Goal: Task Accomplishment & Management: Use online tool/utility

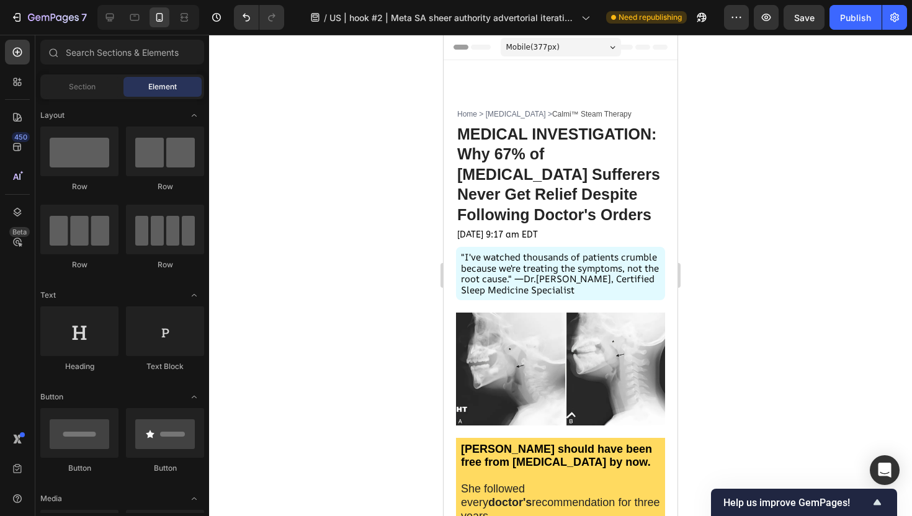
scroll to position [5102, 0]
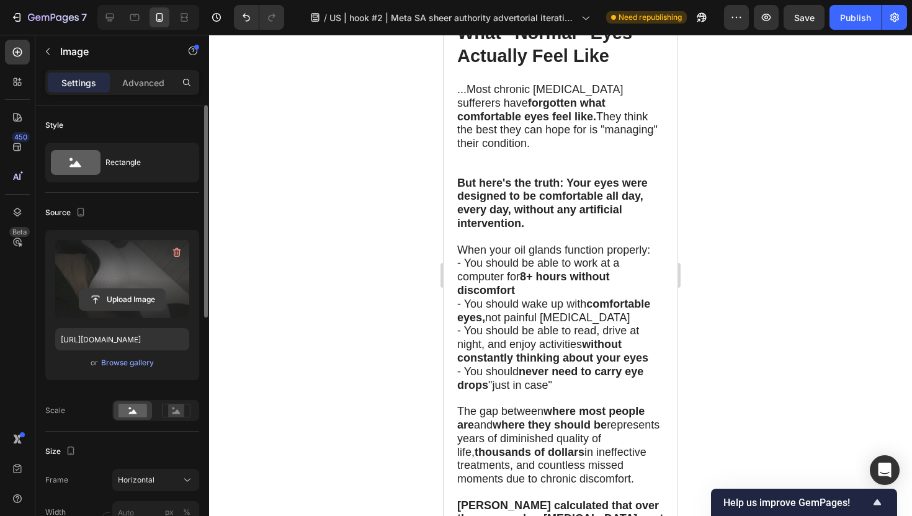
click at [122, 297] on input "file" at bounding box center [122, 299] width 86 height 21
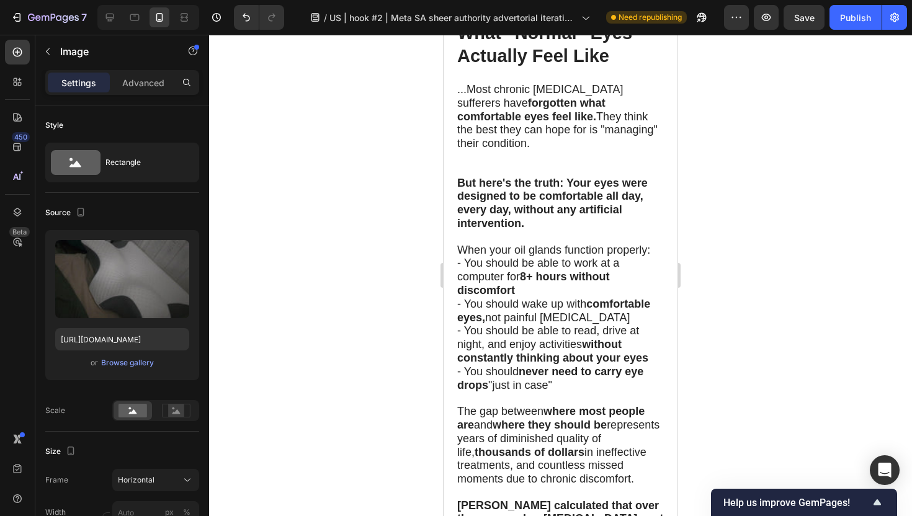
click at [304, 212] on div at bounding box center [560, 275] width 703 height 481
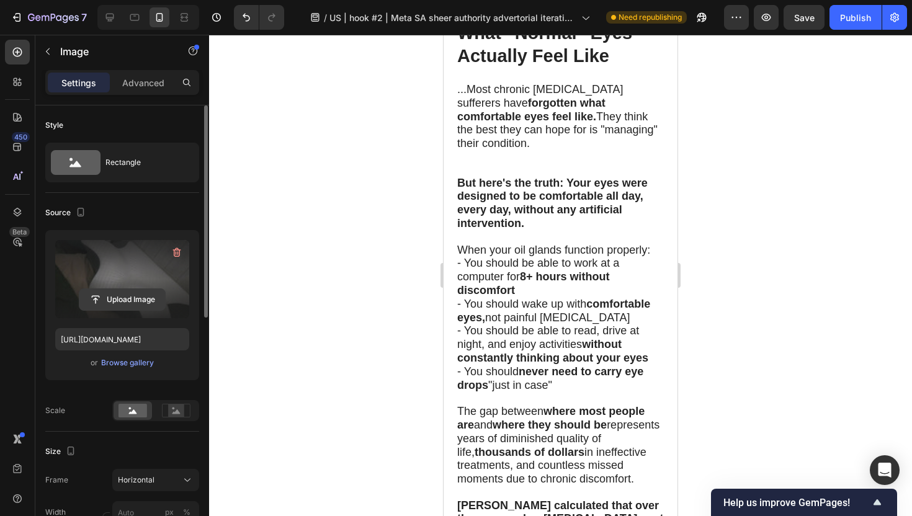
click at [122, 300] on input "file" at bounding box center [122, 299] width 86 height 21
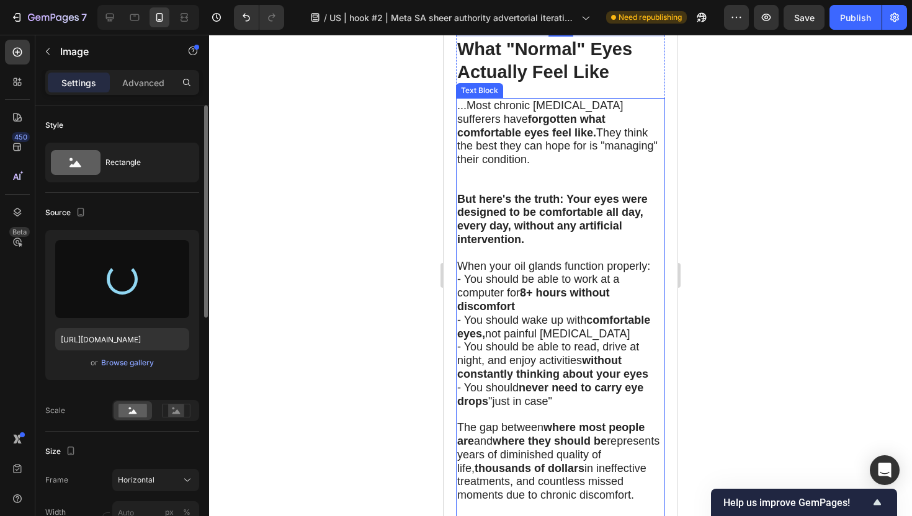
scroll to position [5066, 0]
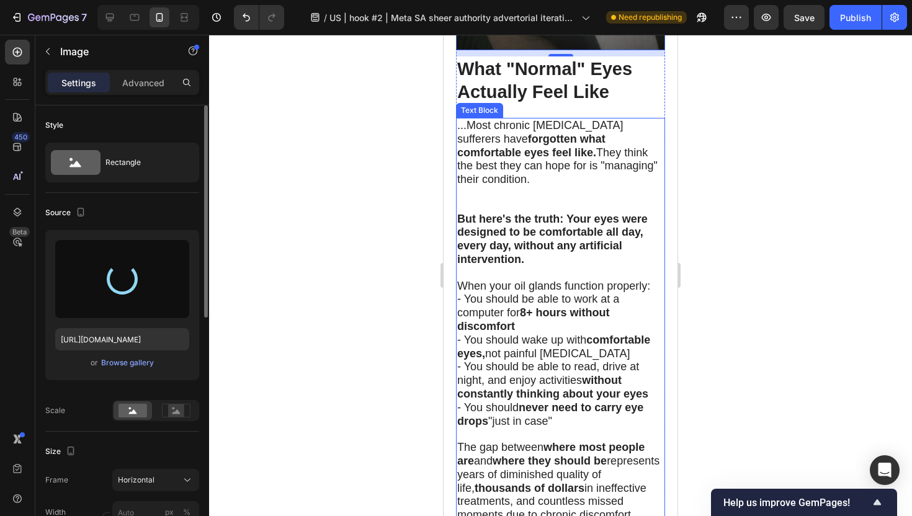
type input "[URL][DOMAIN_NAME]"
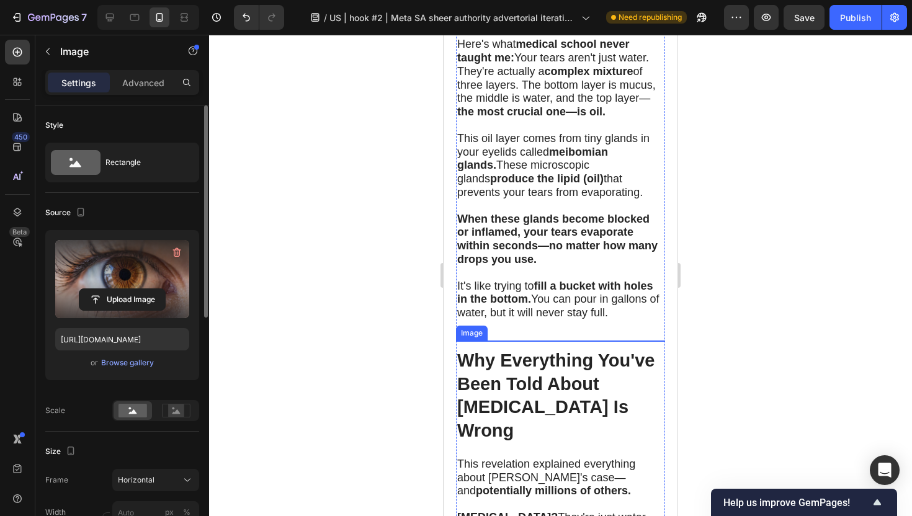
scroll to position [2474, 0]
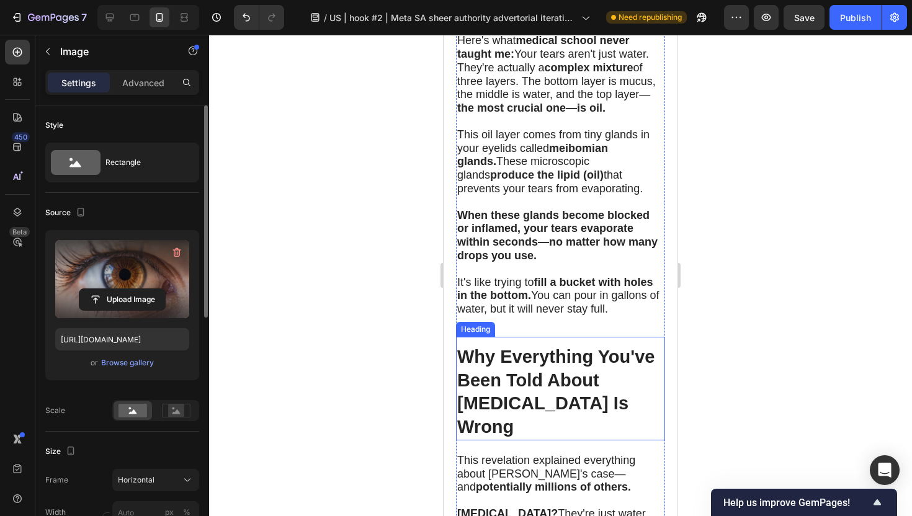
click at [499, 398] on strong "Why Everything You've Been Told About [MEDICAL_DATA] Is Wrong" at bounding box center [555, 392] width 197 height 90
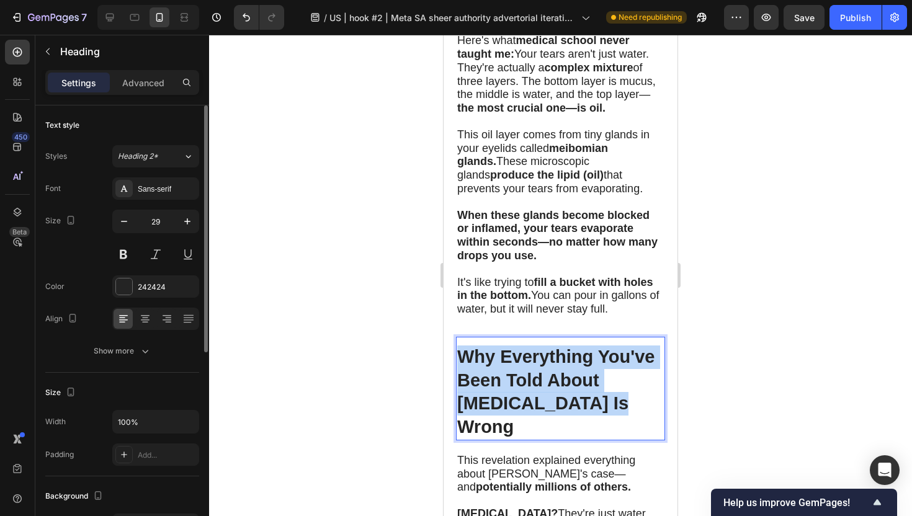
drag, startPoint x: 462, startPoint y: 362, endPoint x: 593, endPoint y: 421, distance: 143.3
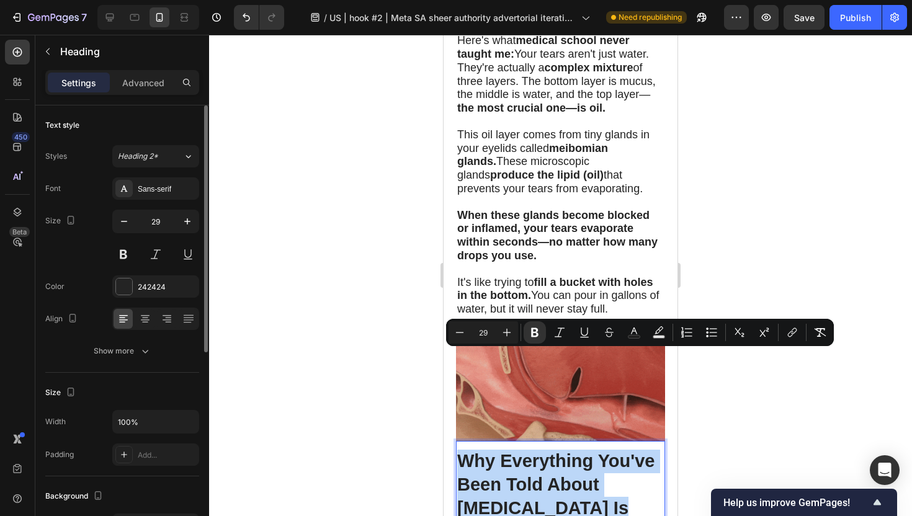
copy strong "Why Everything You've Been Told About [MEDICAL_DATA] Is Wrong"
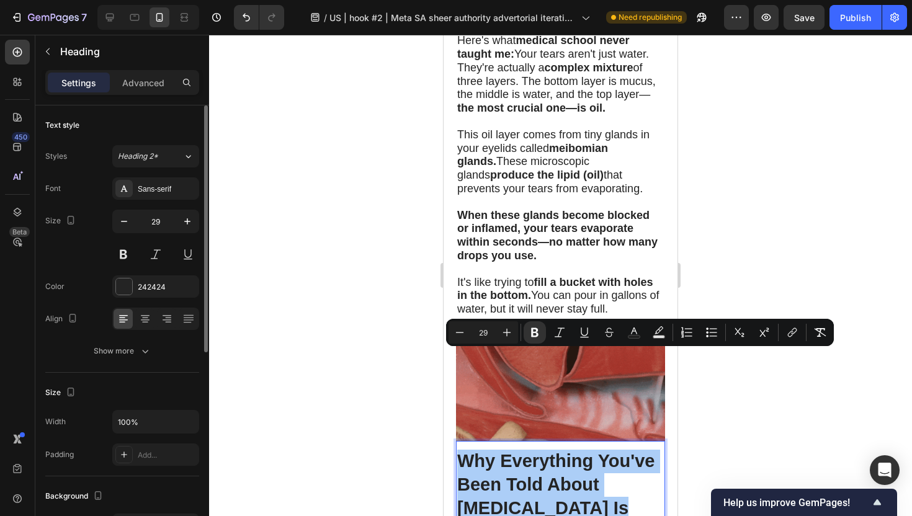
click at [737, 281] on div at bounding box center [560, 275] width 703 height 481
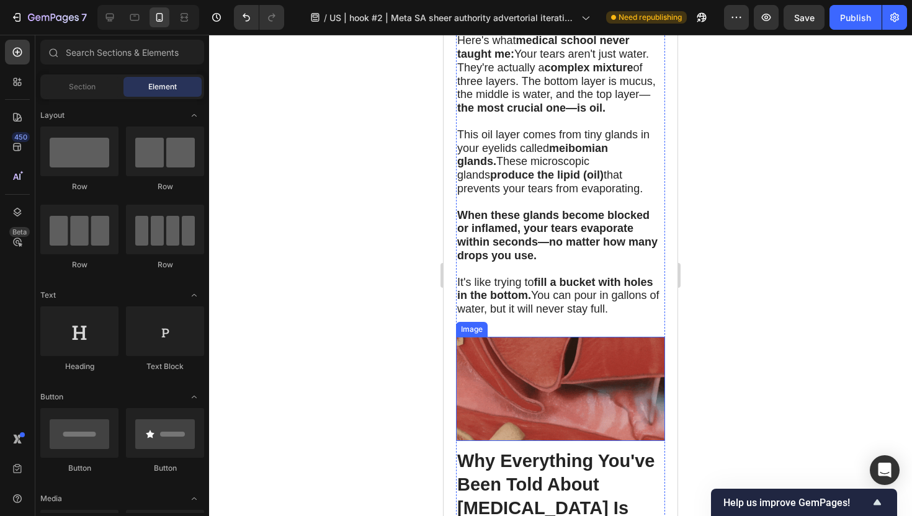
click at [539, 337] on img at bounding box center [560, 389] width 209 height 105
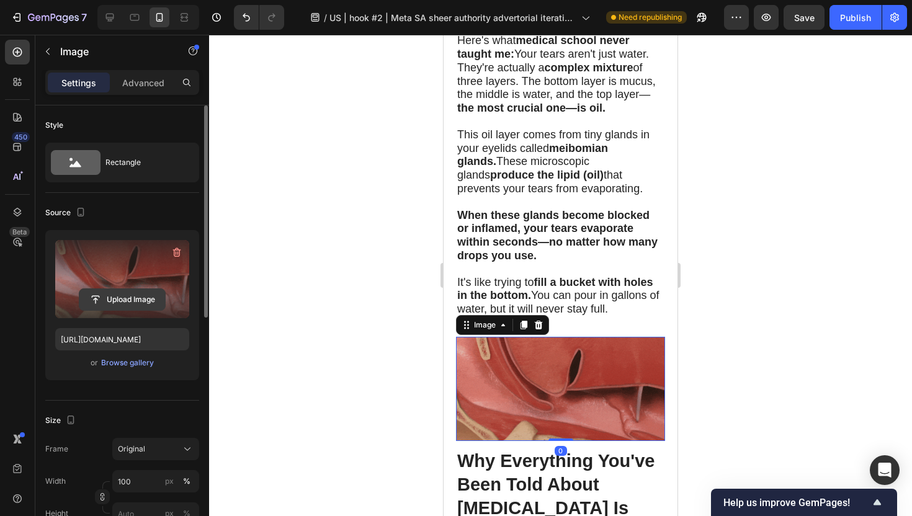
click at [132, 294] on input "file" at bounding box center [122, 299] width 86 height 21
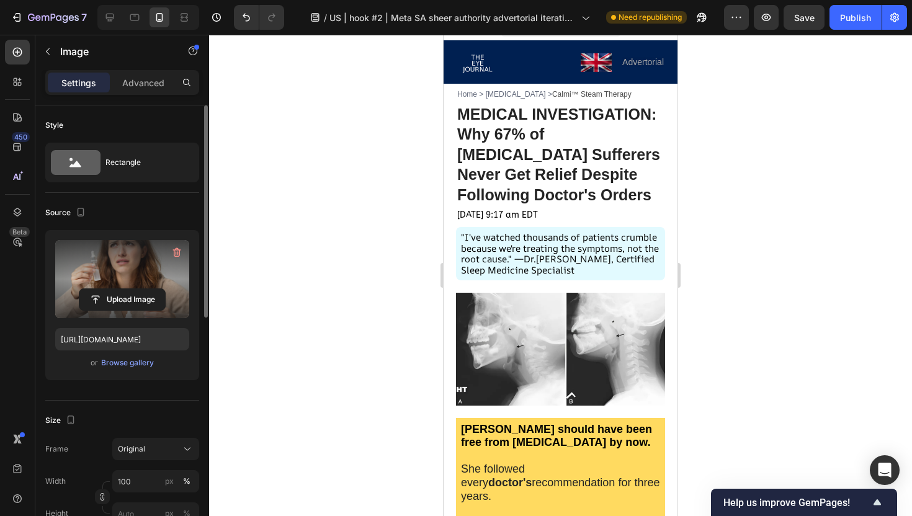
scroll to position [0, 0]
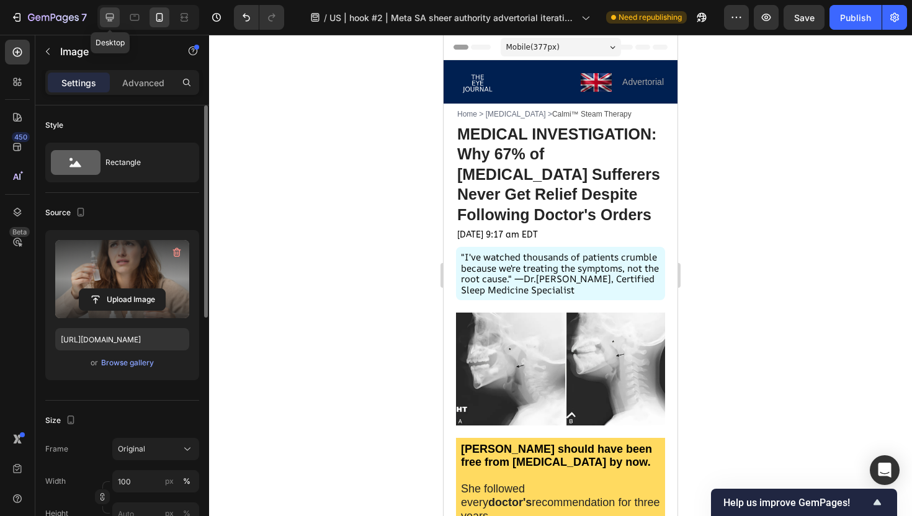
click at [111, 17] on icon at bounding box center [110, 18] width 8 height 8
type input "[URL][DOMAIN_NAME]"
type input "500"
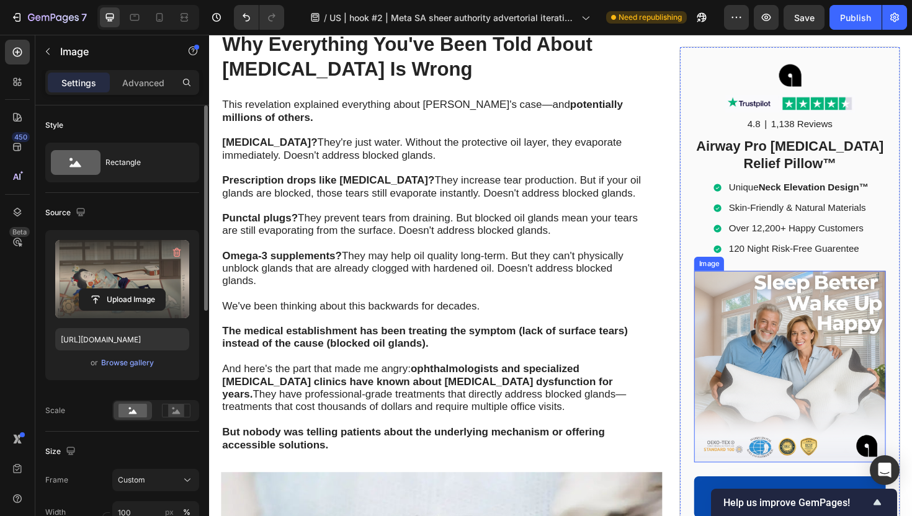
scroll to position [2900, 0]
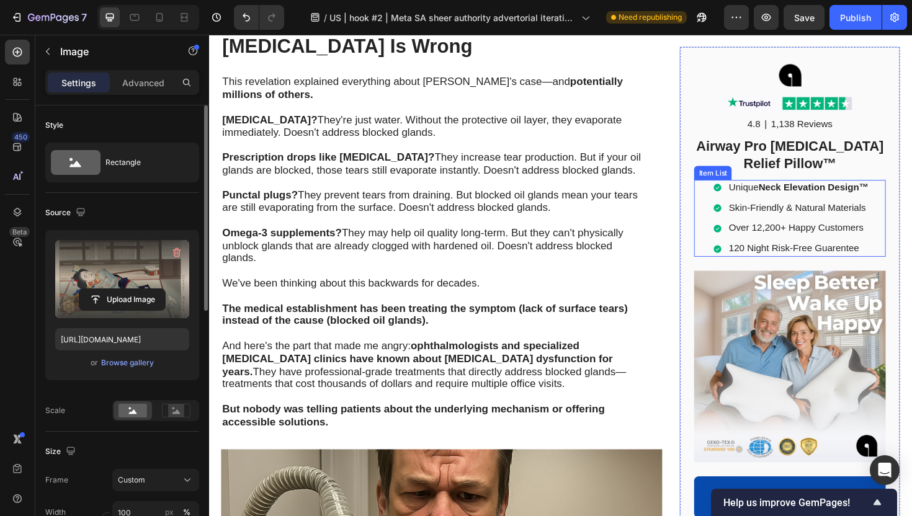
click at [911, 248] on div "Unique Neck Elevation Design™ Skin-Friendly & Natural Materials Over 12,200+ Ha…" at bounding box center [824, 229] width 203 height 81
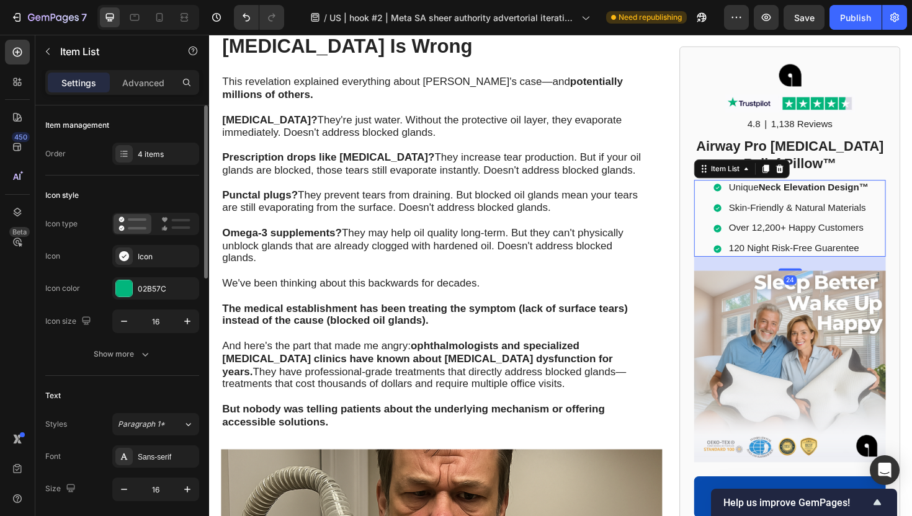
click at [911, 259] on div "Unique Neck Elevation Design™ Skin-Friendly & Natural Materials Over 12,200+ Ha…" at bounding box center [824, 229] width 203 height 81
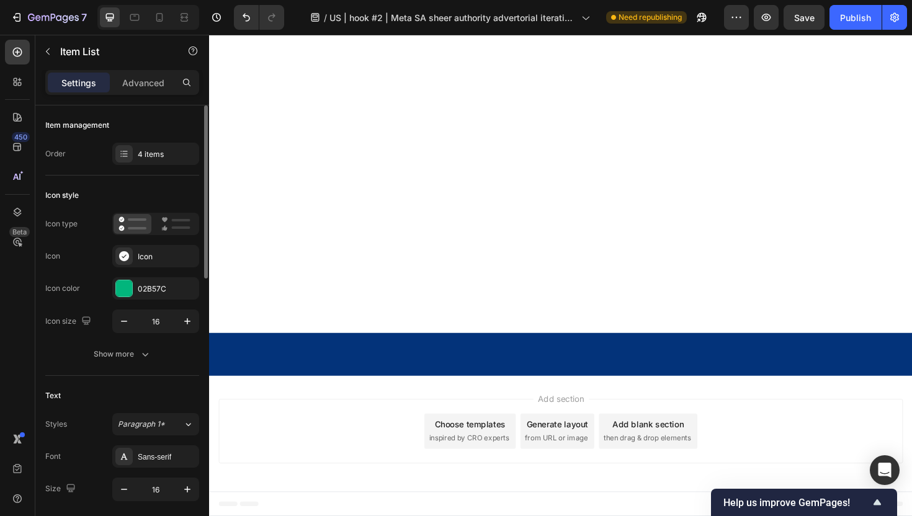
scroll to position [7800, 0]
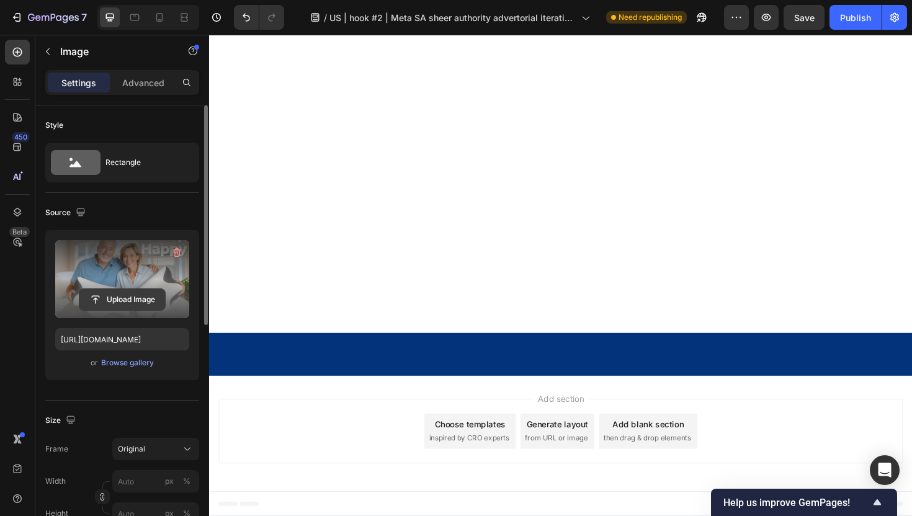
click at [125, 295] on input "file" at bounding box center [122, 299] width 86 height 21
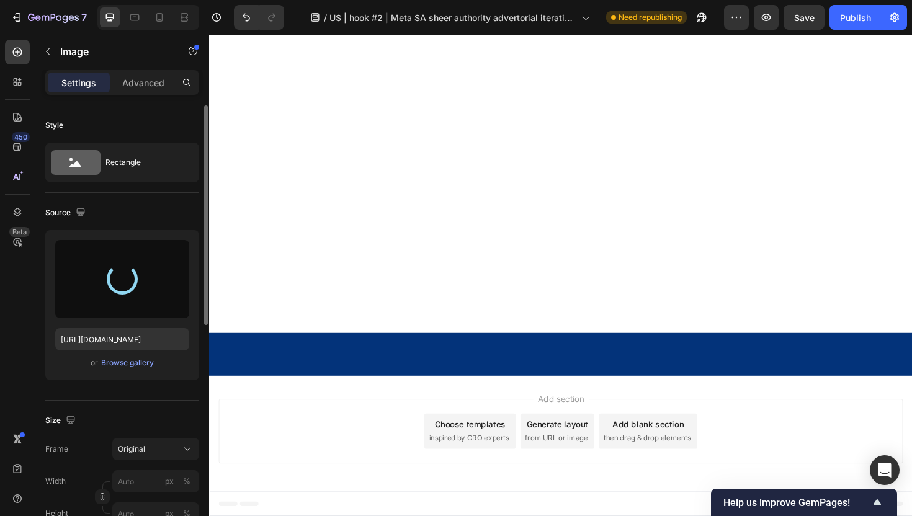
type input "[URL][DOMAIN_NAME]"
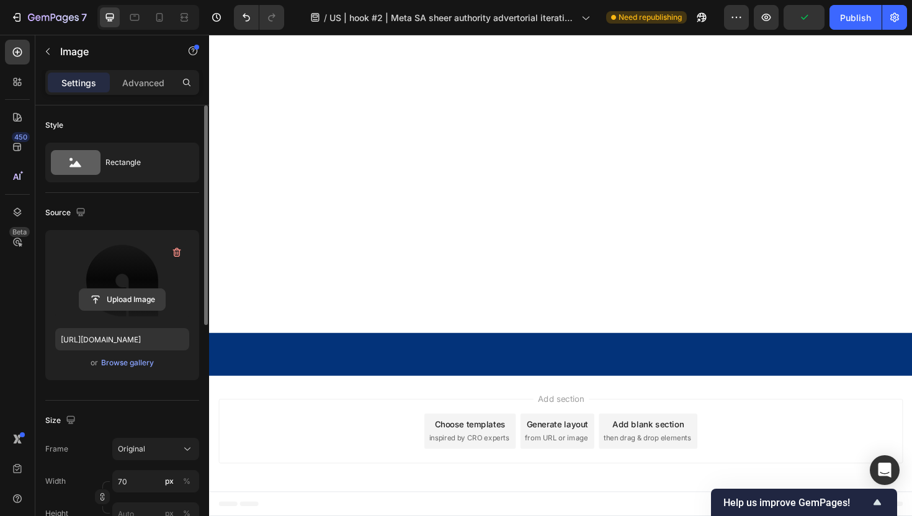
click at [105, 300] on input "file" at bounding box center [122, 299] width 86 height 21
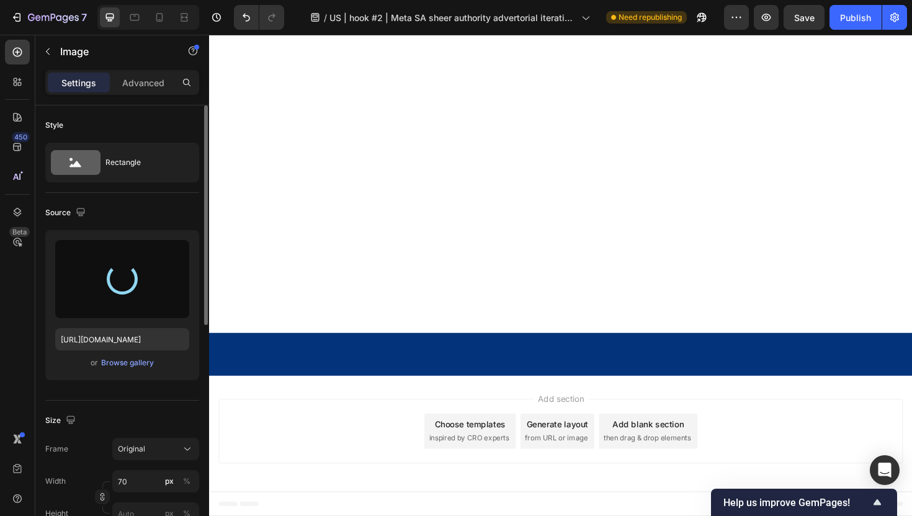
type input "[URL][DOMAIN_NAME]"
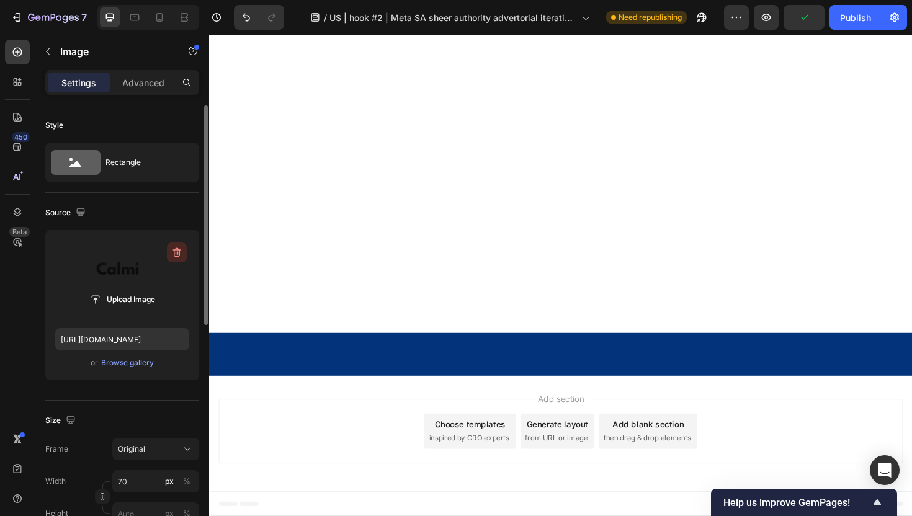
click at [175, 248] on icon "button" at bounding box center [177, 252] width 12 height 12
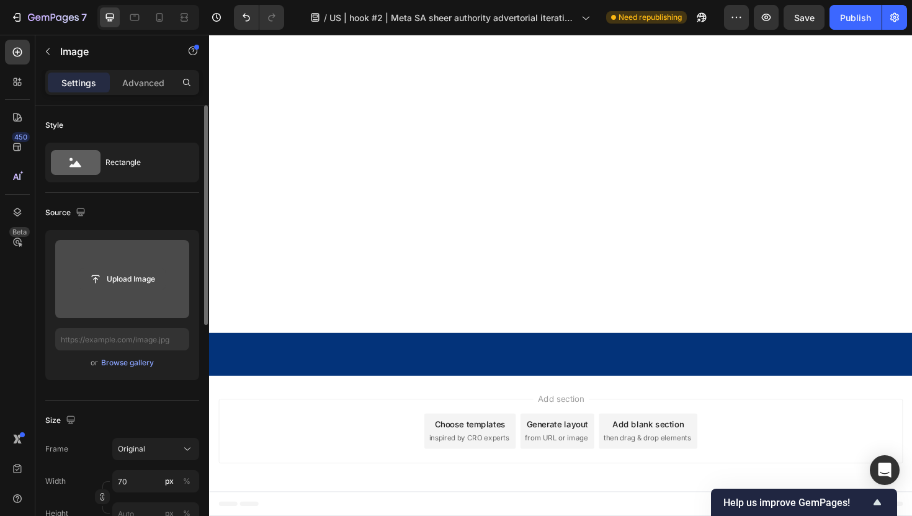
click at [136, 279] on input "file" at bounding box center [122, 279] width 86 height 21
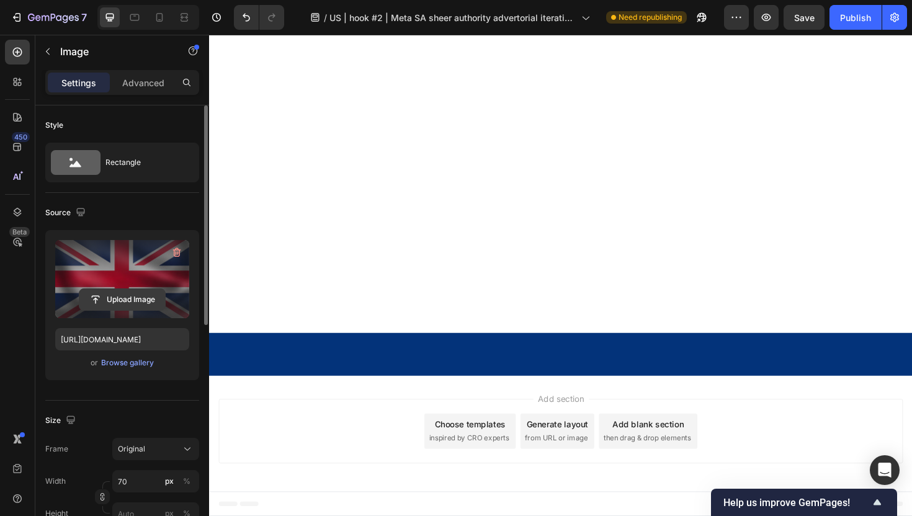
click at [142, 294] on input "file" at bounding box center [122, 299] width 86 height 21
click at [122, 305] on input "file" at bounding box center [122, 299] width 86 height 21
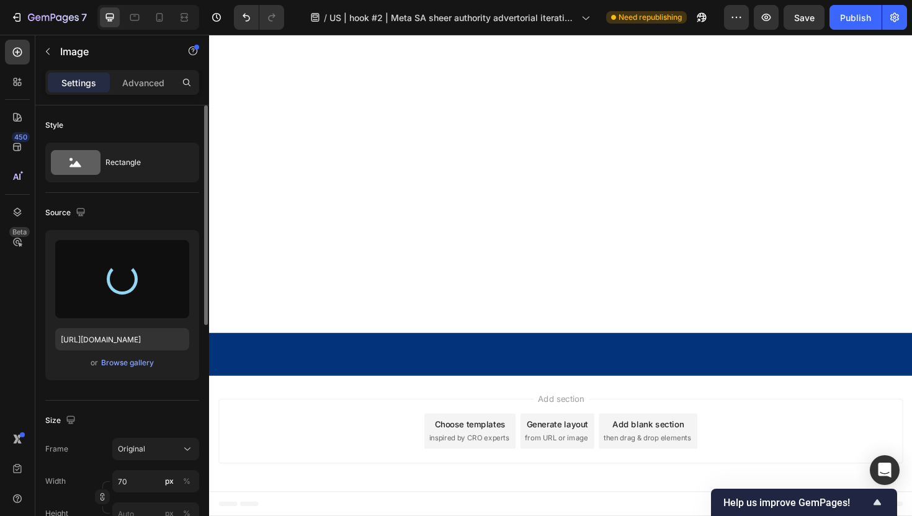
type input "[URL][DOMAIN_NAME]"
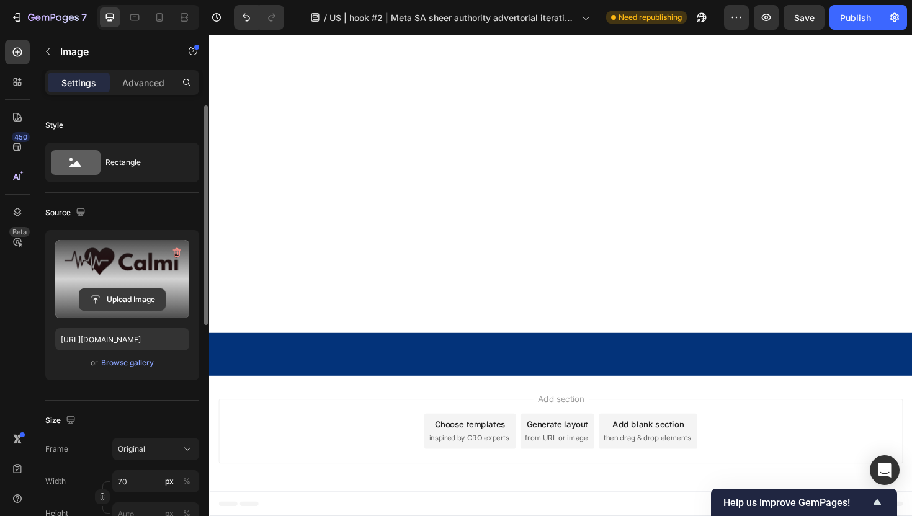
click at [146, 296] on input "file" at bounding box center [122, 299] width 86 height 21
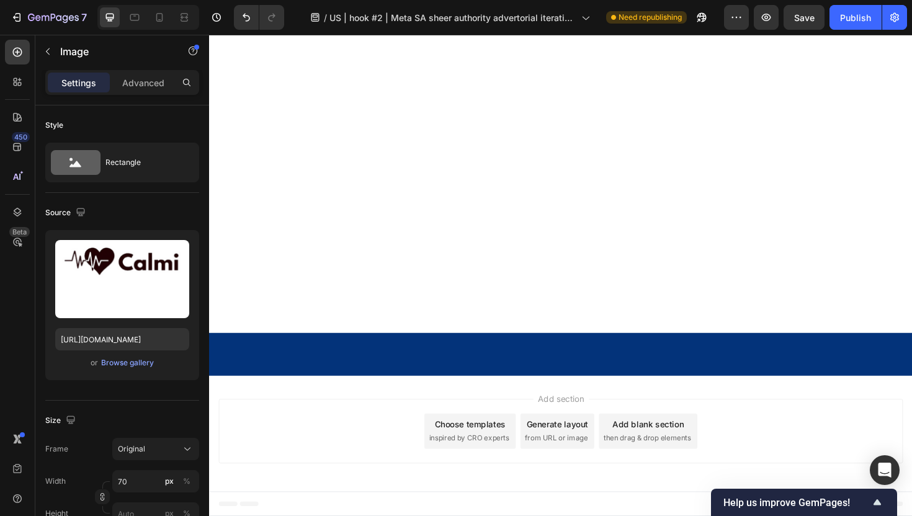
scroll to position [7476, 0]
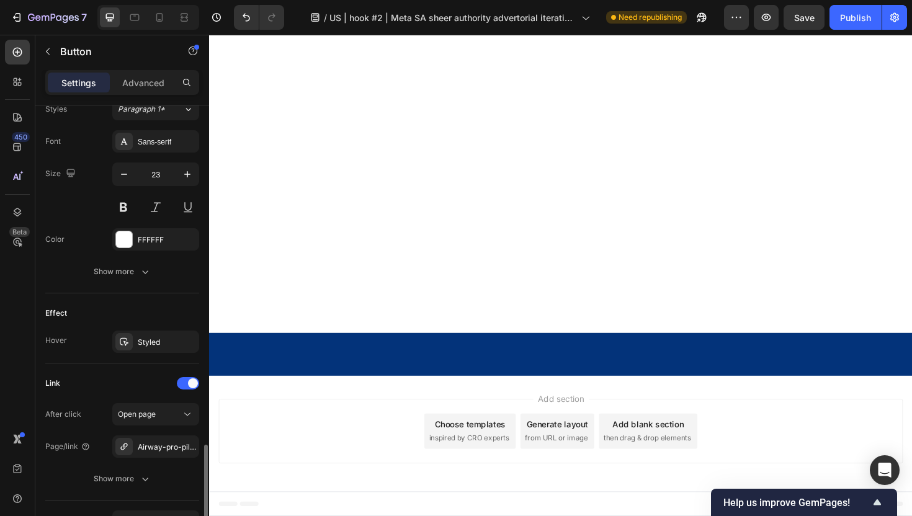
scroll to position [638, 0]
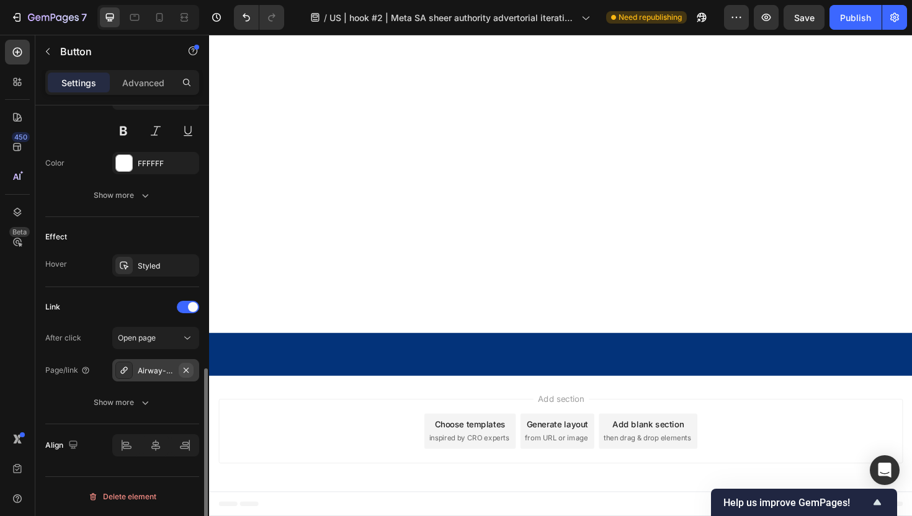
click at [188, 369] on icon "button" at bounding box center [186, 370] width 10 height 10
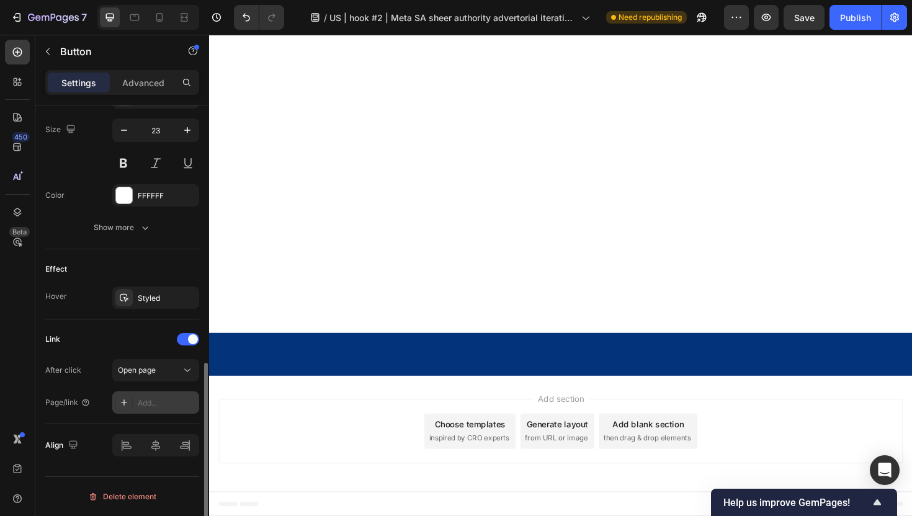
click at [122, 401] on icon at bounding box center [124, 403] width 10 height 10
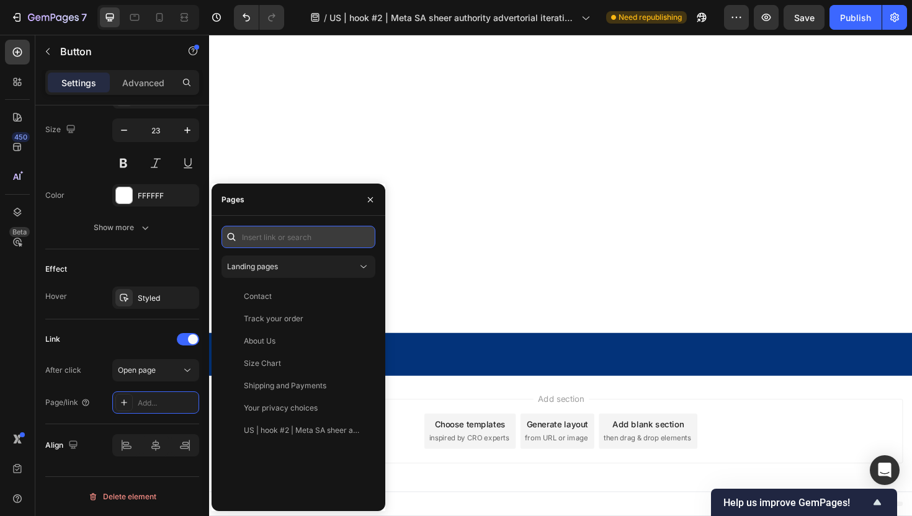
click at [287, 238] on input "text" at bounding box center [299, 237] width 154 height 22
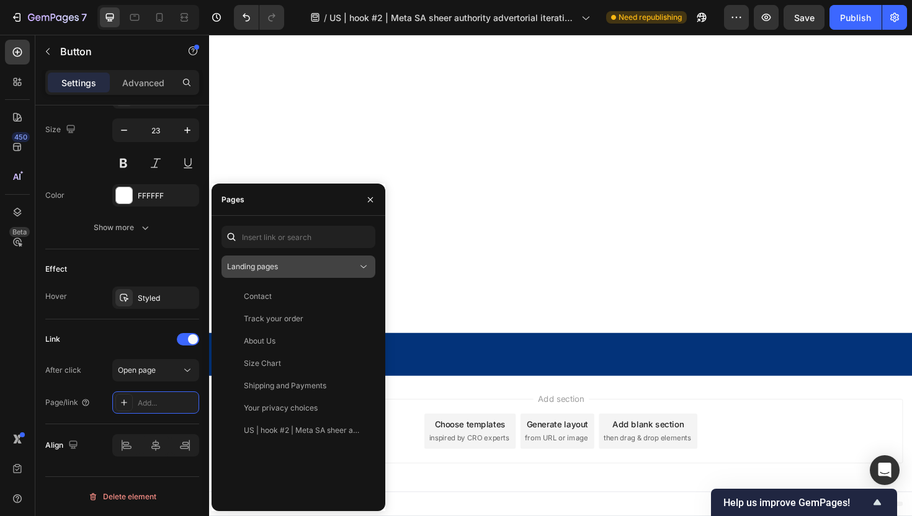
click at [288, 269] on div "Landing pages" at bounding box center [292, 266] width 130 height 11
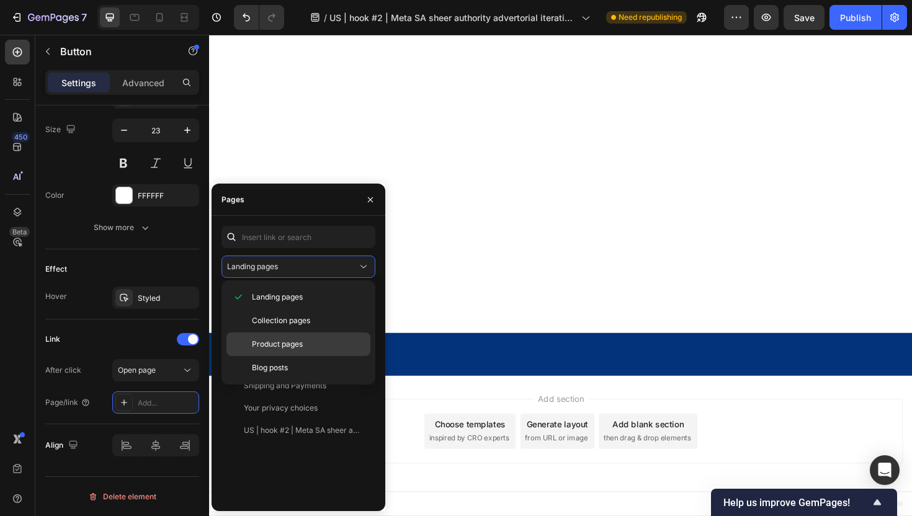
click at [292, 346] on span "Product pages" at bounding box center [277, 344] width 51 height 11
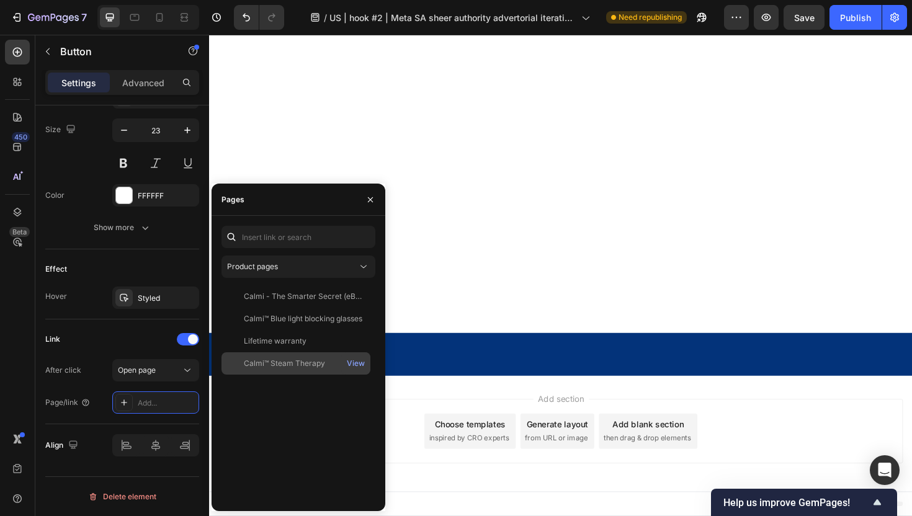
click at [295, 370] on div "Calmi™ Steam Therapy View" at bounding box center [296, 363] width 149 height 22
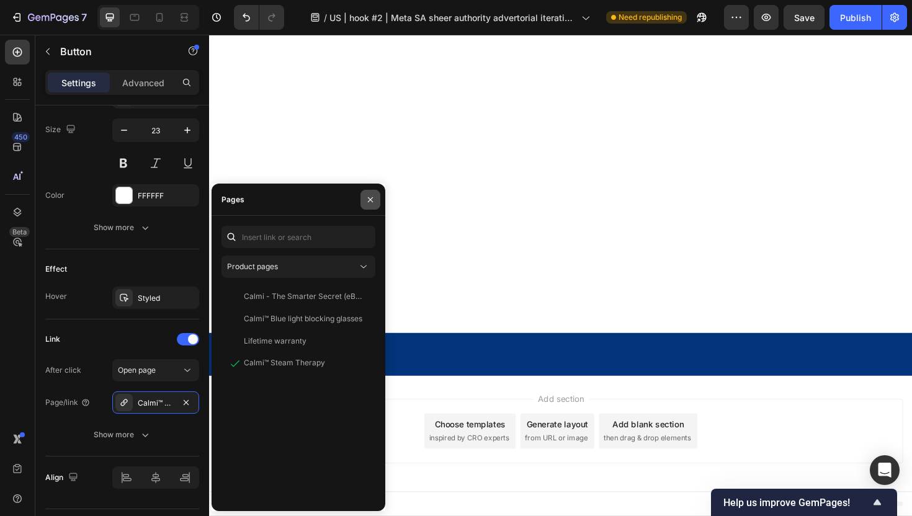
click at [374, 203] on icon "button" at bounding box center [370, 200] width 10 height 10
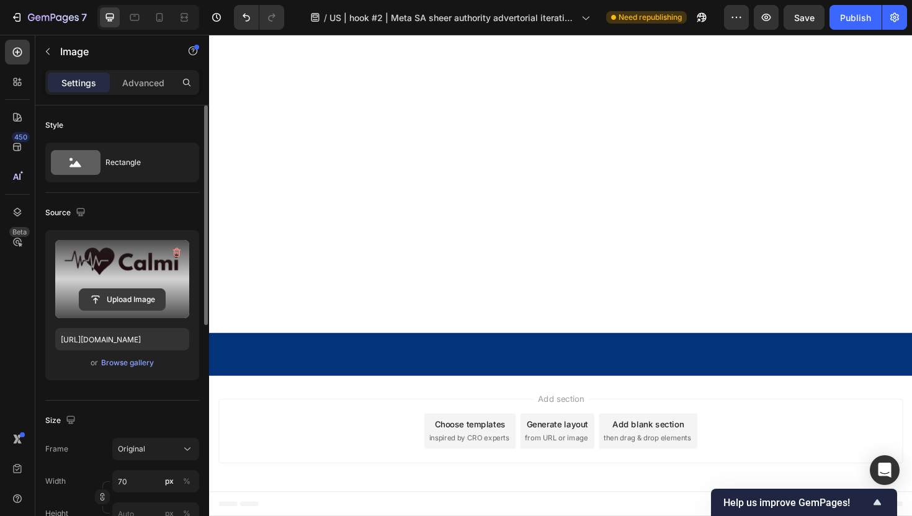
click at [126, 301] on input "file" at bounding box center [122, 299] width 86 height 21
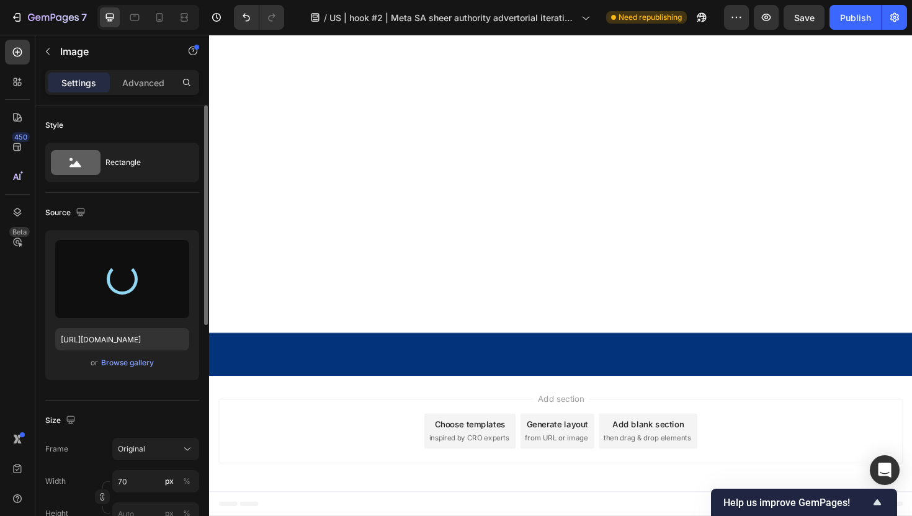
type input "[URL][DOMAIN_NAME]"
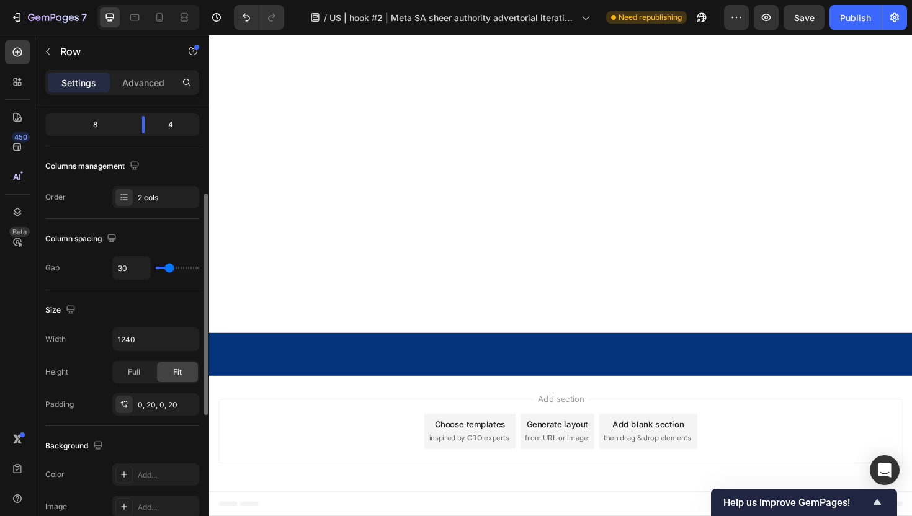
scroll to position [166, 0]
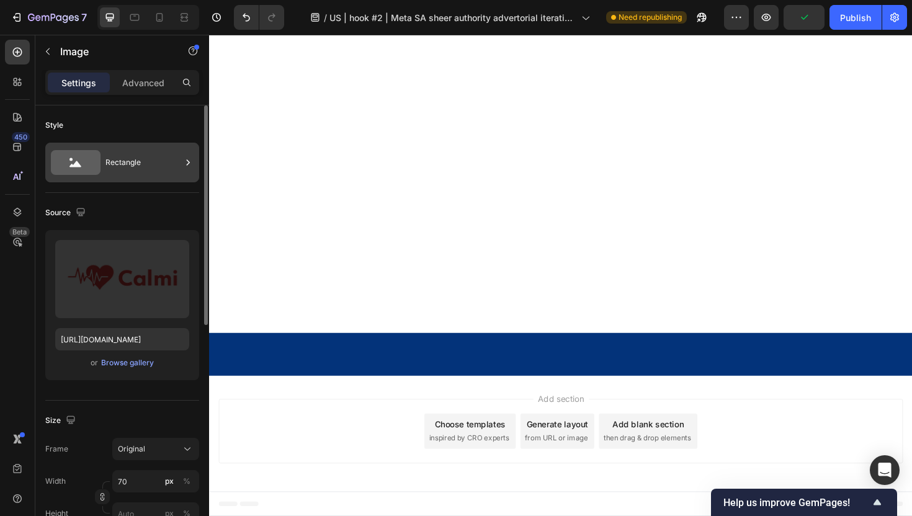
click at [125, 169] on div "Rectangle" at bounding box center [143, 162] width 76 height 29
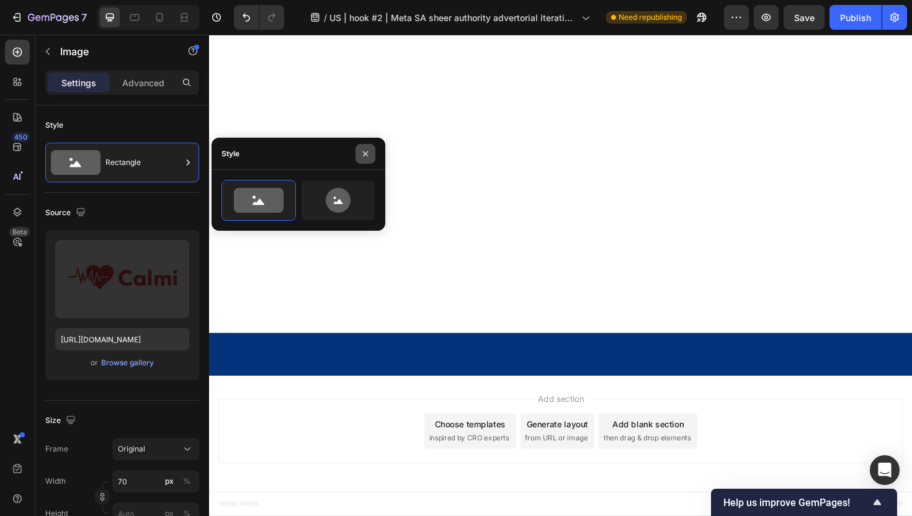
click at [365, 151] on icon "button" at bounding box center [366, 154] width 10 height 10
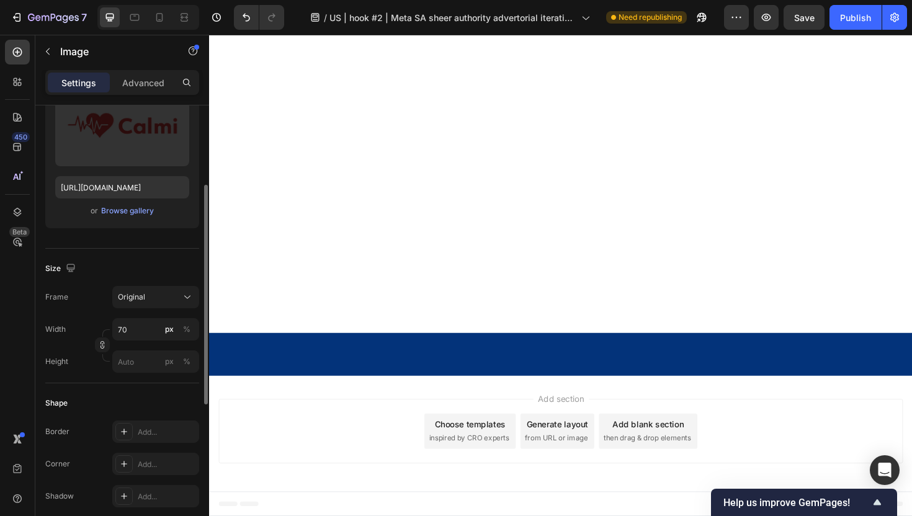
scroll to position [155, 0]
click at [146, 322] on input "70" at bounding box center [155, 326] width 87 height 22
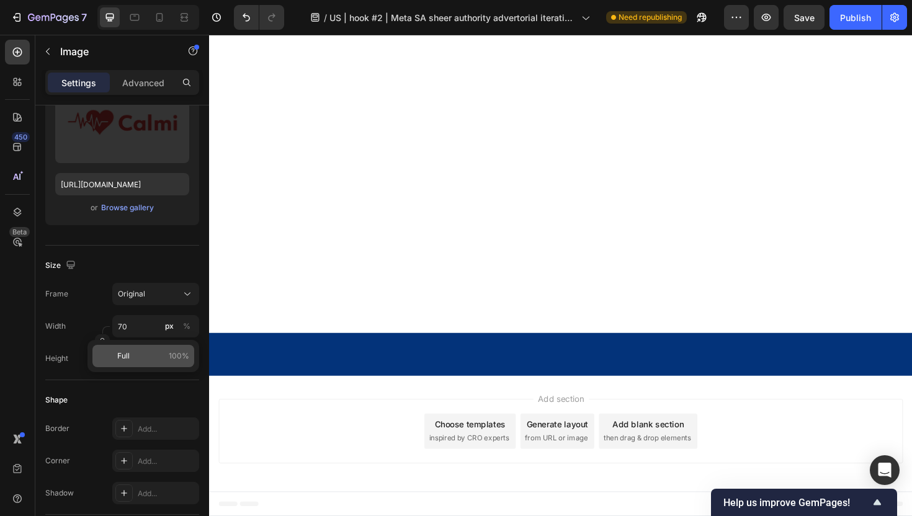
click at [148, 357] on p "Full 100%" at bounding box center [153, 356] width 72 height 11
type input "100"
click at [140, 331] on input "100" at bounding box center [155, 326] width 87 height 22
type input "90"
drag, startPoint x: 825, startPoint y: 121, endPoint x: 825, endPoint y: 108, distance: 13.0
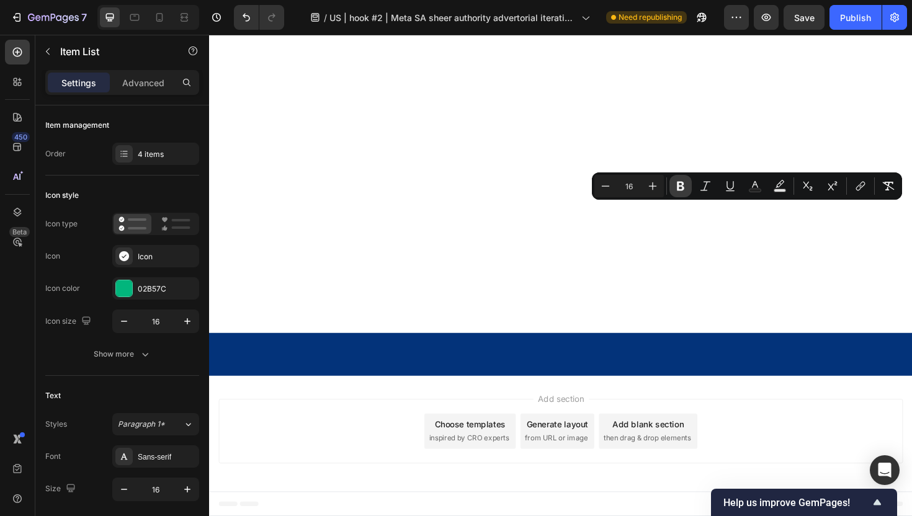
click at [678, 182] on icon "Editor contextual toolbar" at bounding box center [680, 186] width 7 height 9
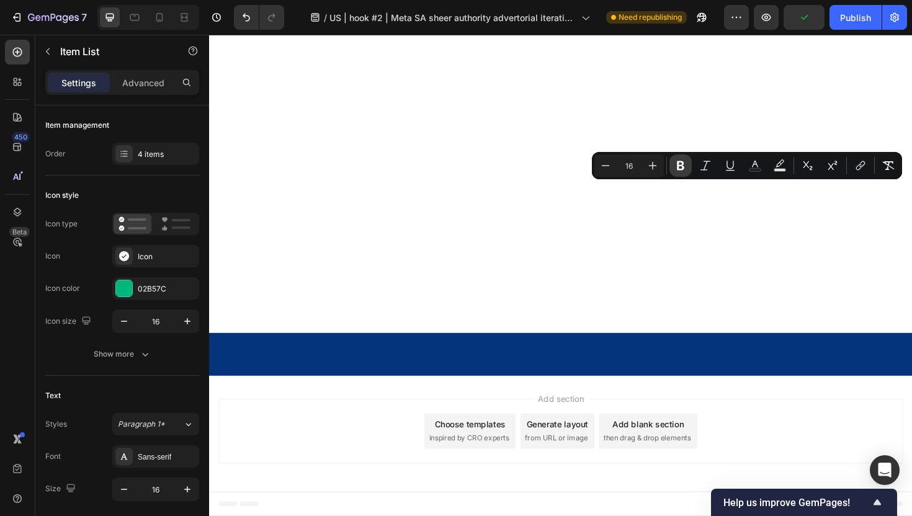
click at [679, 165] on icon "Editor contextual toolbar" at bounding box center [680, 165] width 7 height 9
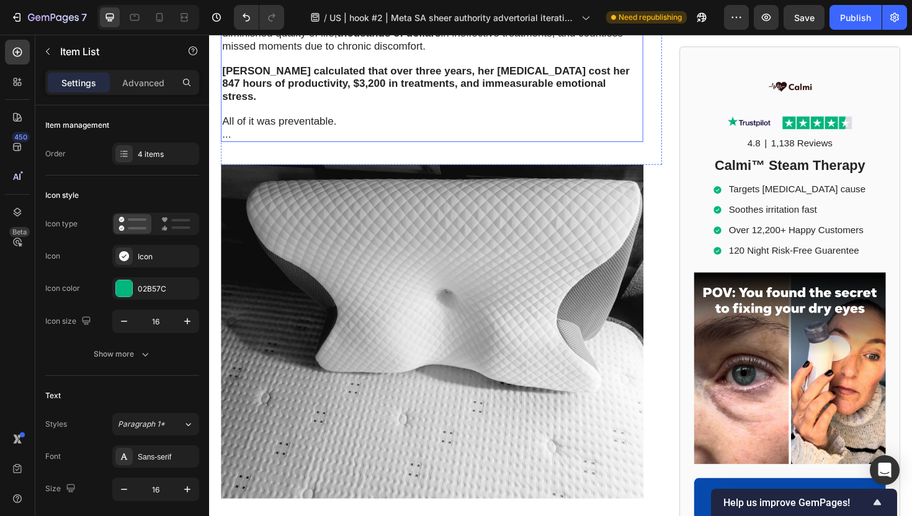
scroll to position [5052, 0]
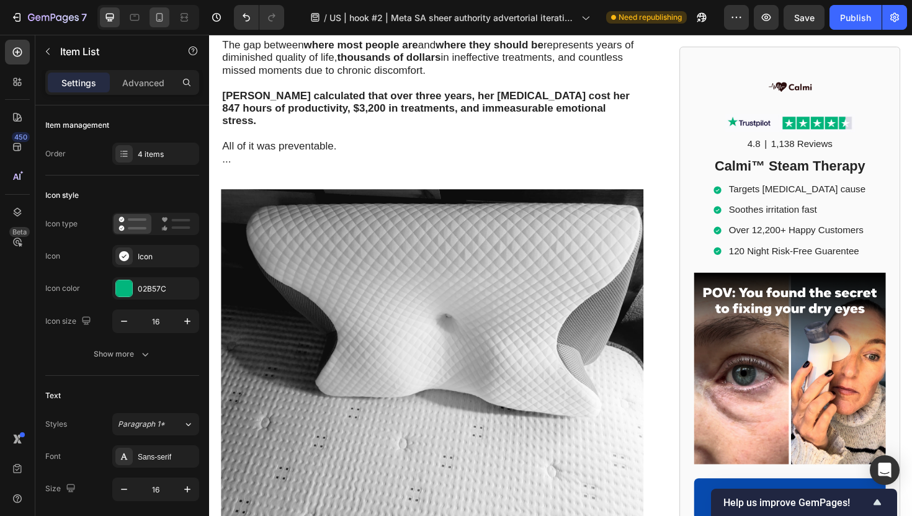
click at [166, 20] on div at bounding box center [160, 17] width 20 height 20
type input "18"
type input "14"
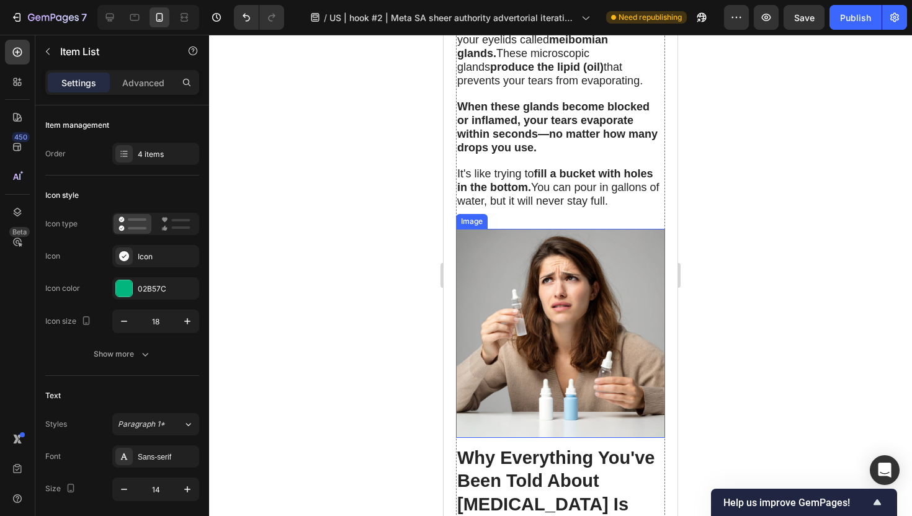
scroll to position [2586, 0]
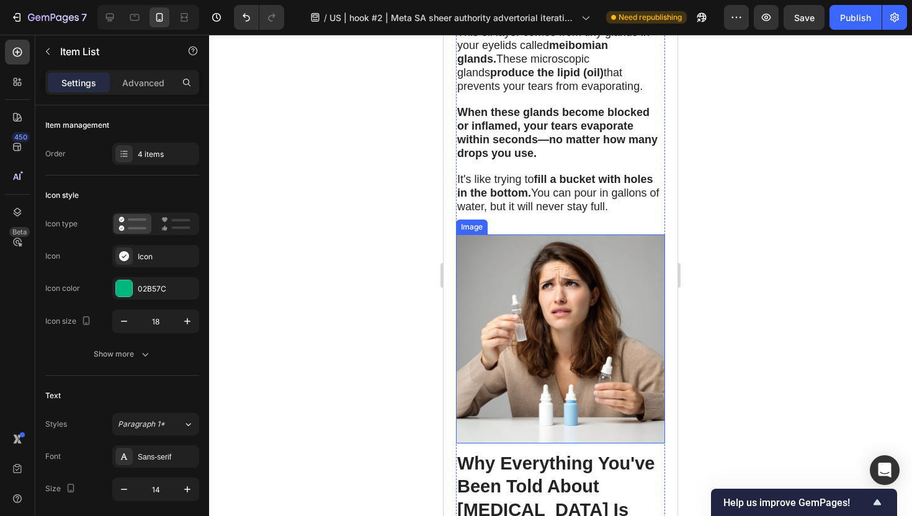
click at [547, 235] on img at bounding box center [560, 339] width 209 height 209
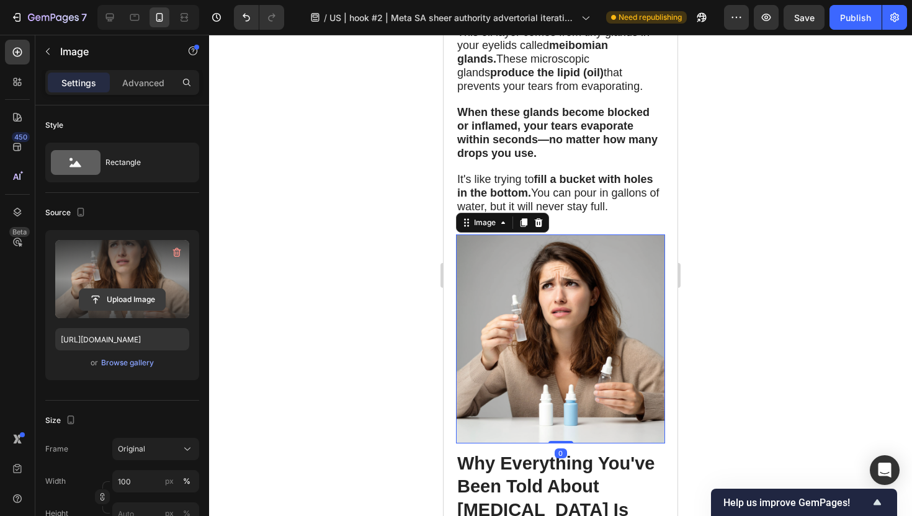
click at [123, 294] on input "file" at bounding box center [122, 299] width 86 height 21
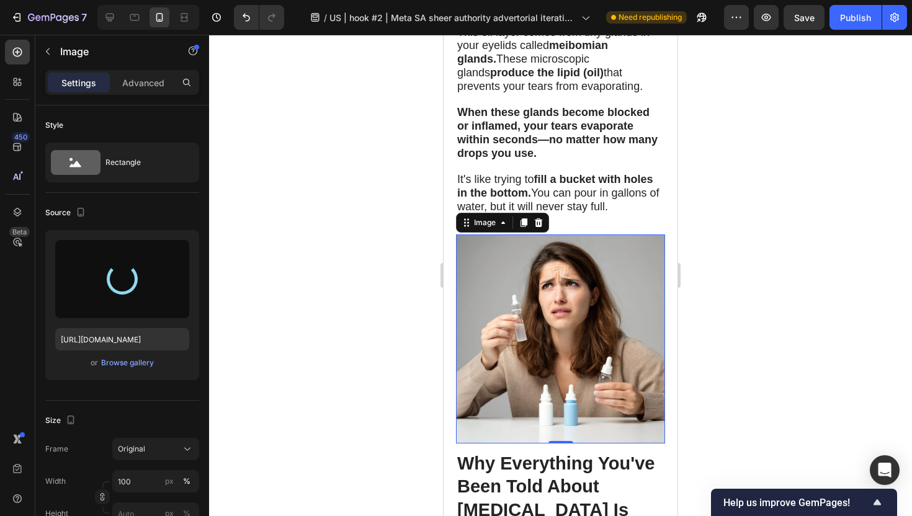
type input "[URL][DOMAIN_NAME]"
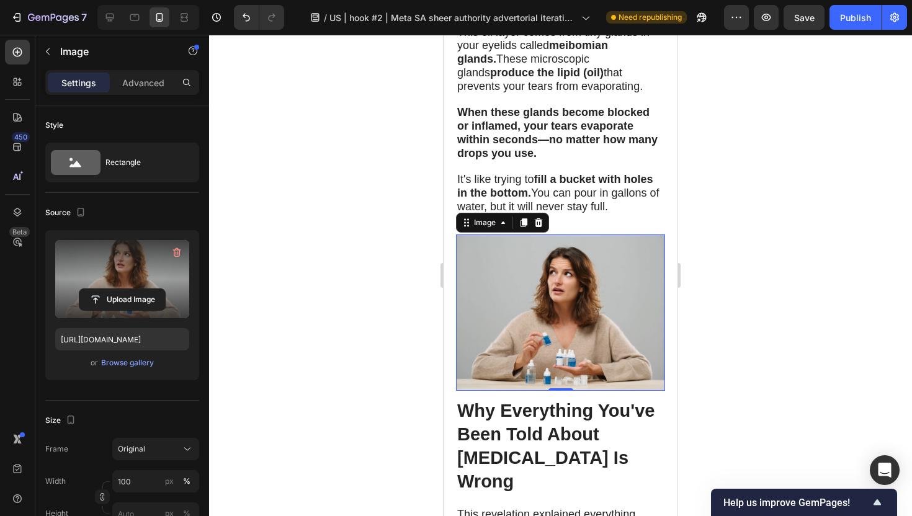
click at [348, 309] on div at bounding box center [560, 275] width 703 height 481
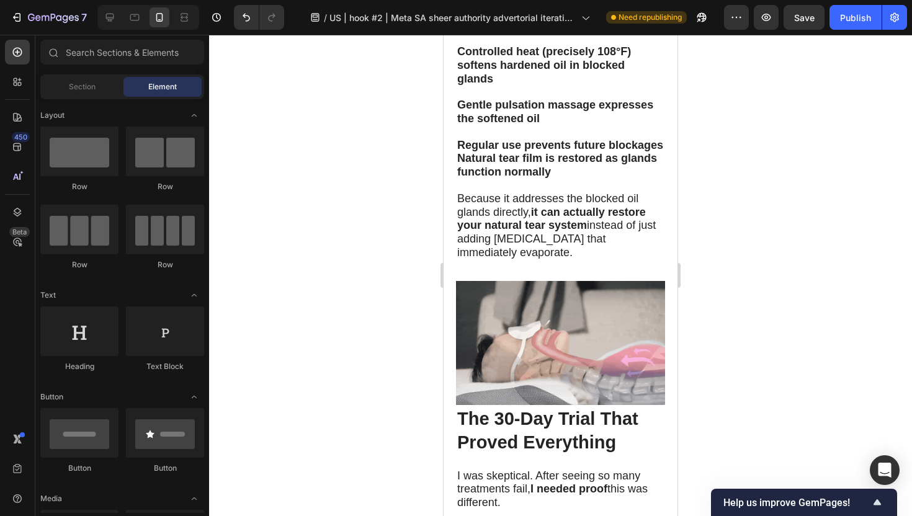
scroll to position [4405, 0]
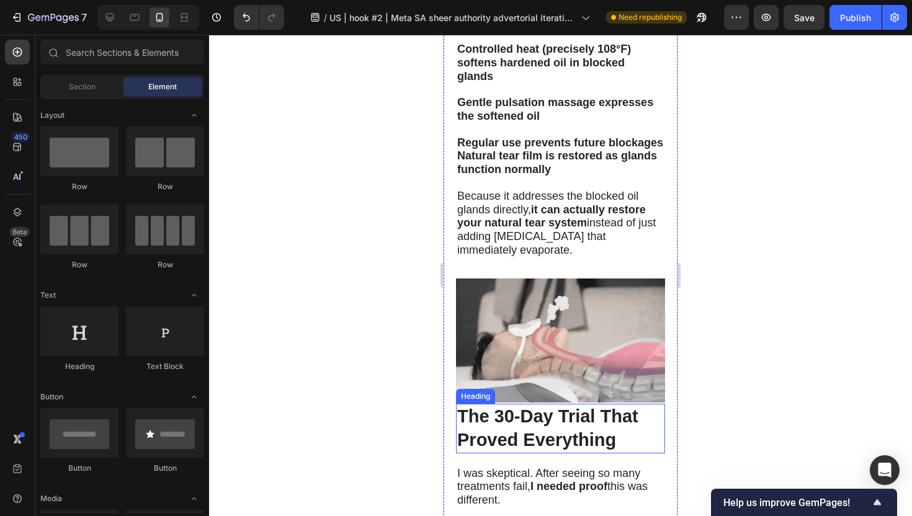
click at [550, 404] on h2 "The 30-Day Trial That Proved Everything" at bounding box center [560, 428] width 209 height 49
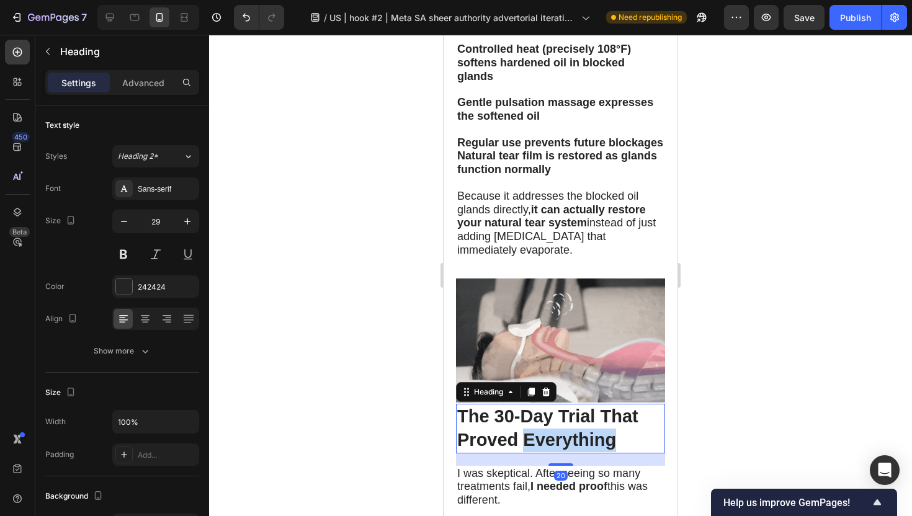
click at [550, 404] on h2 "The 30-Day Trial That Proved Everything" at bounding box center [560, 428] width 209 height 49
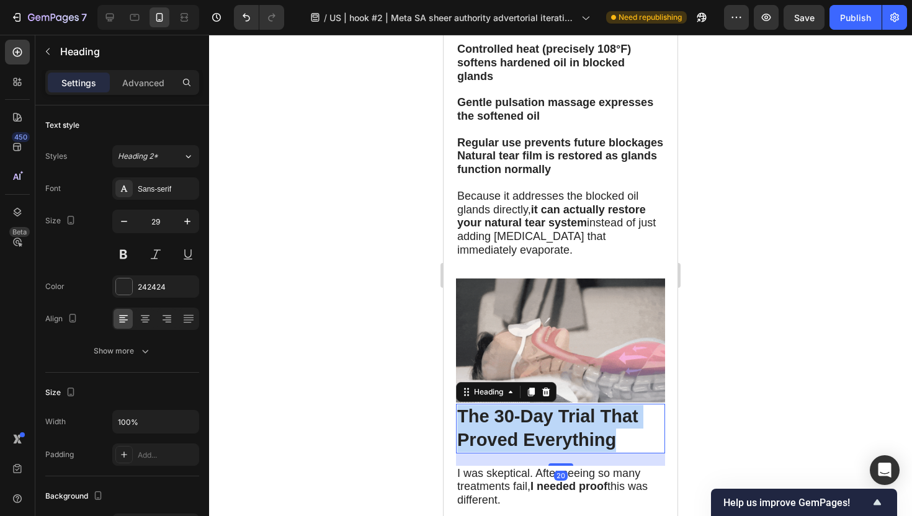
click at [550, 405] on p "The 30-Day Trial That Proved Everything" at bounding box center [560, 428] width 207 height 47
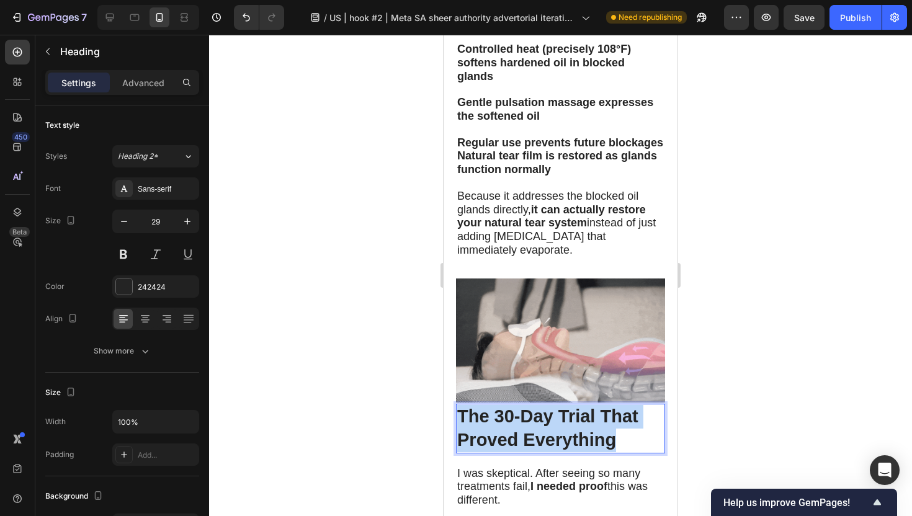
click at [550, 405] on p "The 30-Day Trial That Proved Everything" at bounding box center [560, 428] width 207 height 47
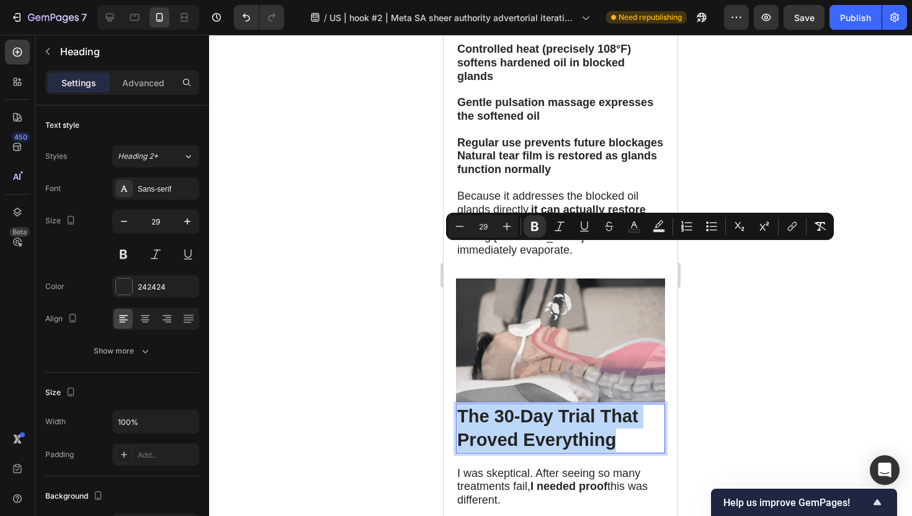
copy strong "The 30-Day Trial That Proved Everything"
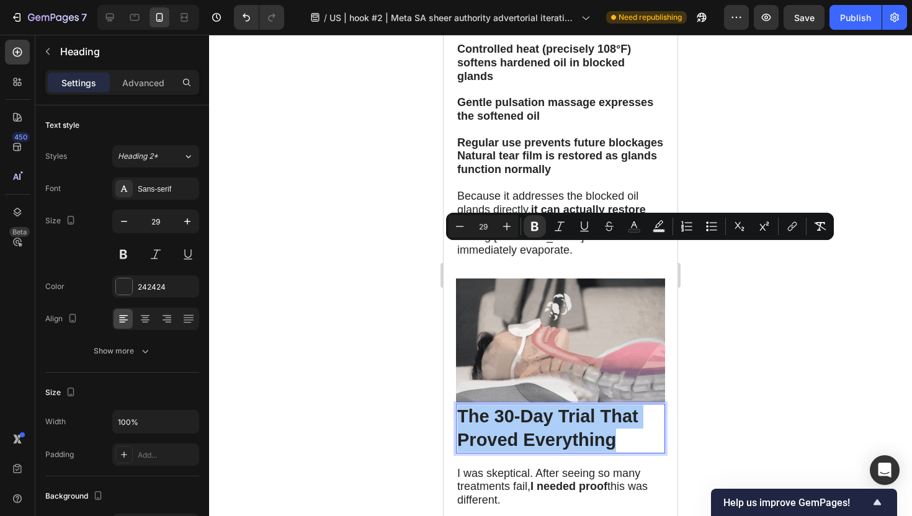
click at [386, 340] on div at bounding box center [560, 275] width 703 height 481
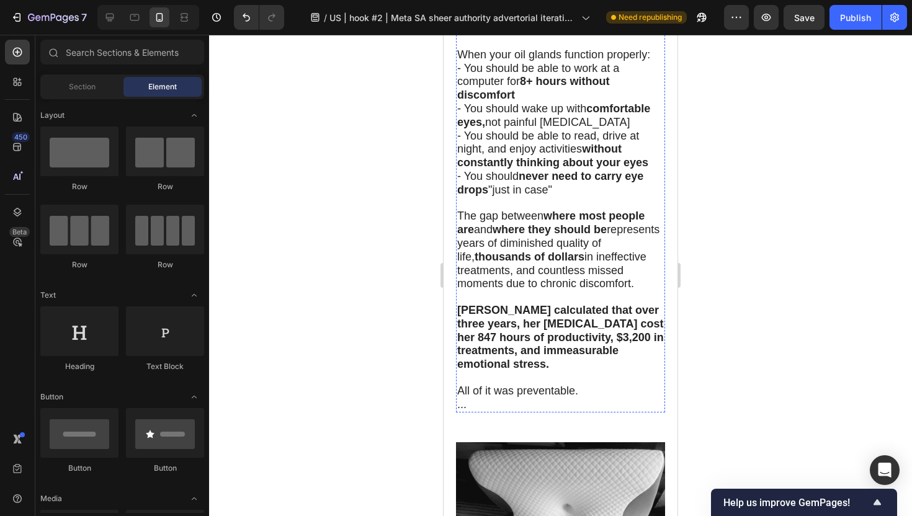
scroll to position [5831, 0]
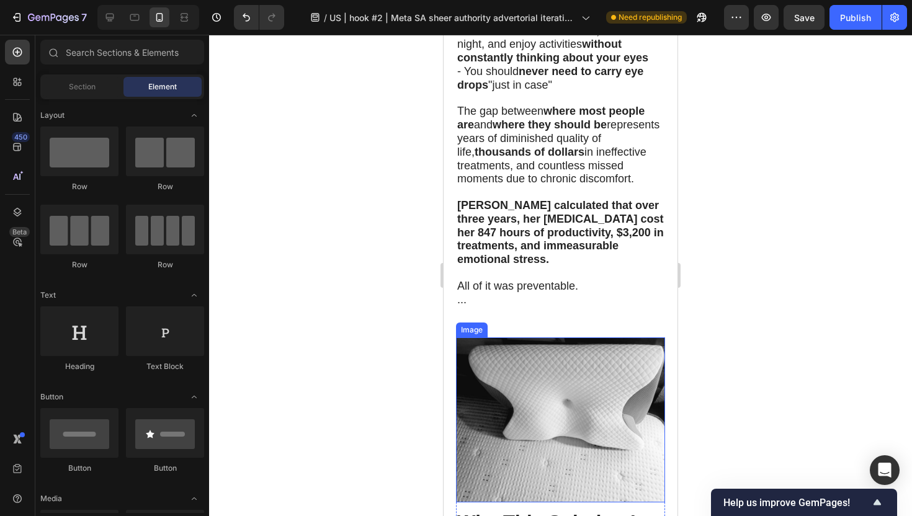
click at [549, 338] on img at bounding box center [560, 420] width 209 height 165
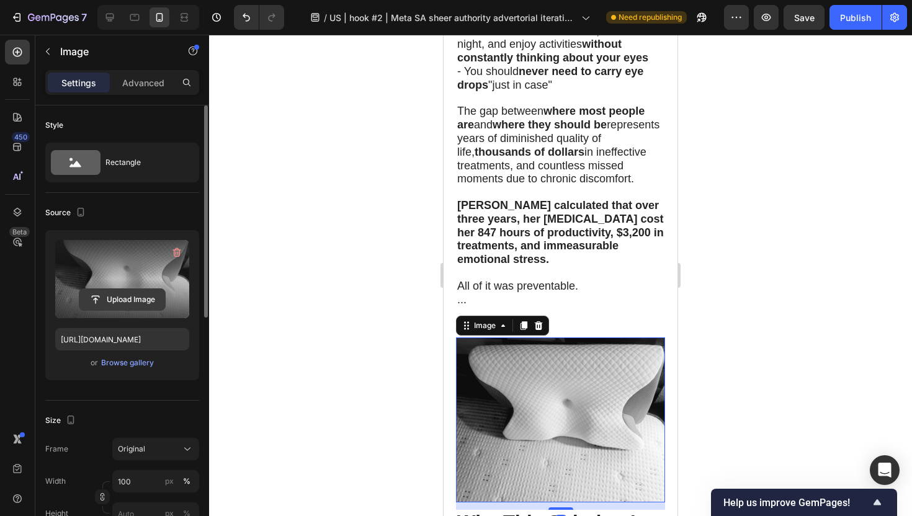
click at [115, 305] on input "file" at bounding box center [122, 299] width 86 height 21
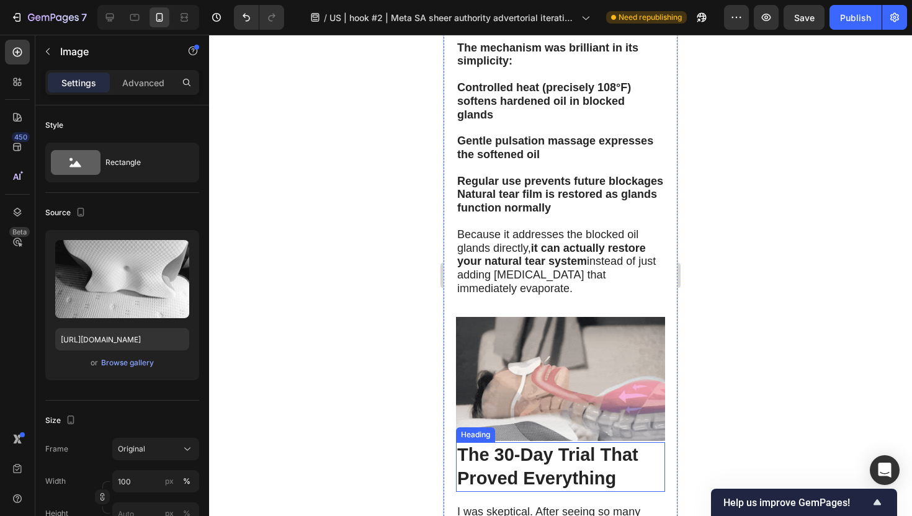
scroll to position [4373, 0]
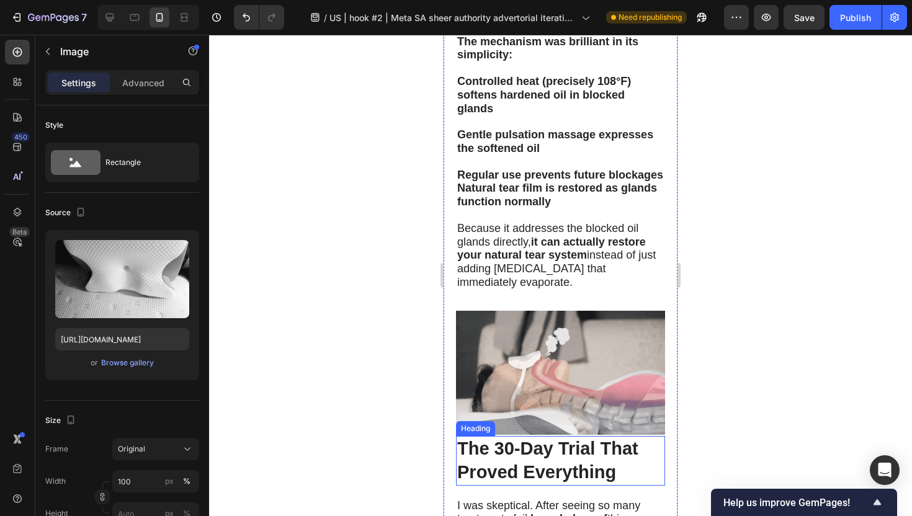
click at [514, 439] on strong "The 30-Day Trial That Proved Everything" at bounding box center [547, 460] width 181 height 43
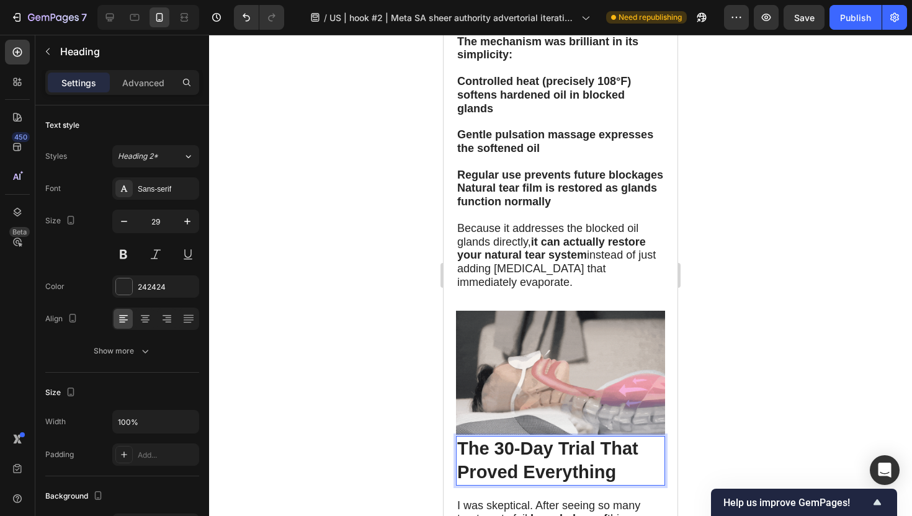
click at [515, 439] on strong "The 30-Day Trial That Proved Everything" at bounding box center [547, 460] width 181 height 43
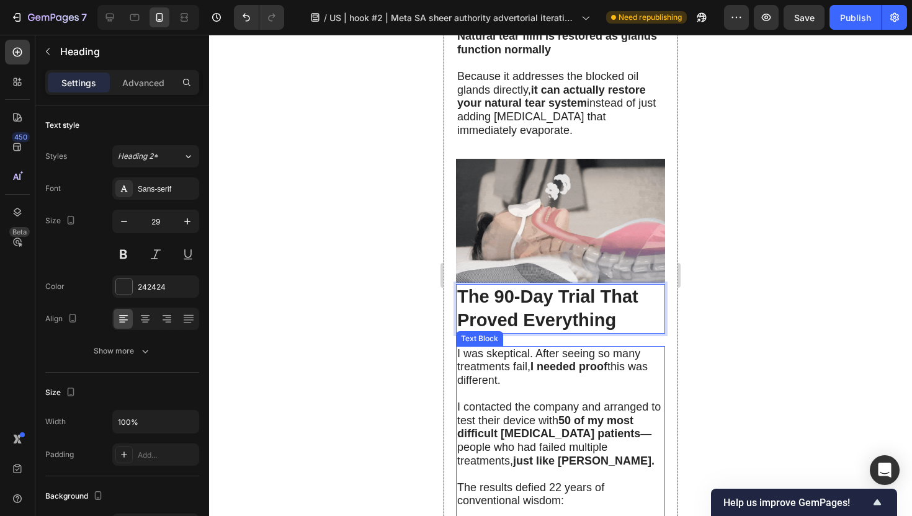
scroll to position [4526, 0]
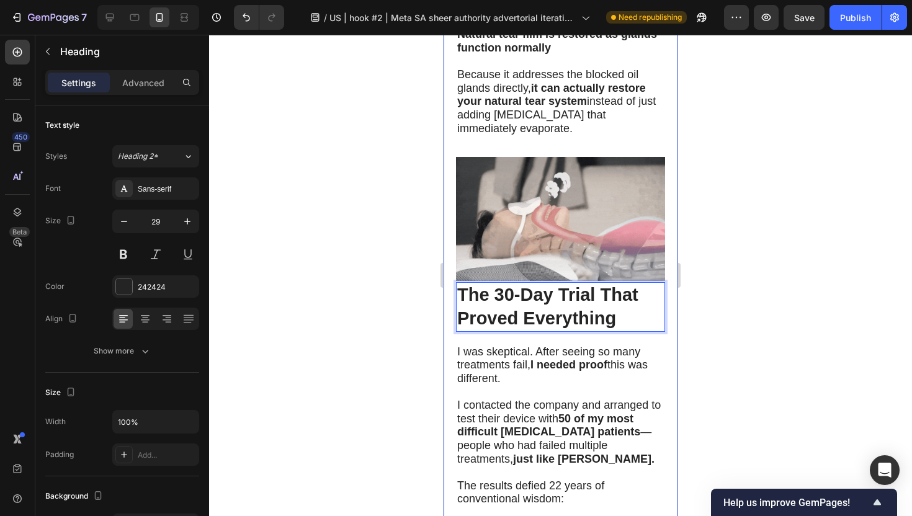
click at [393, 385] on div at bounding box center [560, 275] width 703 height 481
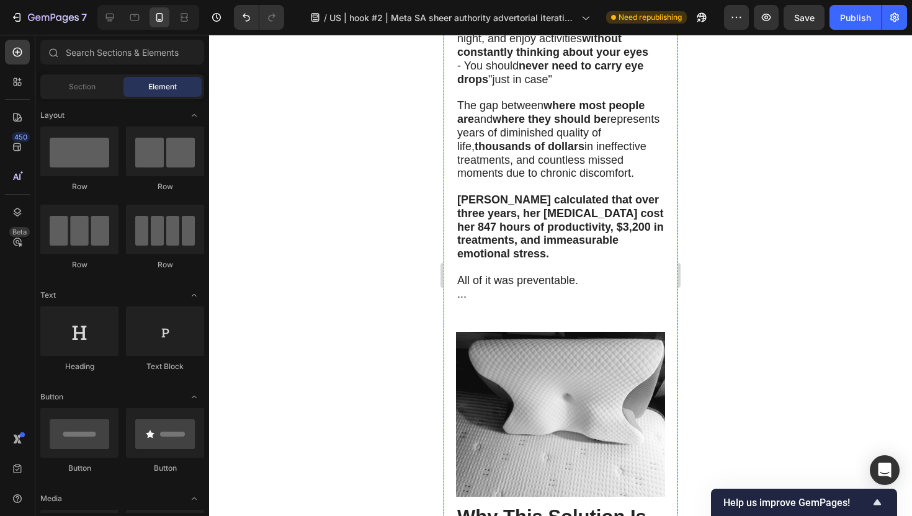
scroll to position [5831, 0]
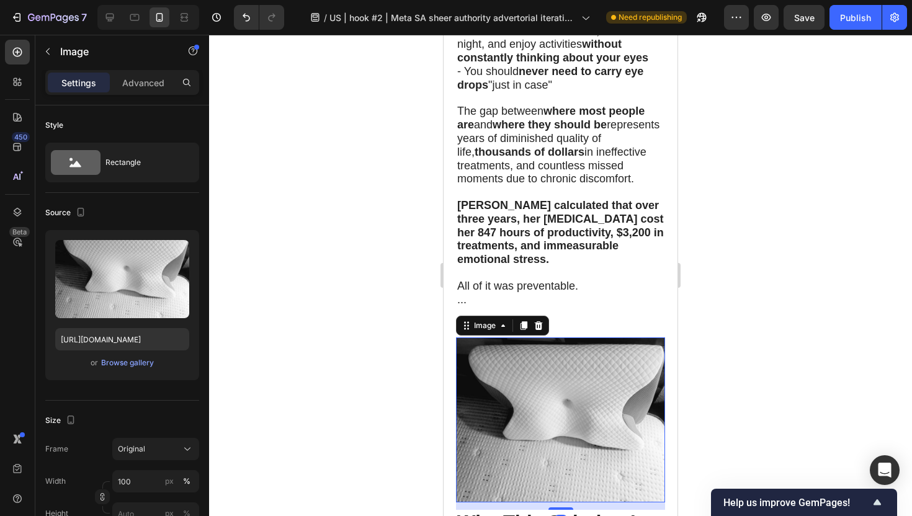
click at [539, 338] on img at bounding box center [560, 420] width 209 height 165
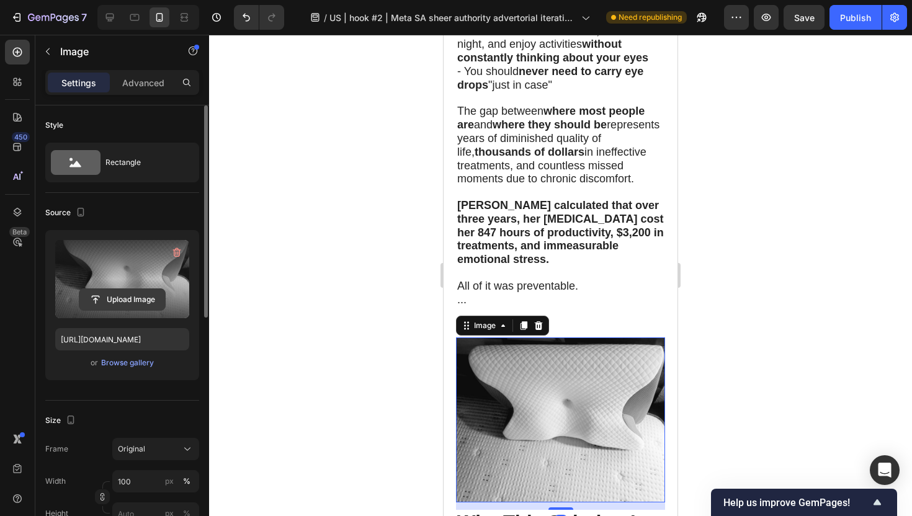
click at [140, 297] on input "file" at bounding box center [122, 299] width 86 height 21
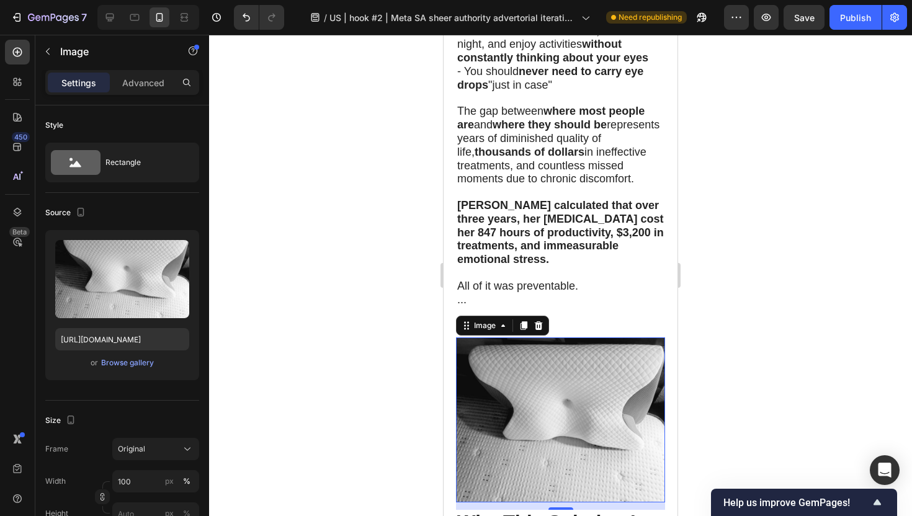
click at [750, 215] on div at bounding box center [560, 275] width 703 height 481
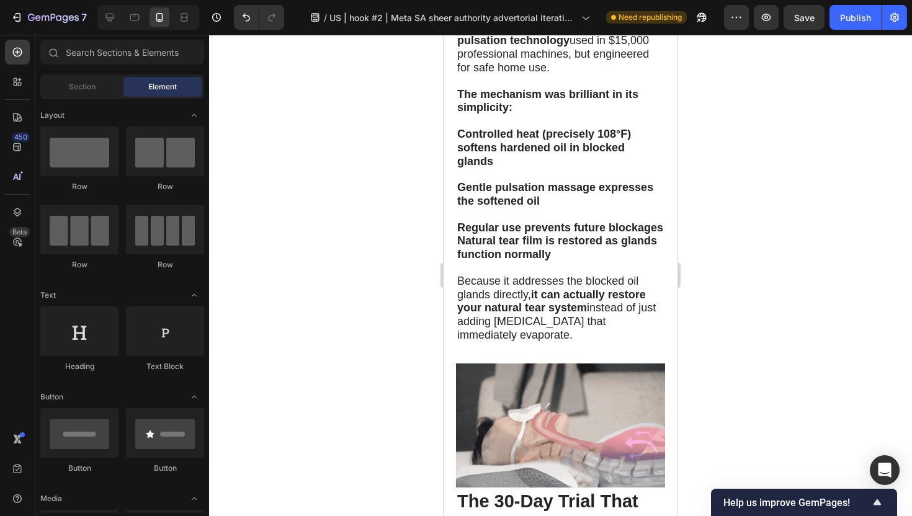
scroll to position [4346, 0]
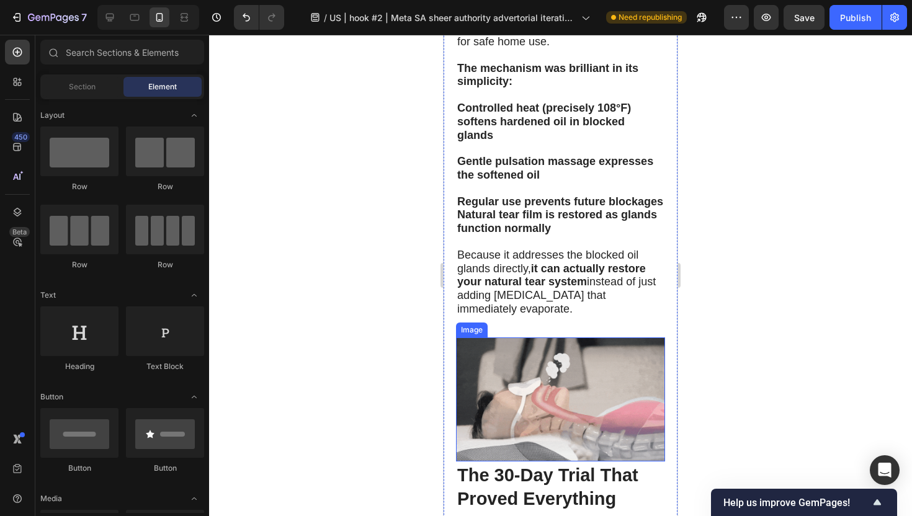
click at [546, 338] on img at bounding box center [560, 400] width 209 height 125
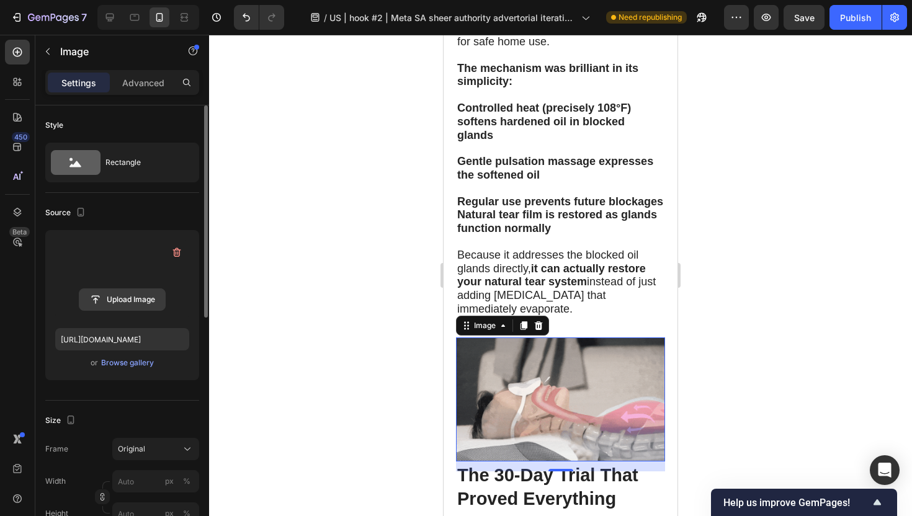
click at [131, 299] on input "file" at bounding box center [122, 299] width 86 height 21
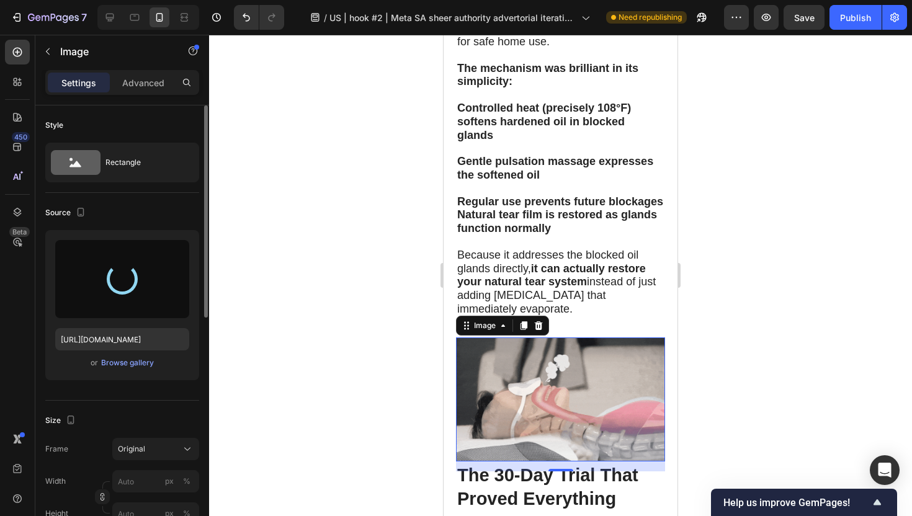
type input "[URL][DOMAIN_NAME]"
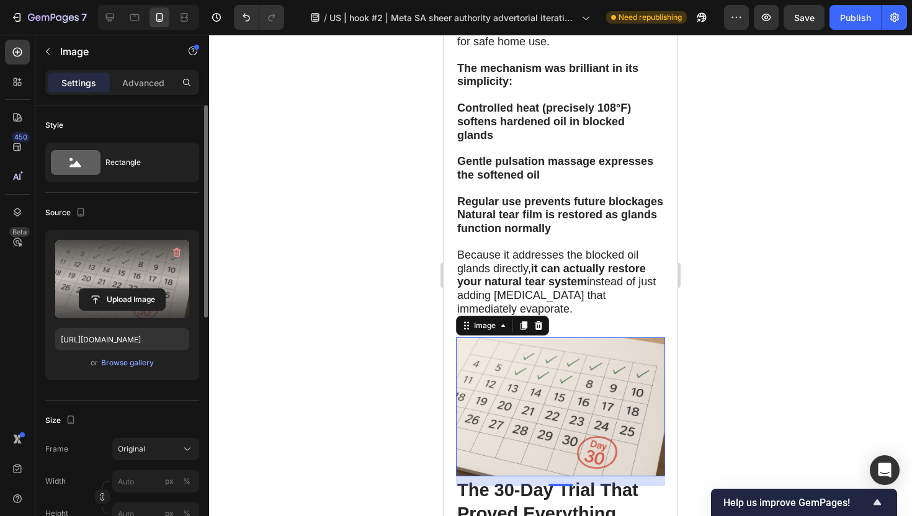
click at [374, 354] on div at bounding box center [560, 275] width 703 height 481
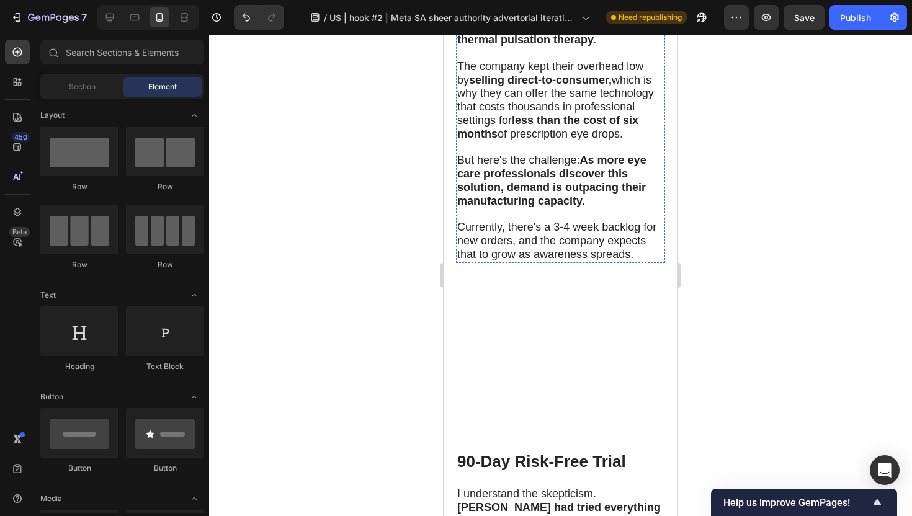
scroll to position [6714, 0]
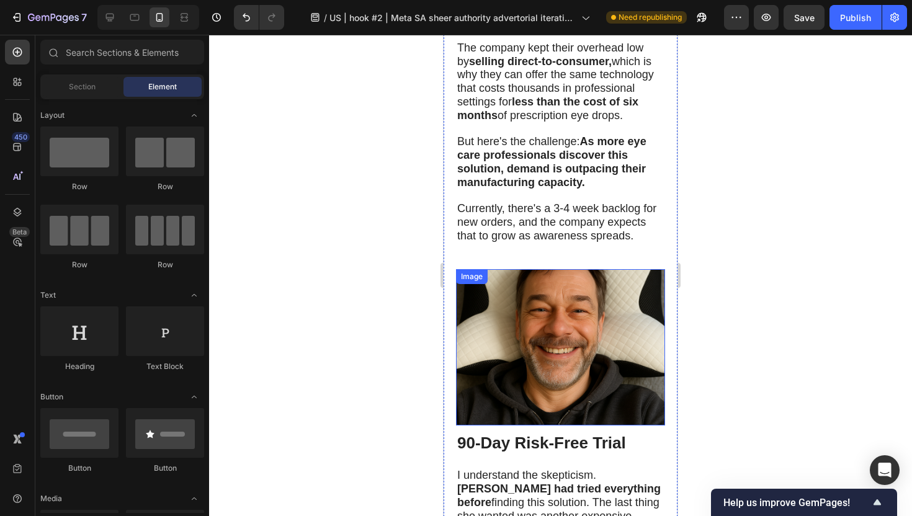
click at [601, 269] on img at bounding box center [560, 347] width 209 height 157
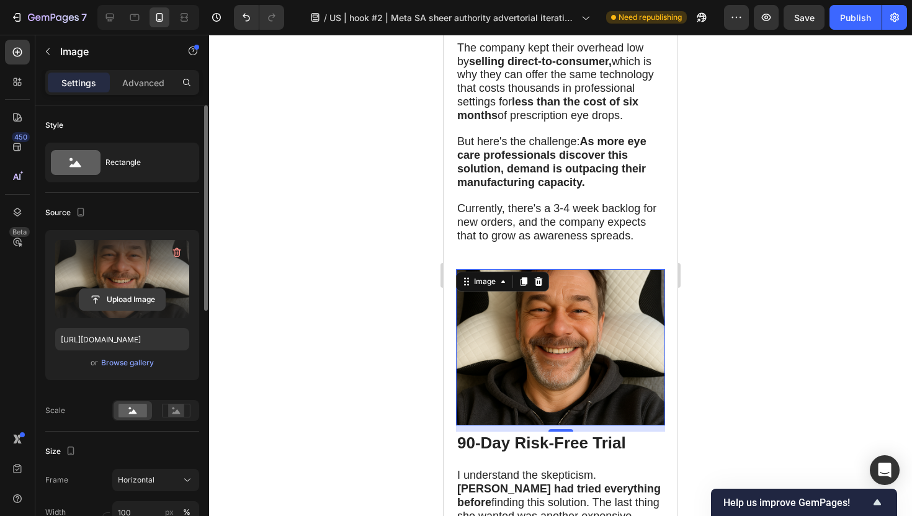
click at [131, 299] on input "file" at bounding box center [122, 299] width 86 height 21
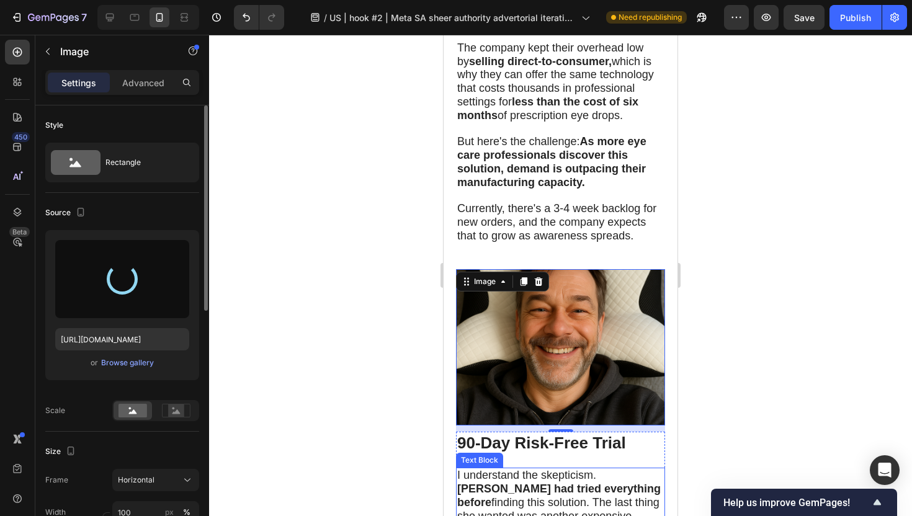
type input "[URL][DOMAIN_NAME]"
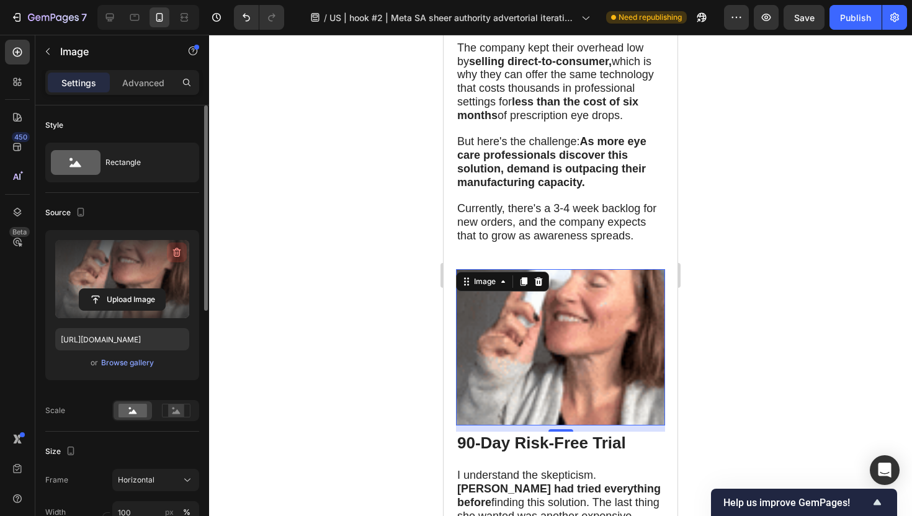
click at [175, 253] on icon "button" at bounding box center [177, 252] width 12 height 12
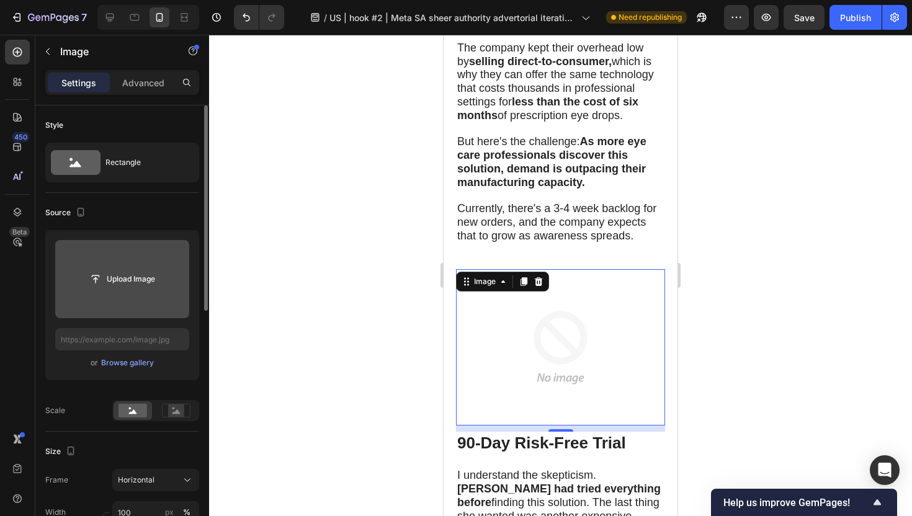
click at [127, 272] on input "file" at bounding box center [122, 279] width 86 height 21
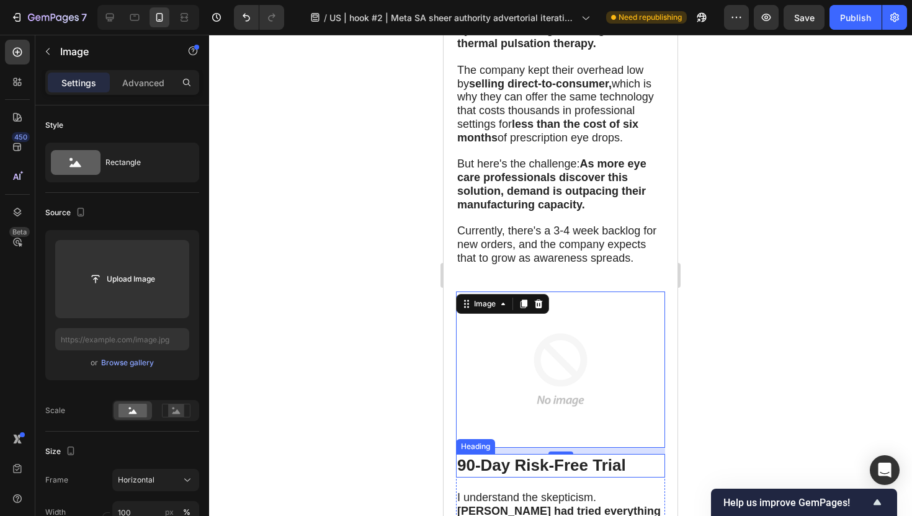
scroll to position [6685, 0]
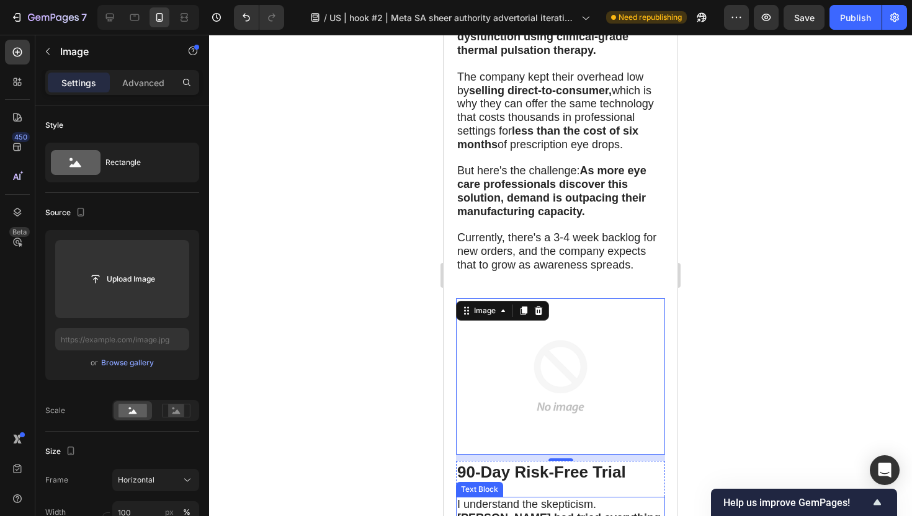
click at [507, 463] on strong "90-Day Risk-Free Trial" at bounding box center [541, 472] width 169 height 19
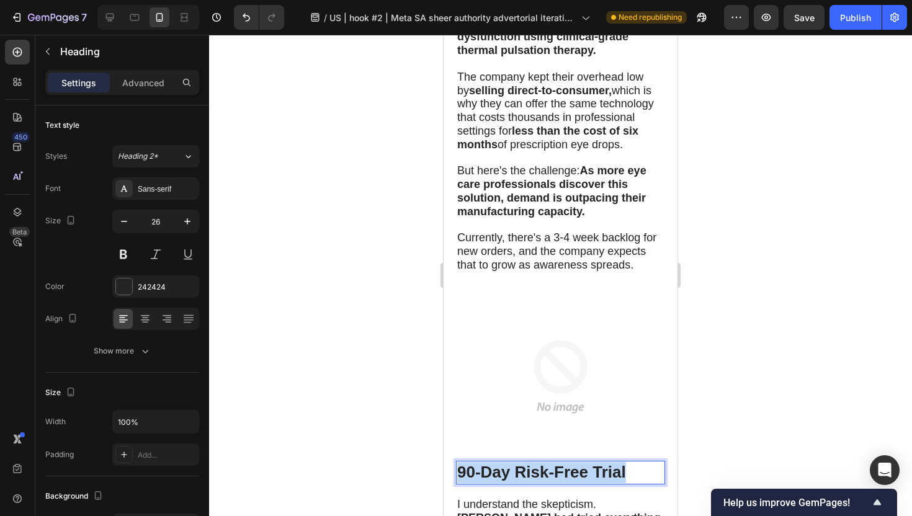
click at [507, 463] on strong "90-Day Risk-Free Trial" at bounding box center [541, 472] width 169 height 19
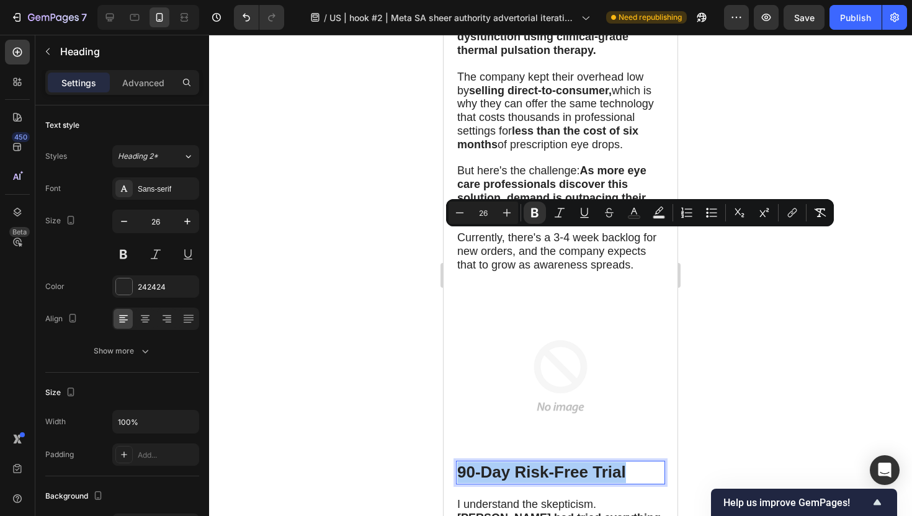
click at [397, 266] on div at bounding box center [560, 275] width 703 height 481
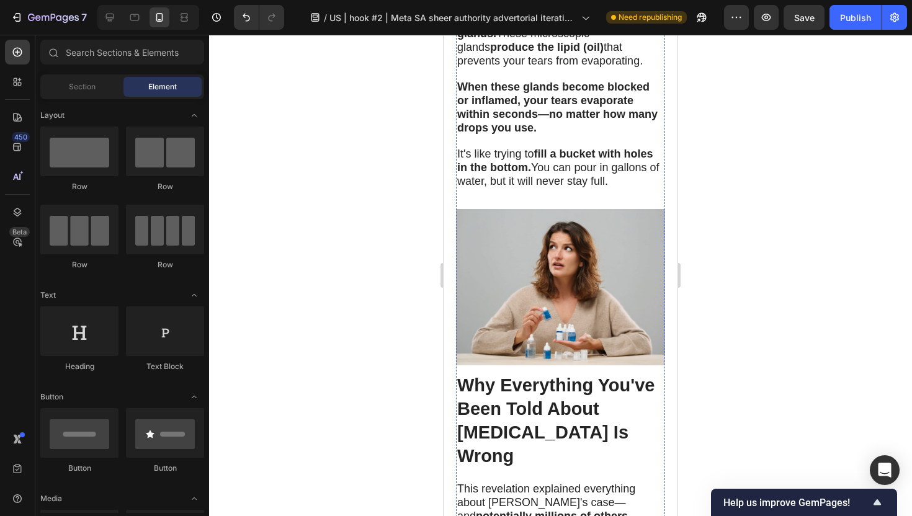
scroll to position [2610, 0]
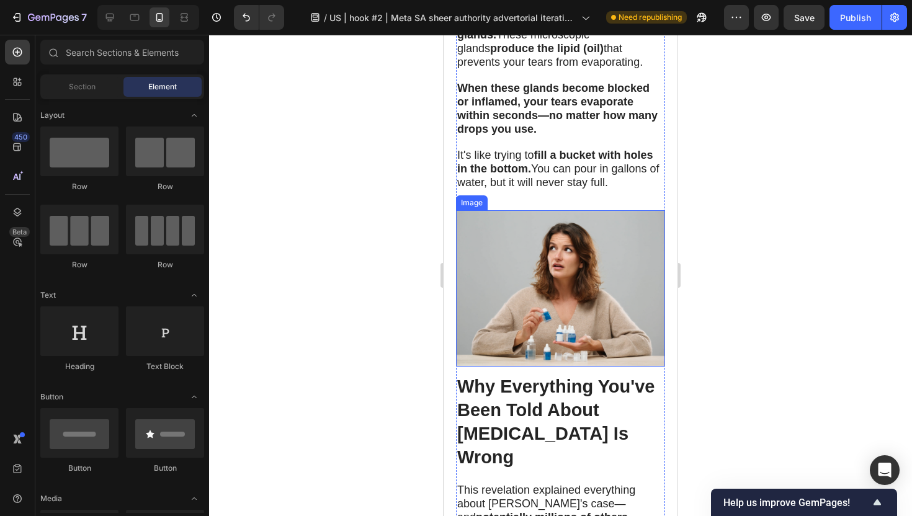
click at [544, 212] on img at bounding box center [560, 288] width 209 height 157
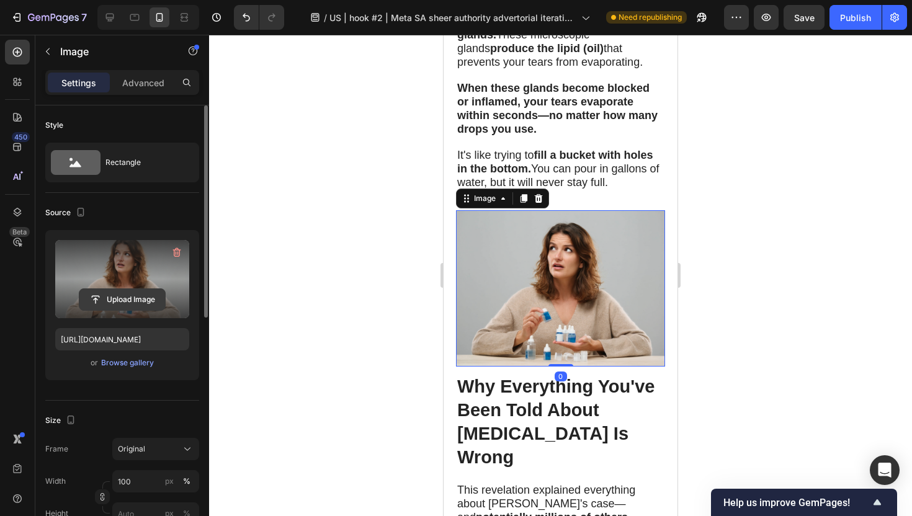
click at [127, 297] on input "file" at bounding box center [122, 299] width 86 height 21
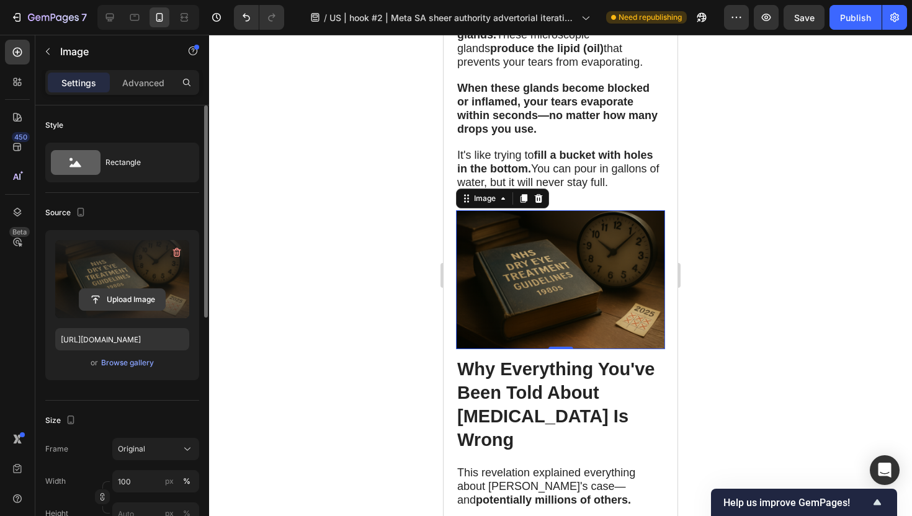
click at [122, 298] on input "file" at bounding box center [122, 299] width 86 height 21
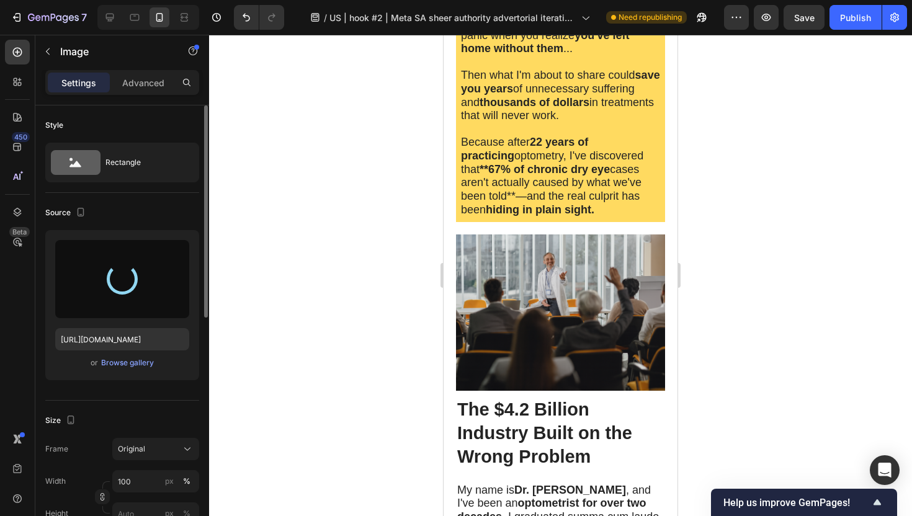
scroll to position [928, 0]
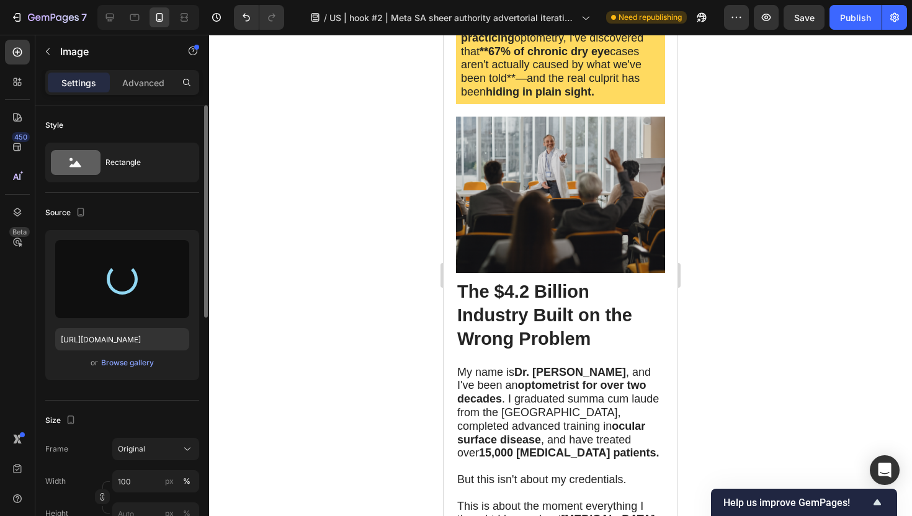
type input "[URL][DOMAIN_NAME]"
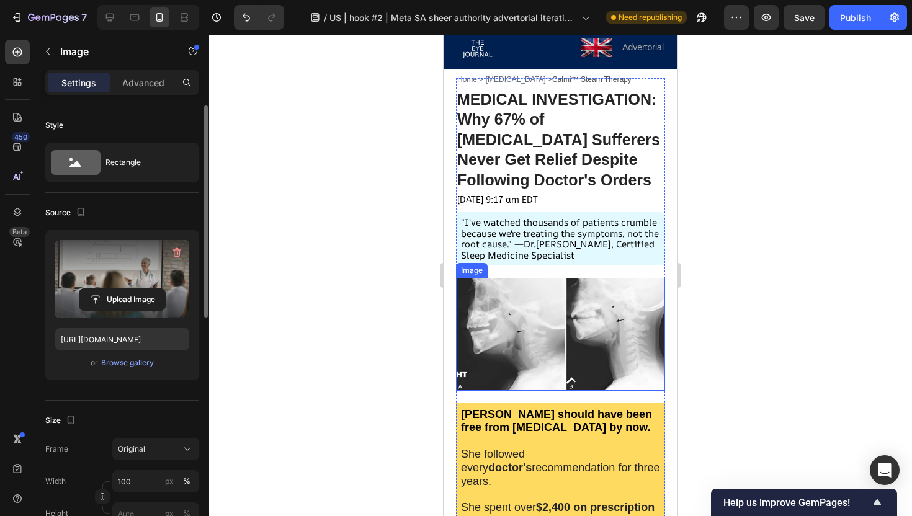
scroll to position [36, 0]
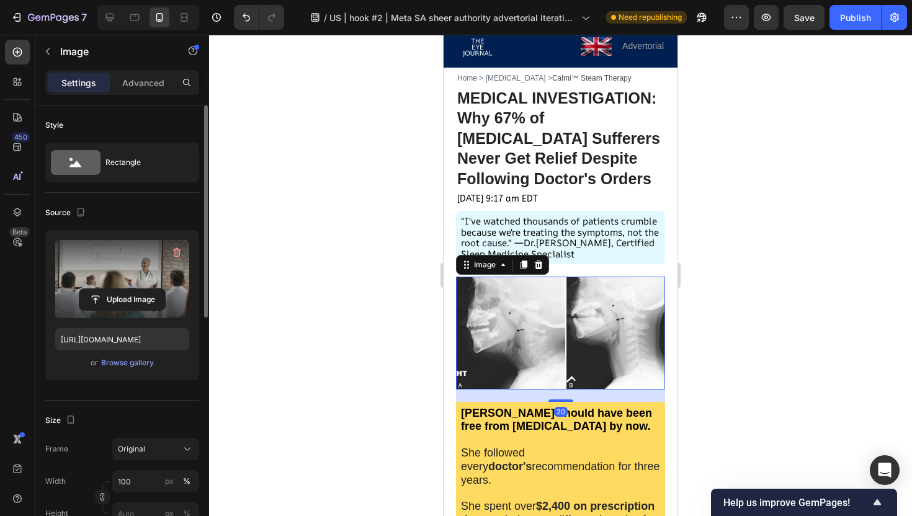
click at [545, 312] on img at bounding box center [560, 333] width 209 height 112
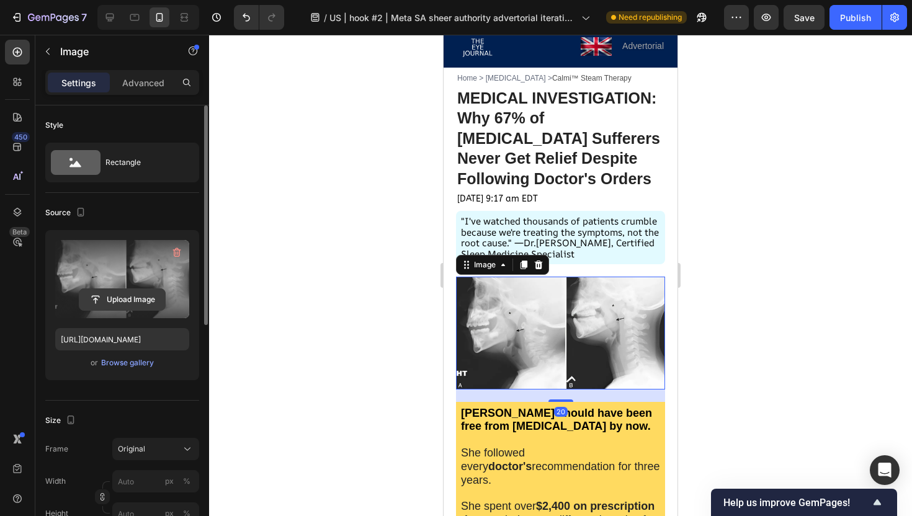
click at [132, 298] on input "file" at bounding box center [122, 299] width 86 height 21
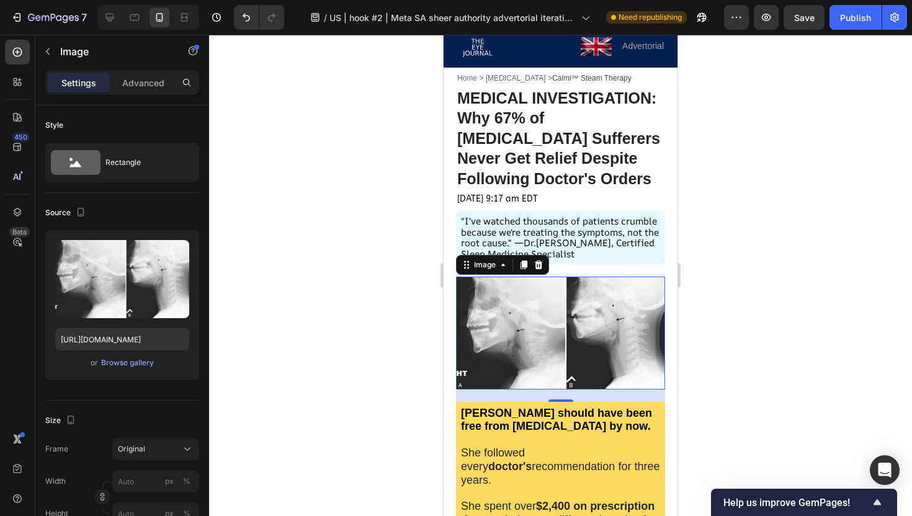
type input "[URL][DOMAIN_NAME]"
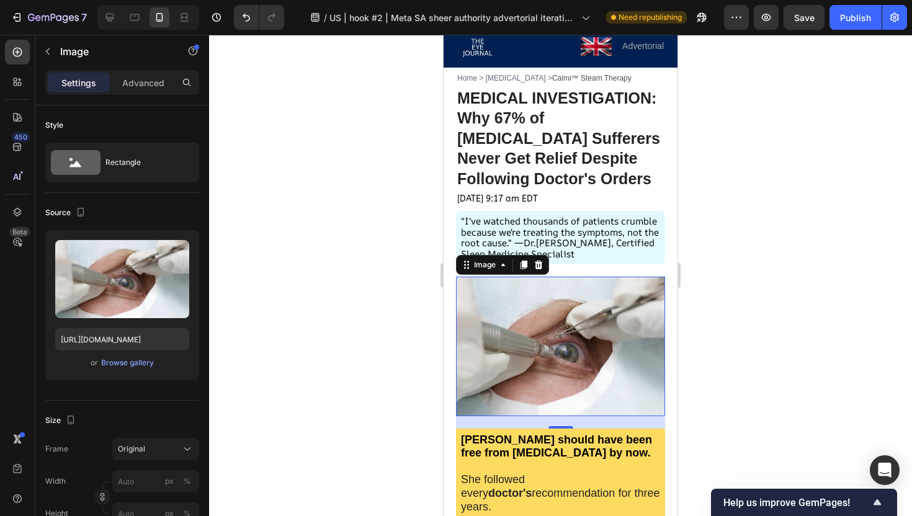
click at [424, 251] on div at bounding box center [560, 275] width 703 height 481
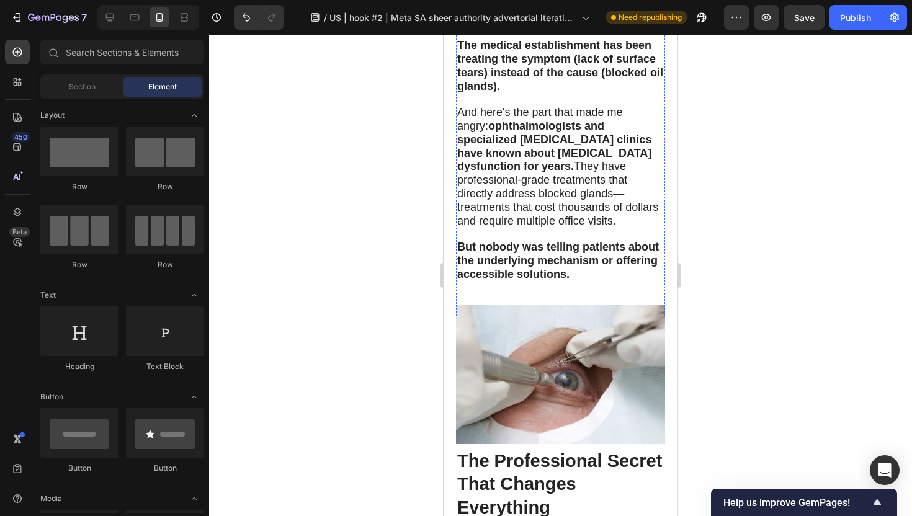
scroll to position [3458, 0]
click at [526, 305] on img at bounding box center [560, 374] width 209 height 139
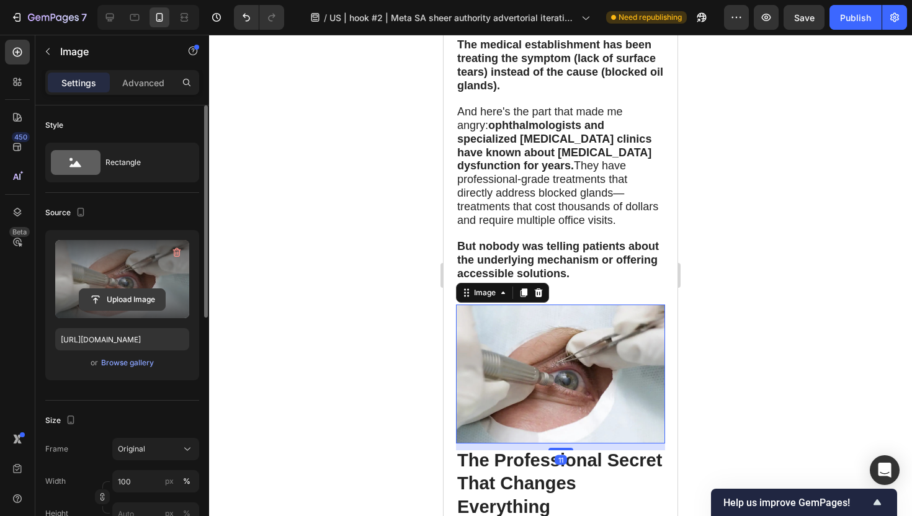
click at [137, 298] on input "file" at bounding box center [122, 299] width 86 height 21
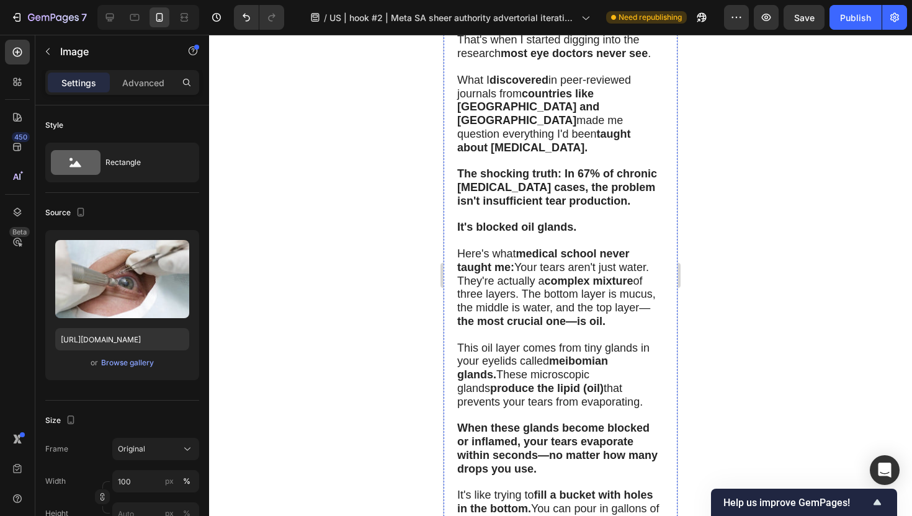
scroll to position [2661, 0]
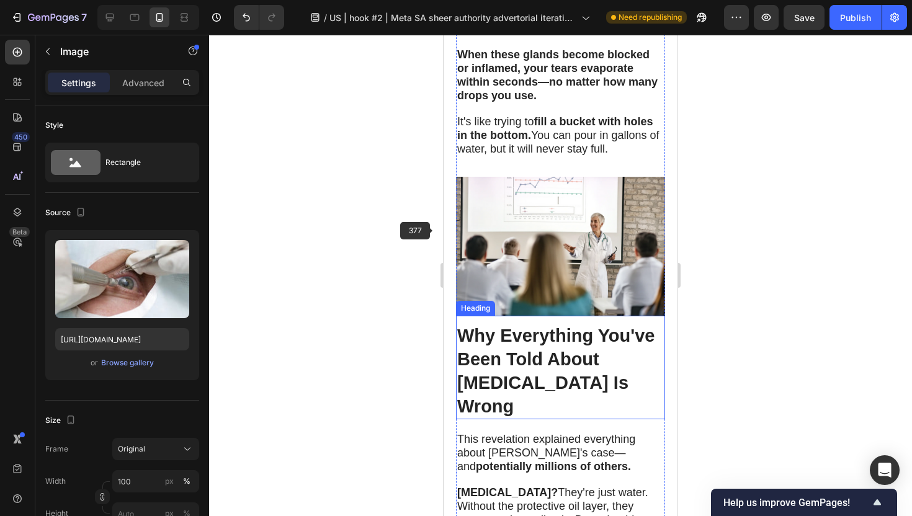
click at [414, 237] on div at bounding box center [560, 275] width 703 height 481
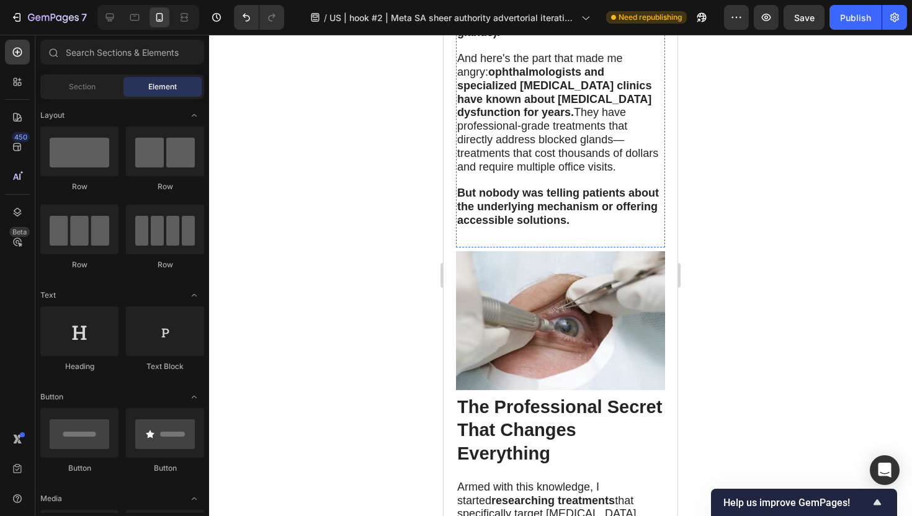
scroll to position [3528, 0]
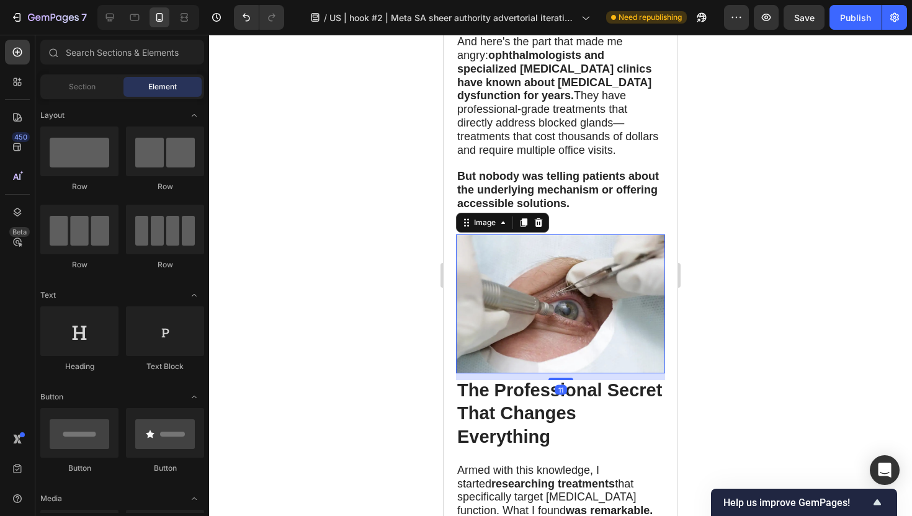
click at [571, 235] on img at bounding box center [560, 304] width 209 height 139
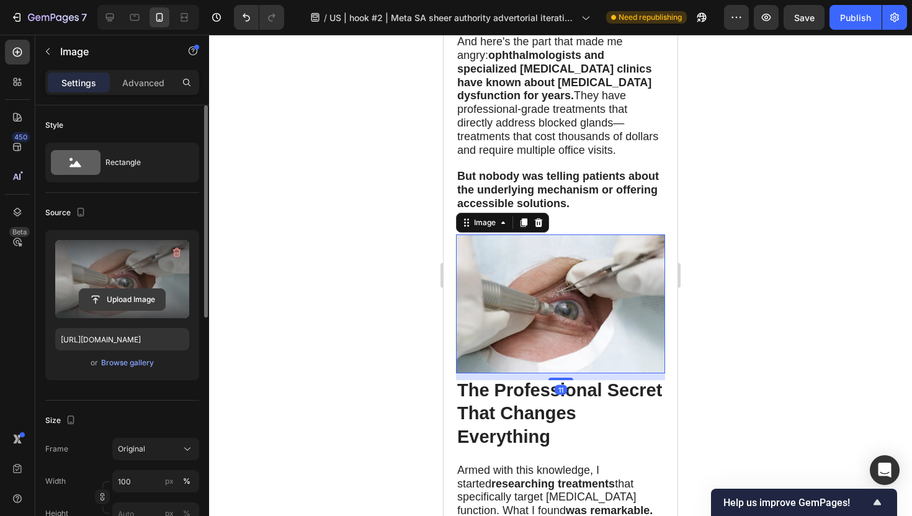
click at [145, 298] on input "file" at bounding box center [122, 299] width 86 height 21
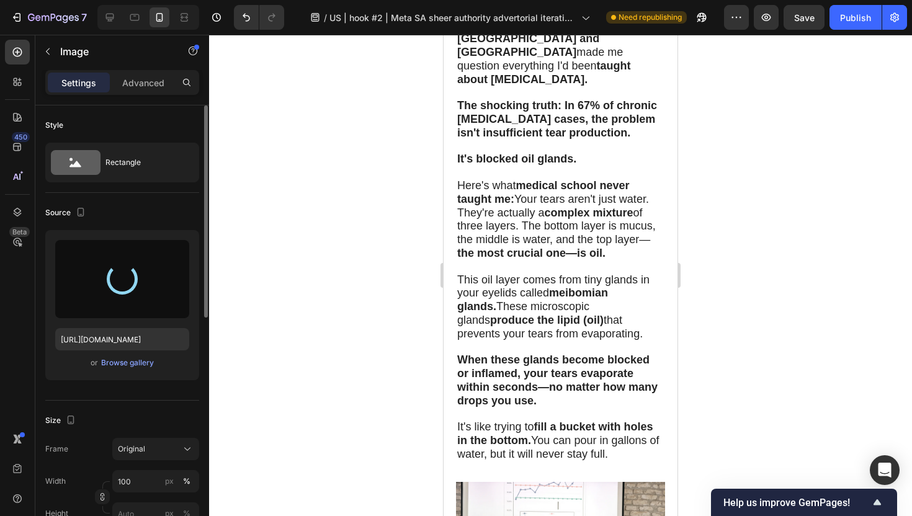
type input "[URL][DOMAIN_NAME]"
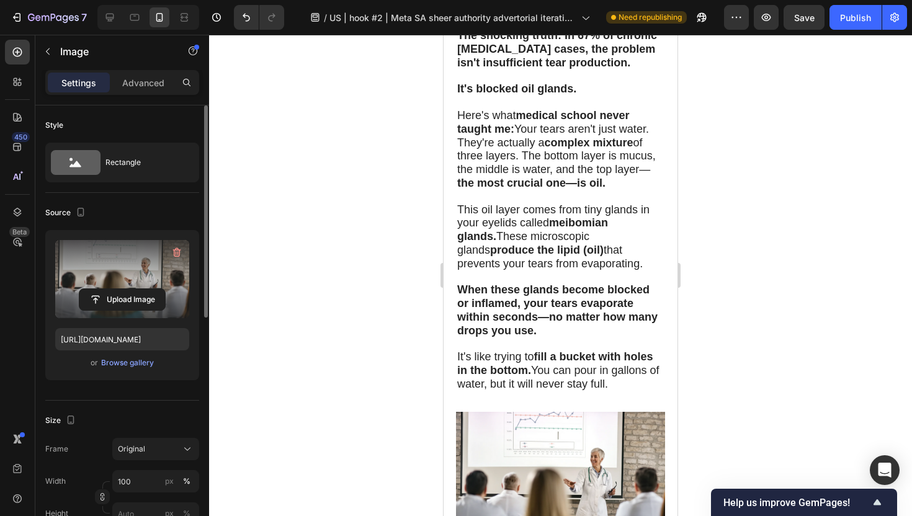
scroll to position [2544, 0]
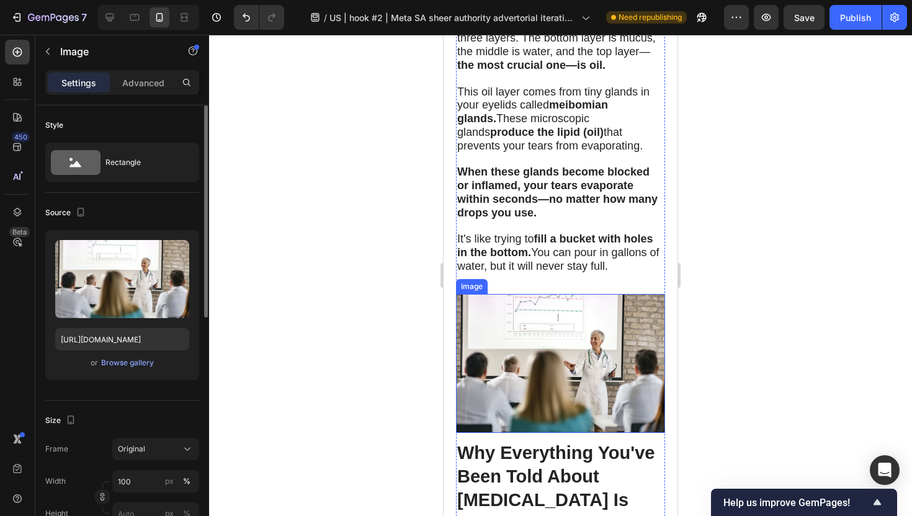
click at [548, 294] on img at bounding box center [560, 364] width 209 height 140
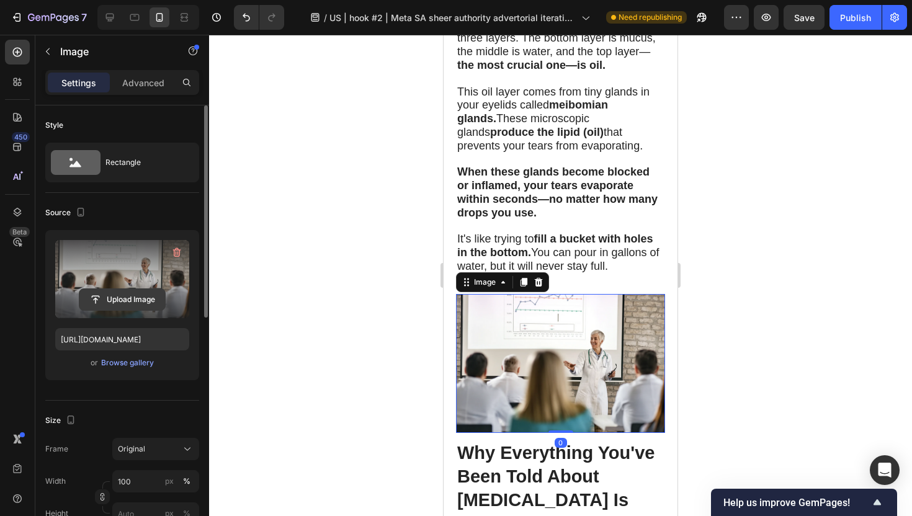
click at [97, 308] on input "file" at bounding box center [122, 299] width 86 height 21
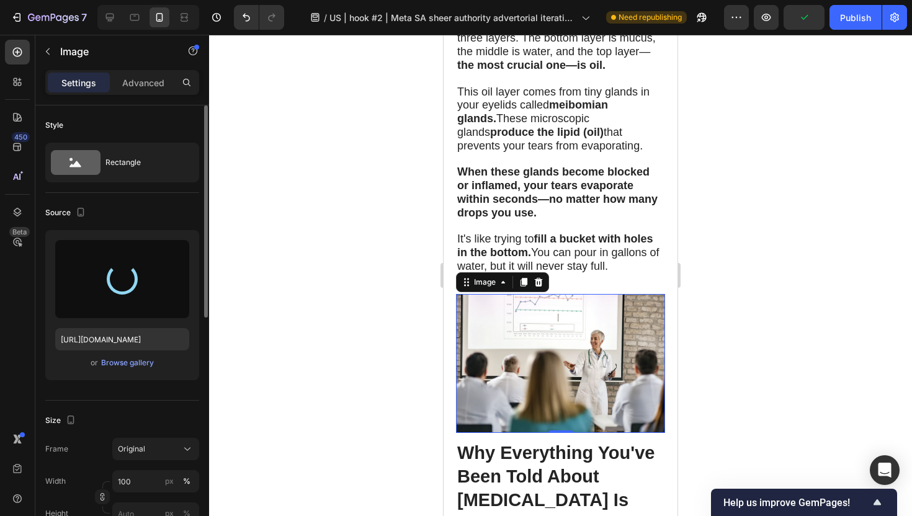
type input "[URL][DOMAIN_NAME]"
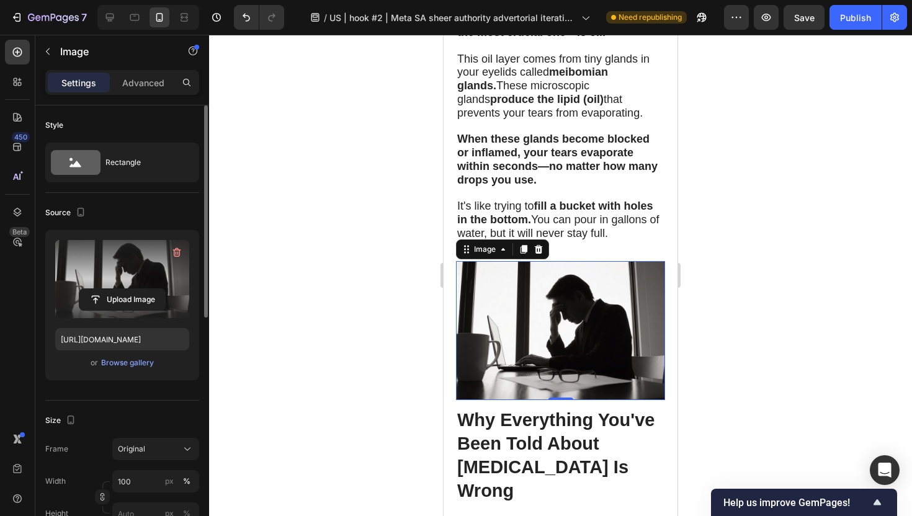
scroll to position [2495, 0]
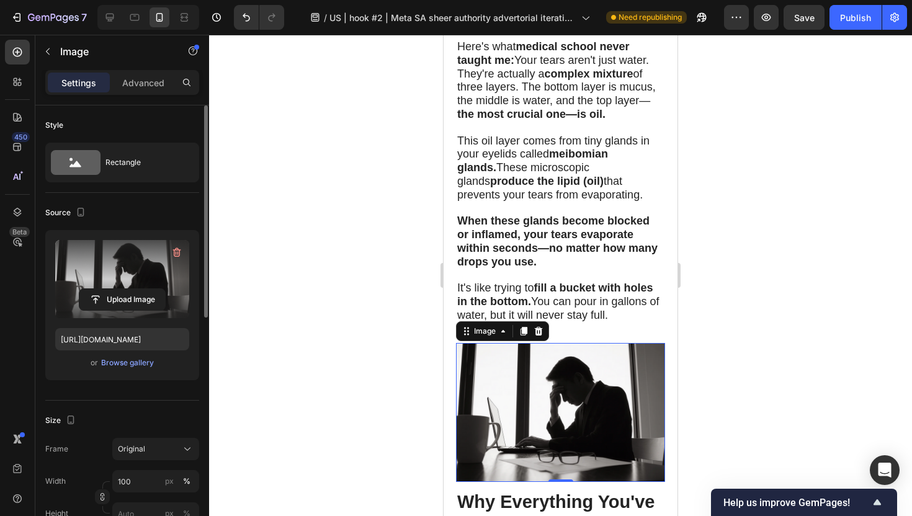
click at [719, 331] on div at bounding box center [560, 275] width 703 height 481
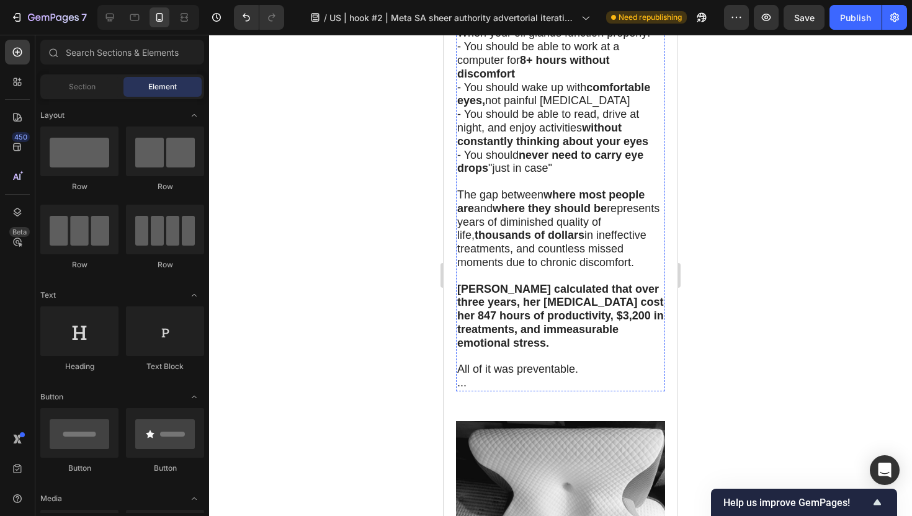
scroll to position [5915, 0]
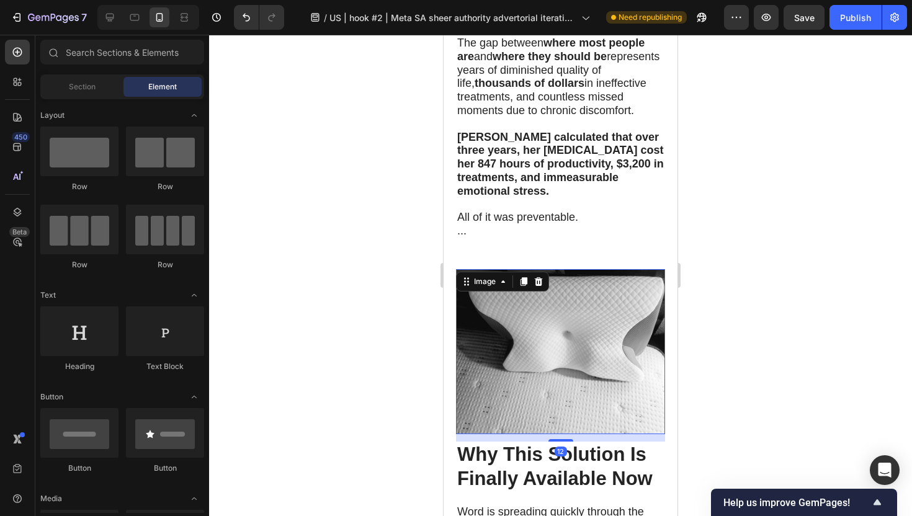
click at [549, 269] on img at bounding box center [560, 351] width 209 height 165
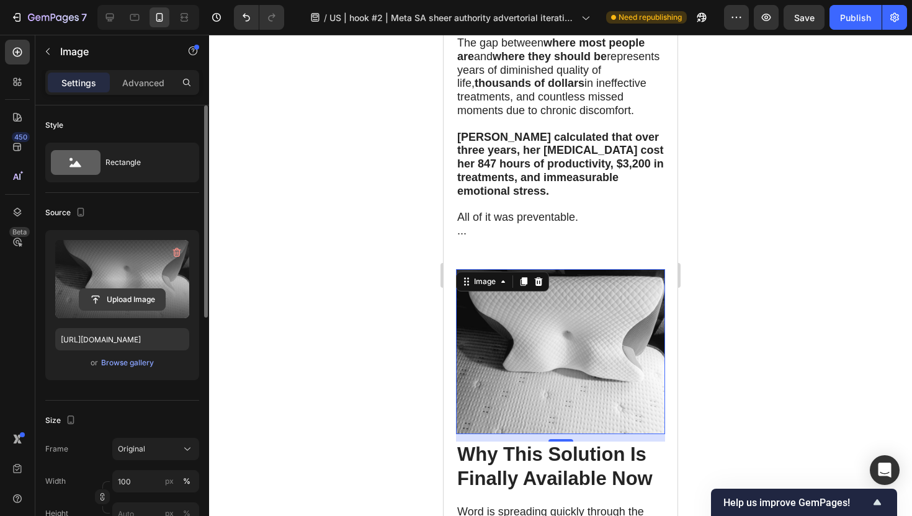
click at [133, 294] on input "file" at bounding box center [122, 299] width 86 height 21
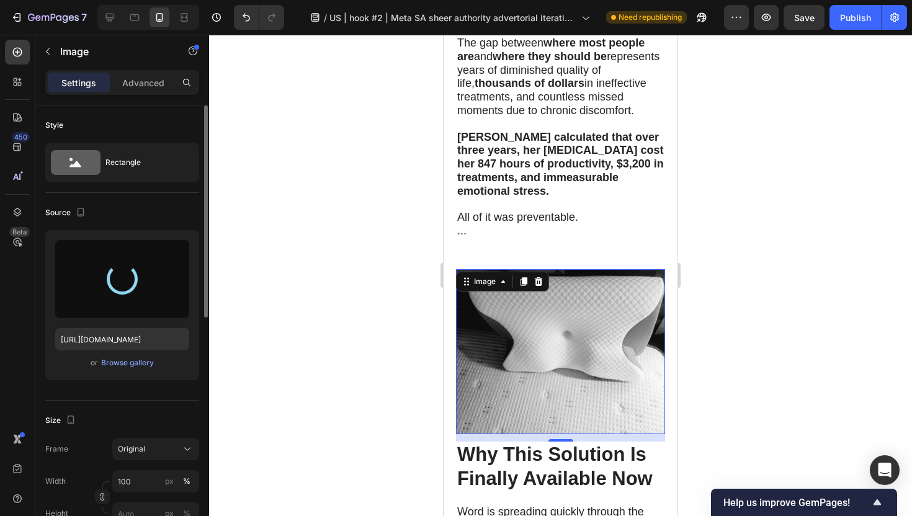
type input "[URL][DOMAIN_NAME]"
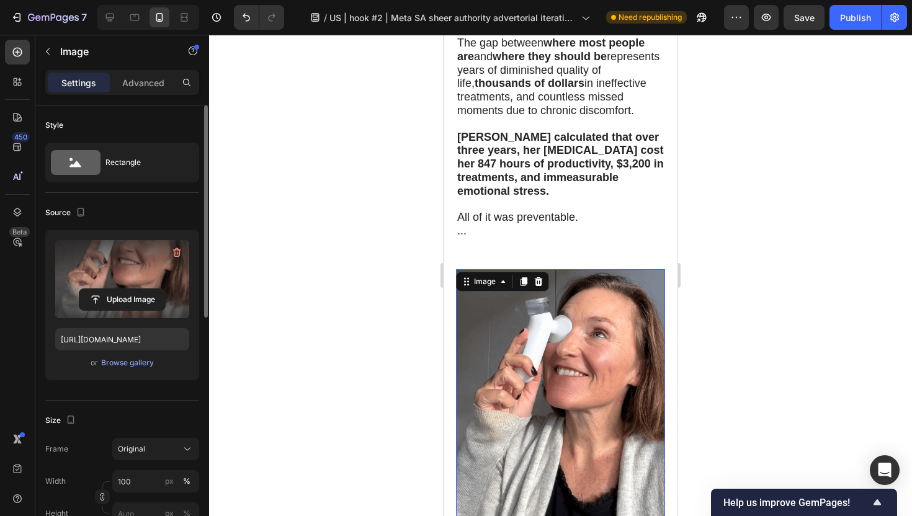
click at [562, 308] on img at bounding box center [560, 399] width 209 height 261
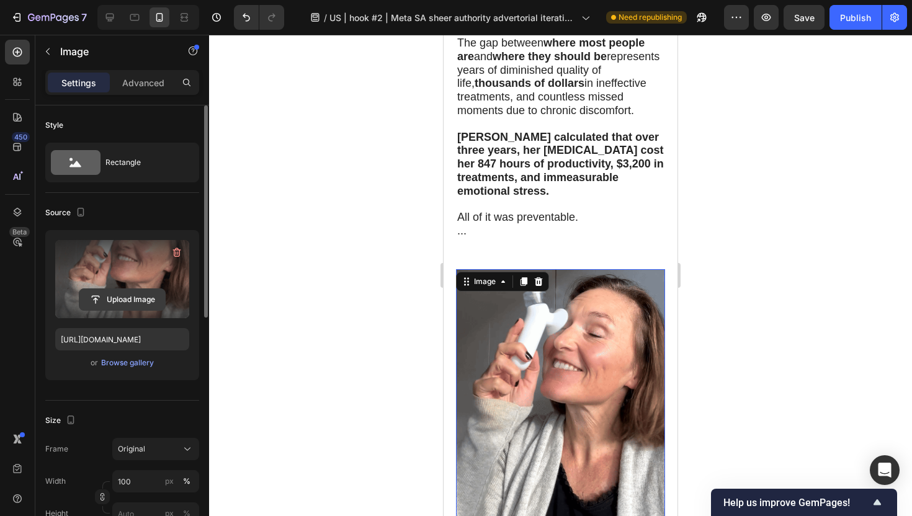
click at [139, 298] on input "file" at bounding box center [122, 299] width 86 height 21
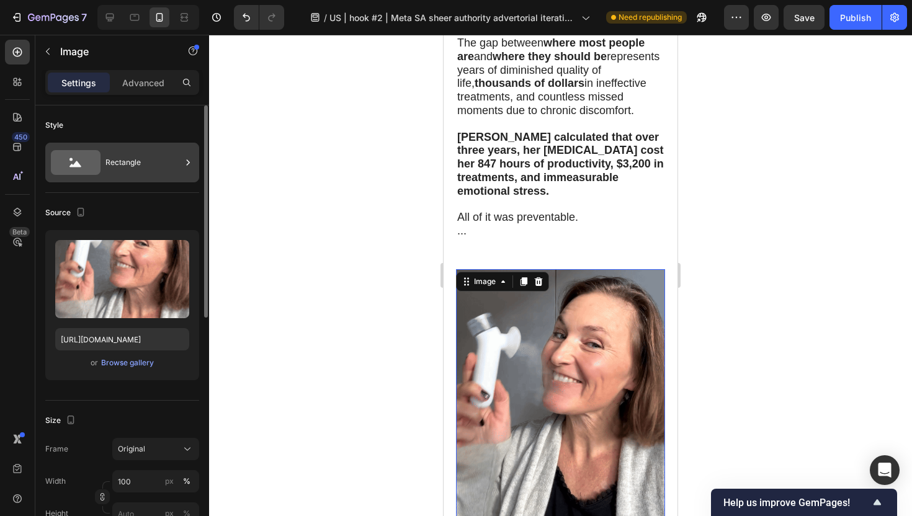
click at [130, 171] on div "Rectangle" at bounding box center [143, 162] width 76 height 29
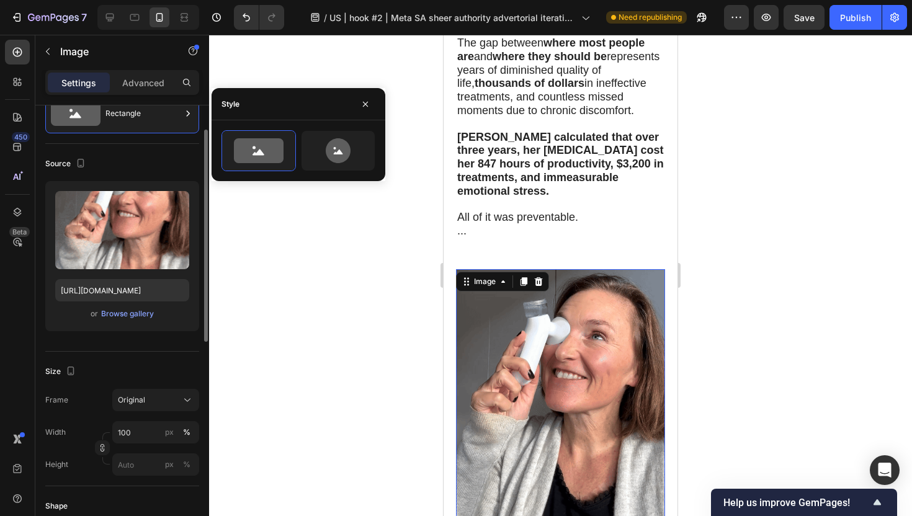
scroll to position [52, 0]
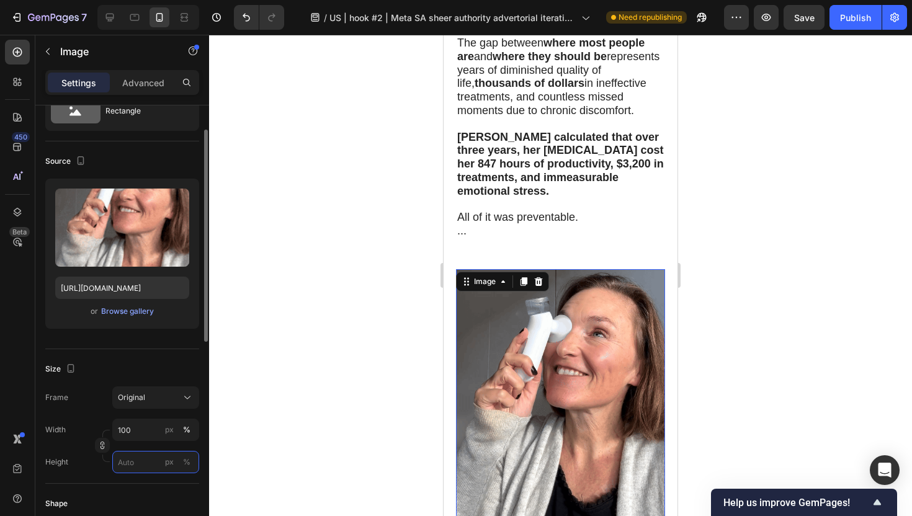
click at [146, 458] on input "px %" at bounding box center [155, 462] width 87 height 22
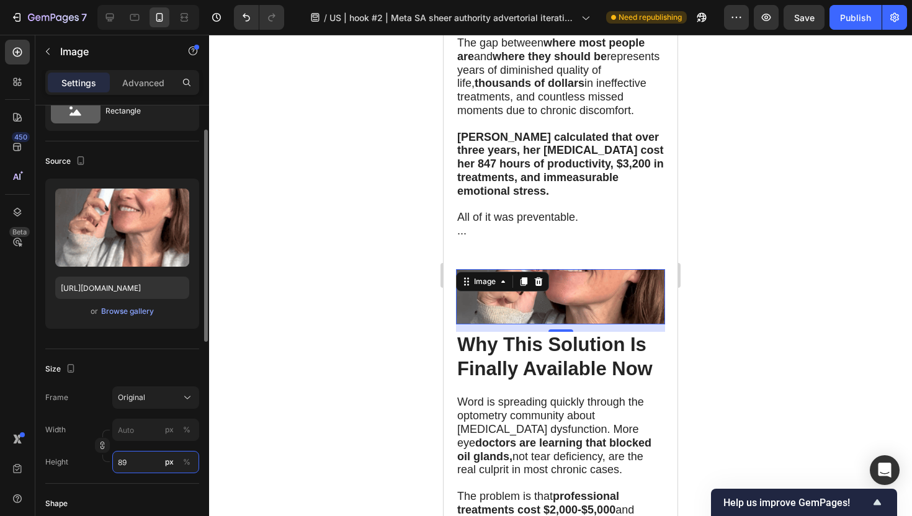
type input "8"
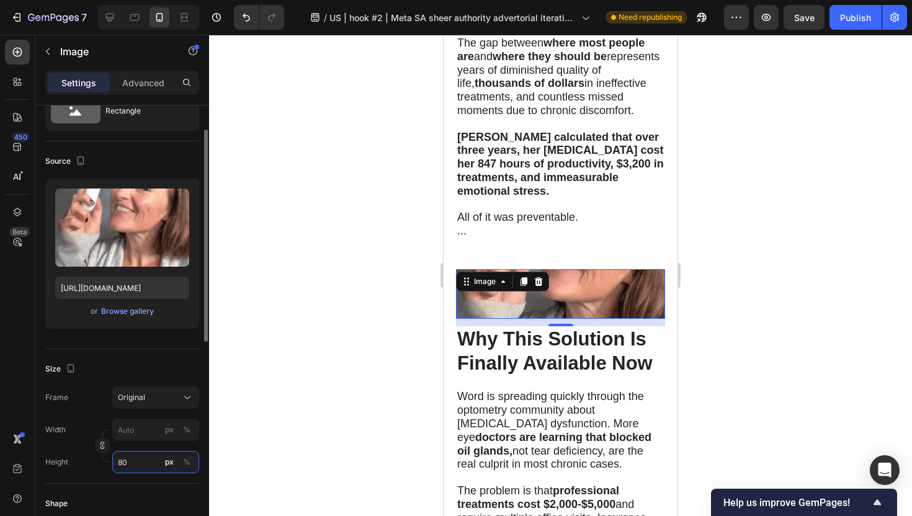
type input "8"
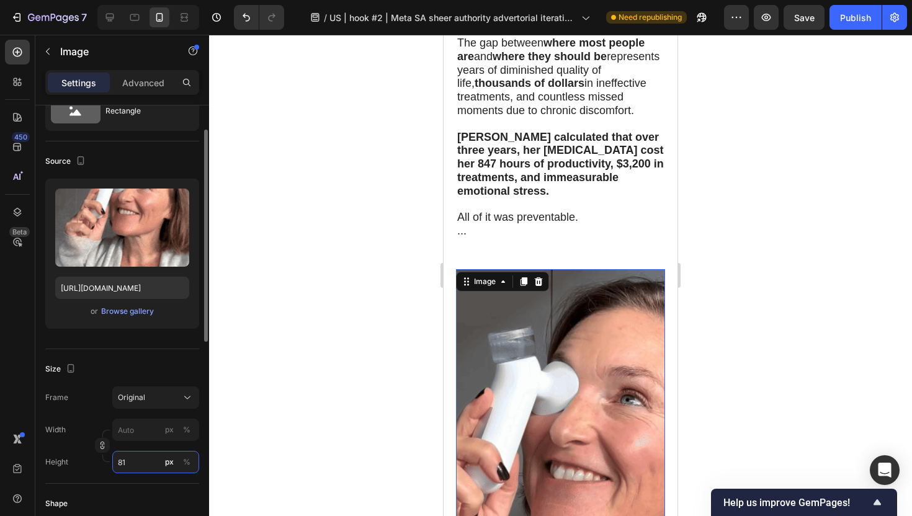
type input "8"
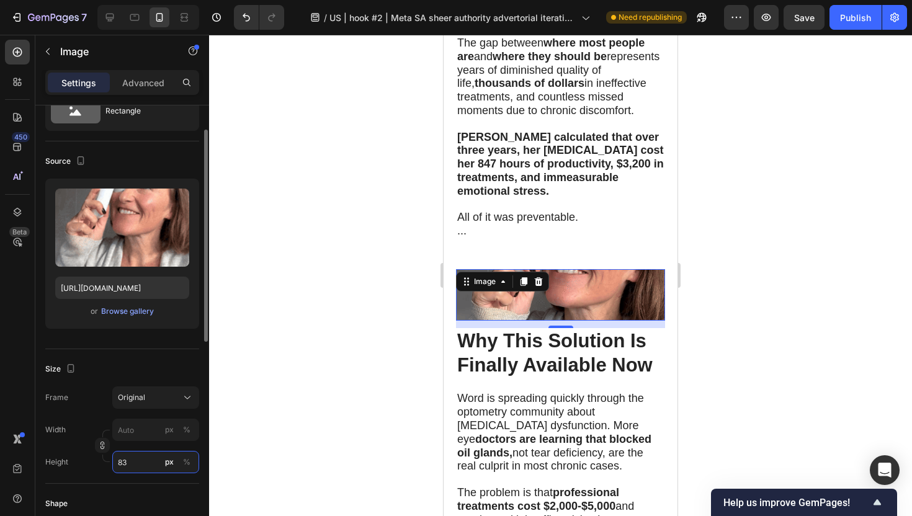
type input "8"
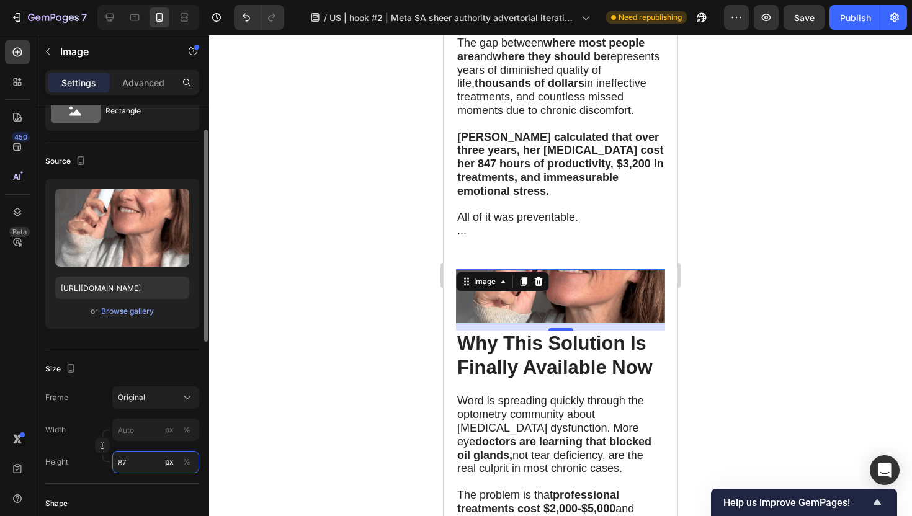
type input "8"
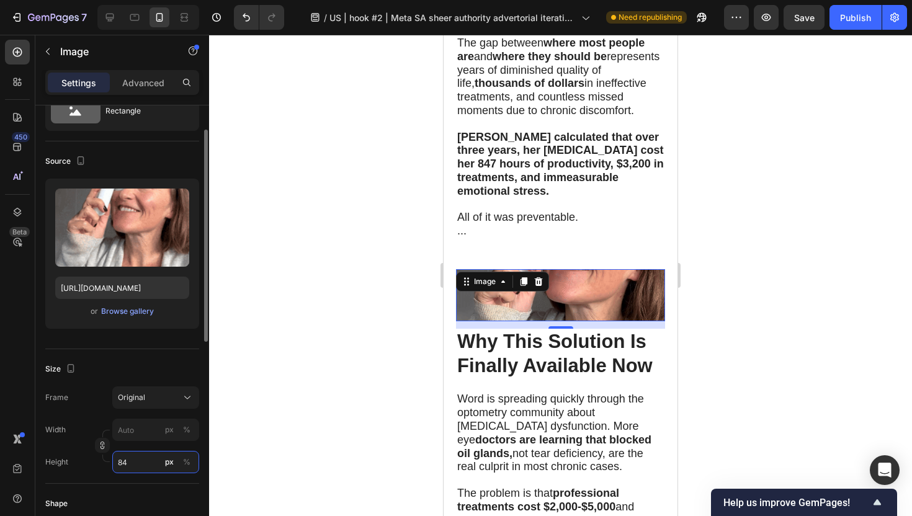
type input "8"
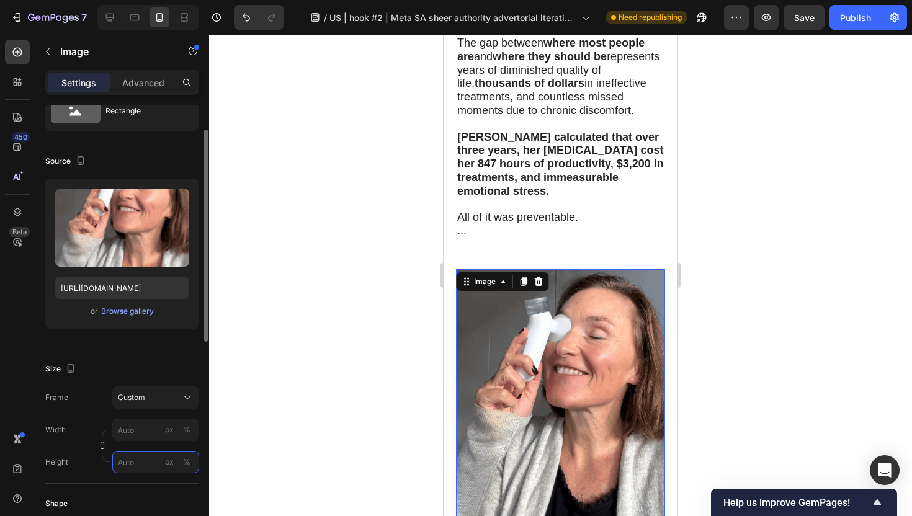
type input "8"
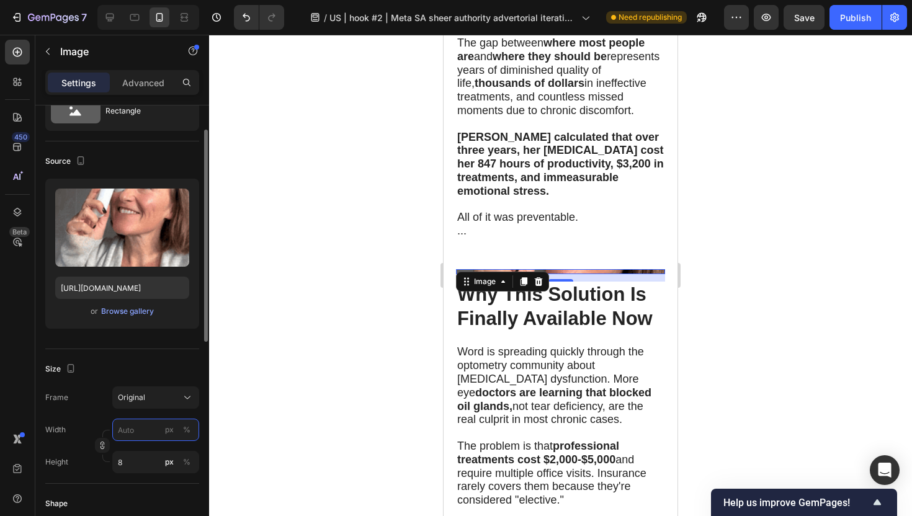
click at [141, 430] on input "px %" at bounding box center [155, 430] width 87 height 22
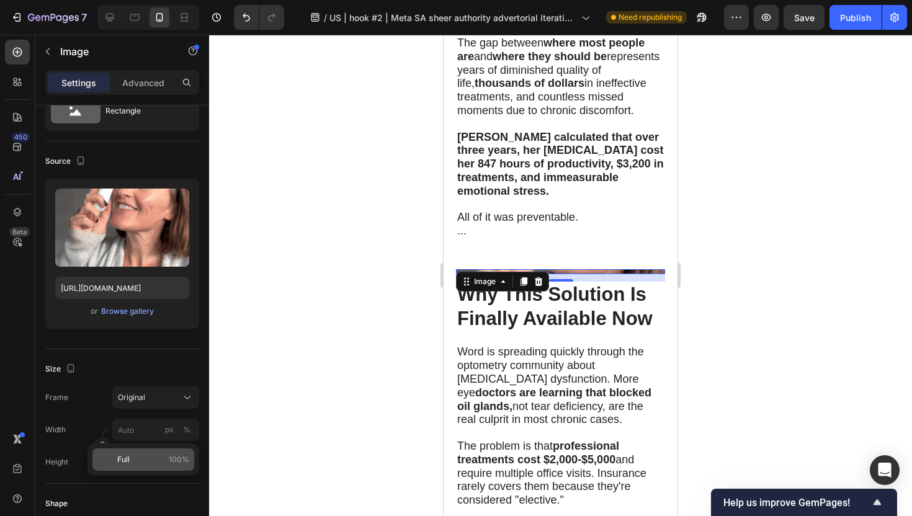
click at [125, 465] on div "Full 100%" at bounding box center [143, 460] width 102 height 22
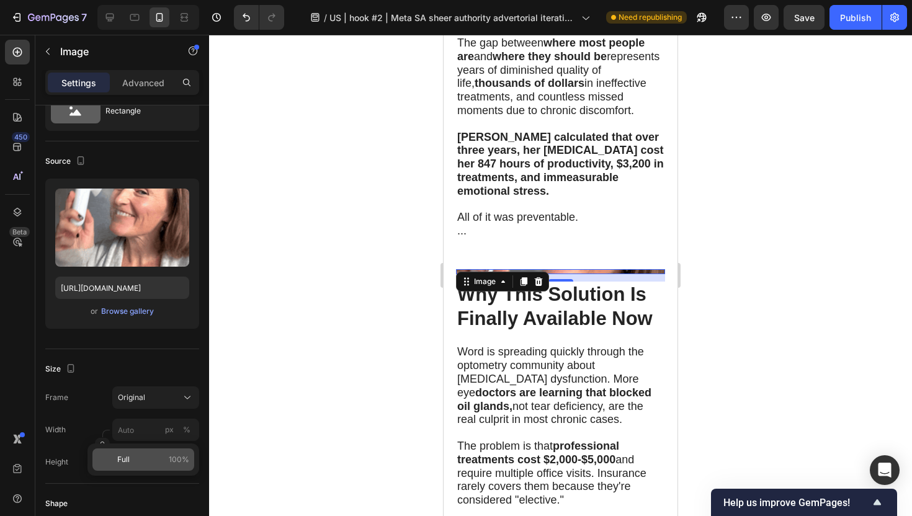
type input "100"
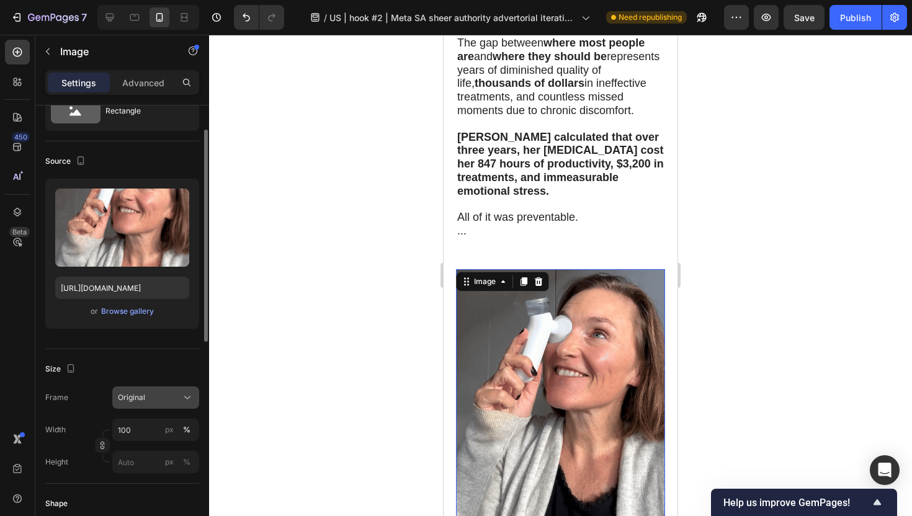
click at [174, 403] on div "Original" at bounding box center [156, 398] width 76 height 12
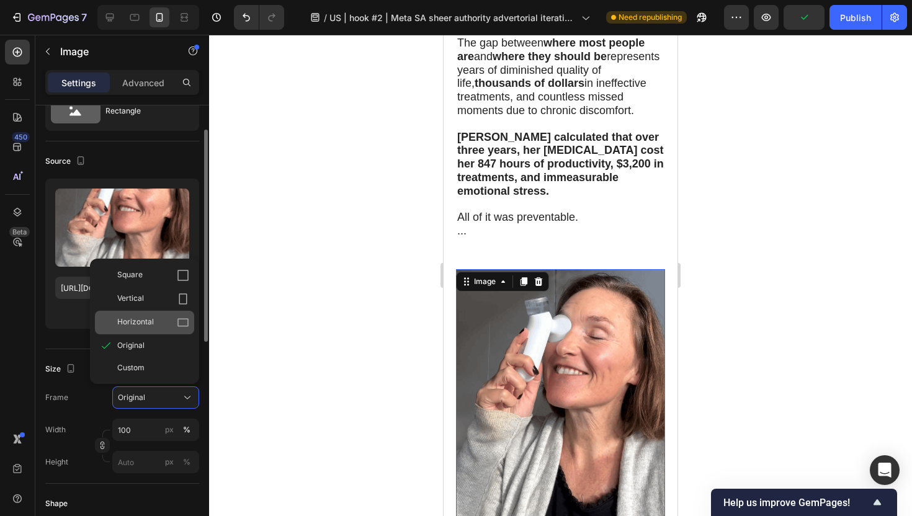
click at [176, 328] on div "Horizontal" at bounding box center [153, 322] width 72 height 12
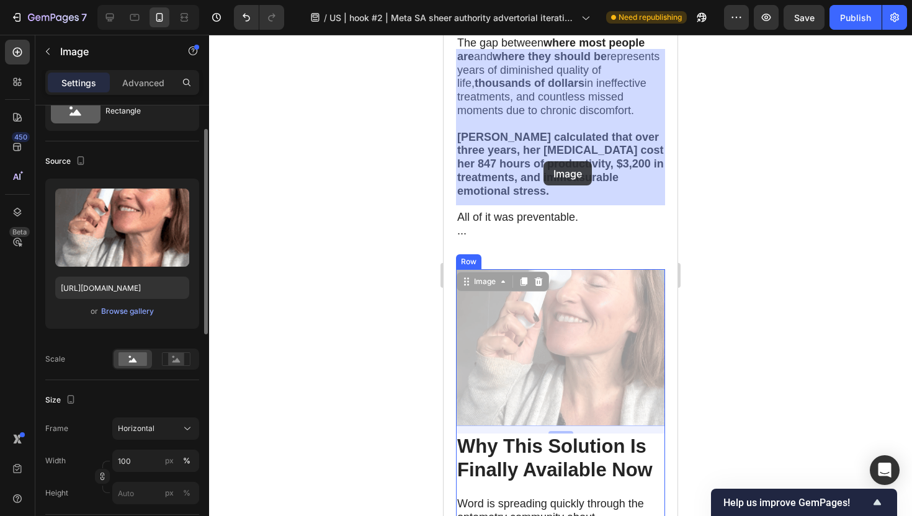
drag, startPoint x: 544, startPoint y: 144, endPoint x: 544, endPoint y: 161, distance: 17.4
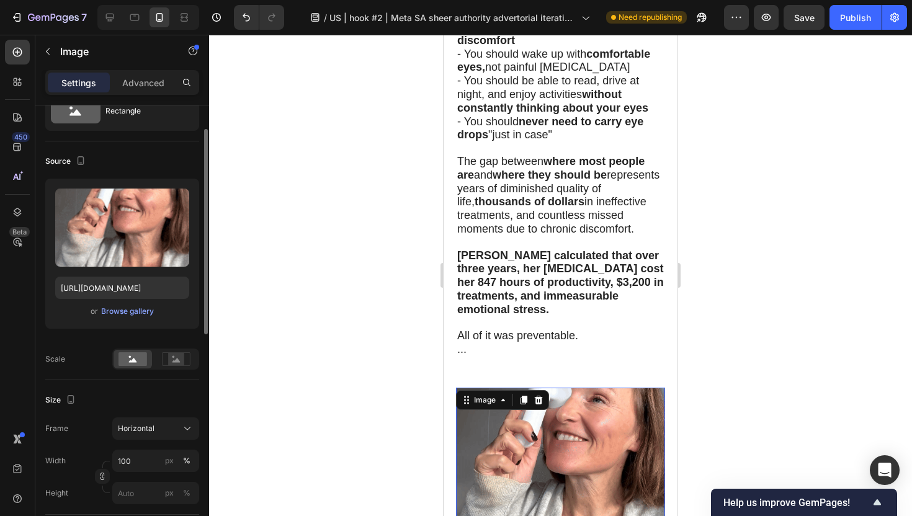
scroll to position [5762, 0]
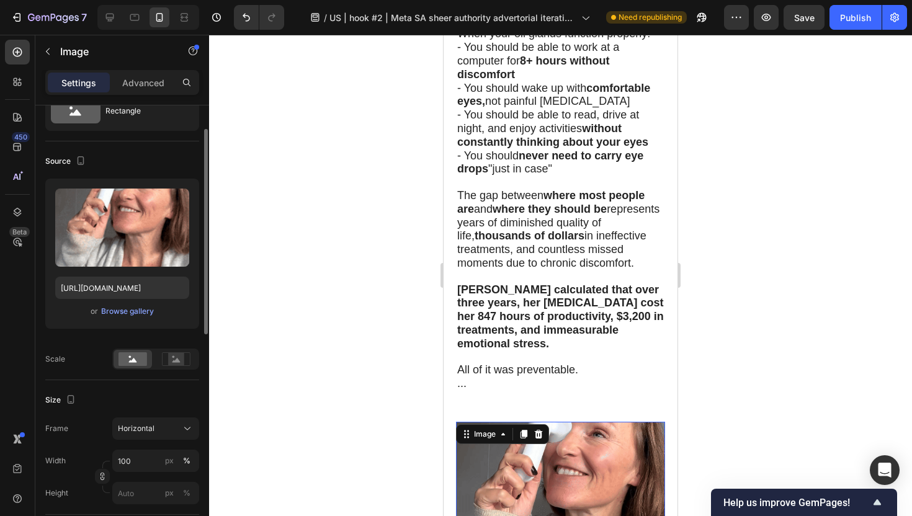
click at [557, 422] on img at bounding box center [560, 500] width 209 height 157
click at [370, 248] on div at bounding box center [560, 275] width 703 height 481
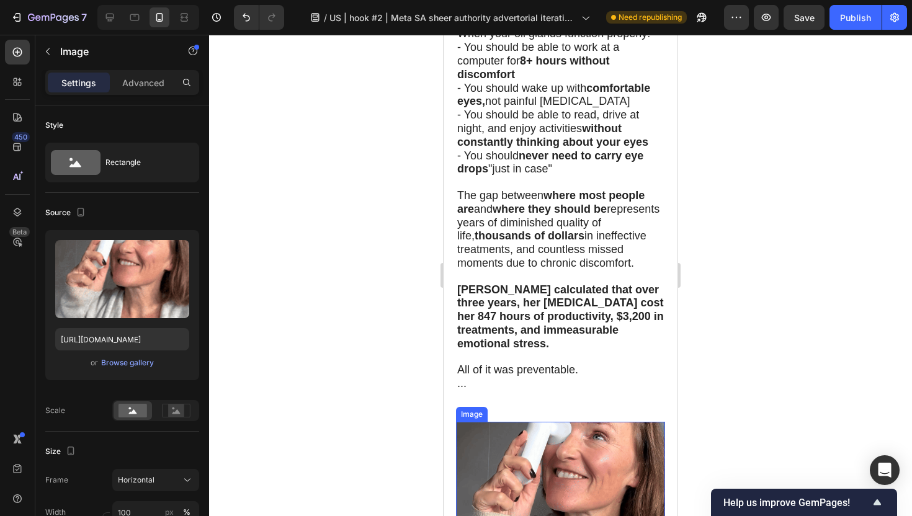
click at [583, 422] on img at bounding box center [560, 500] width 209 height 157
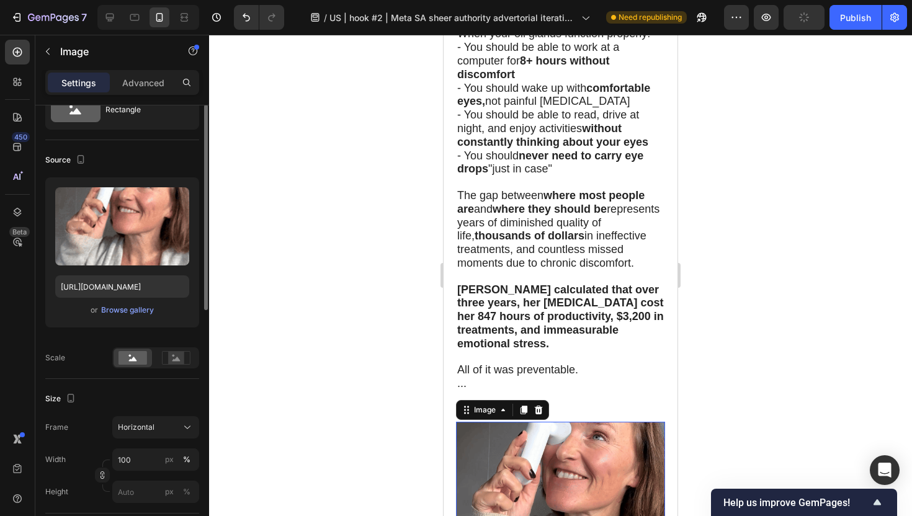
scroll to position [59, 0]
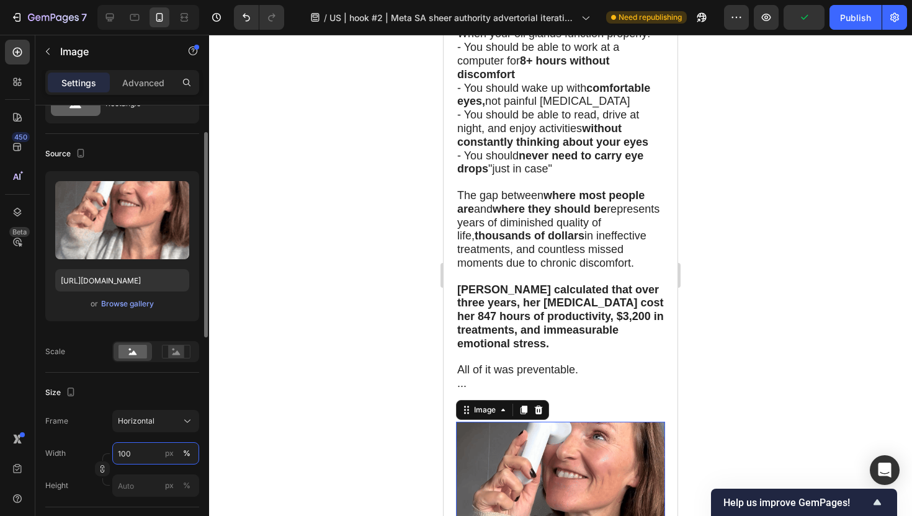
click at [145, 455] on input "100" at bounding box center [155, 453] width 87 height 22
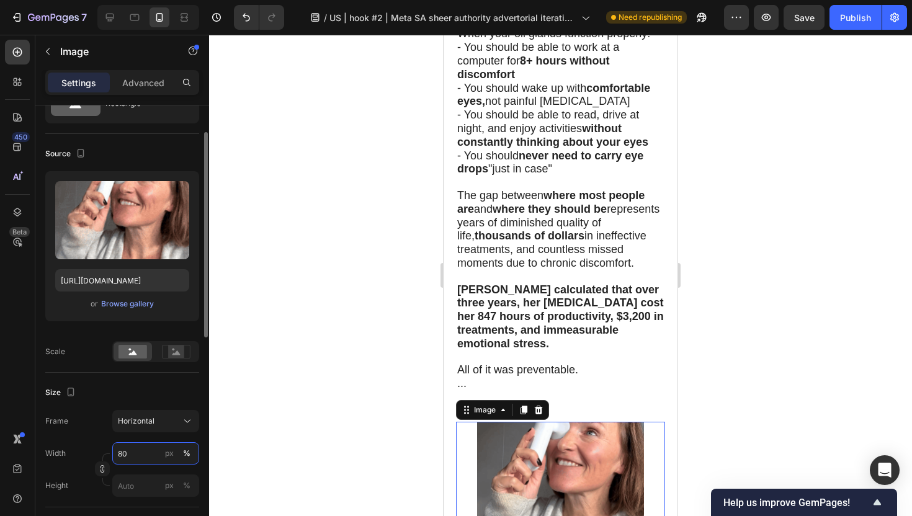
type input "8"
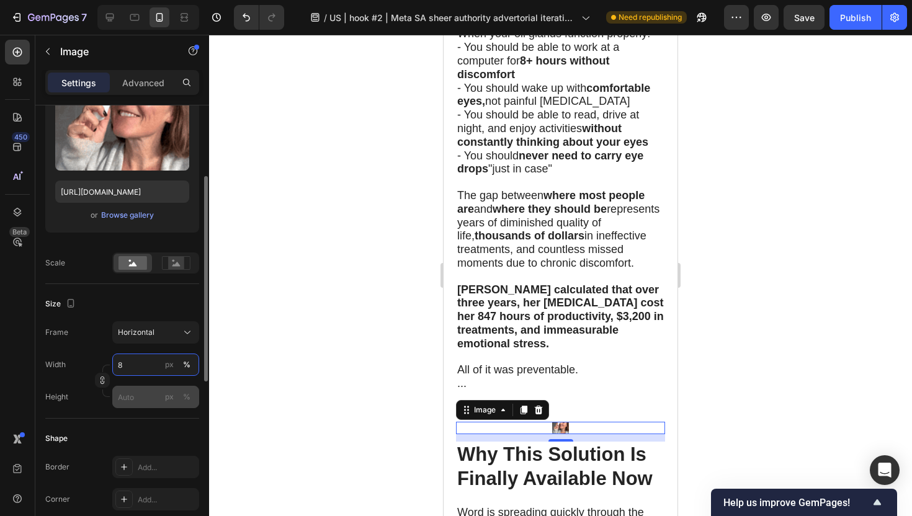
scroll to position [150, 0]
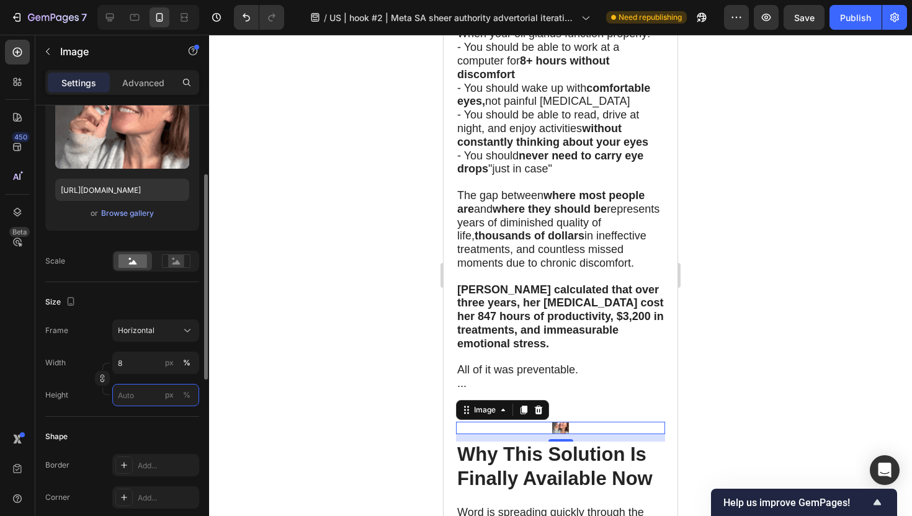
click at [143, 390] on input "px %" at bounding box center [155, 395] width 87 height 22
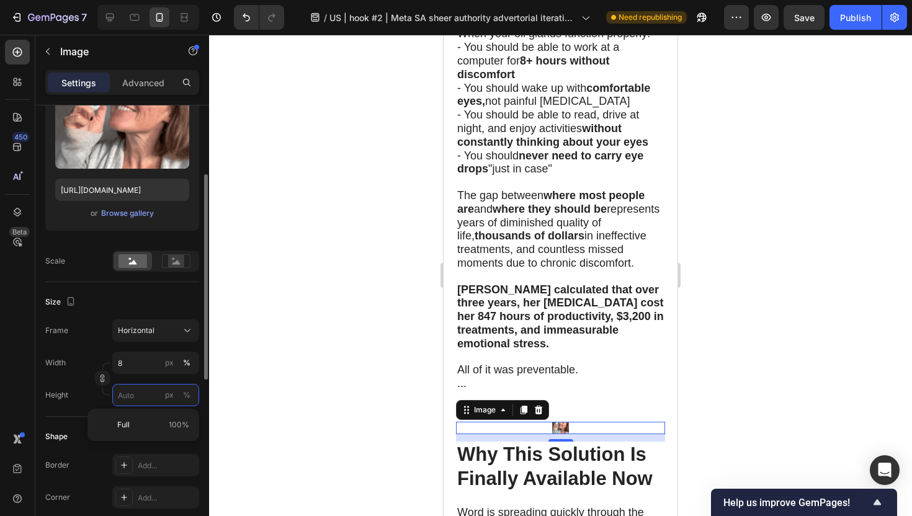
type input "11"
type input "8"
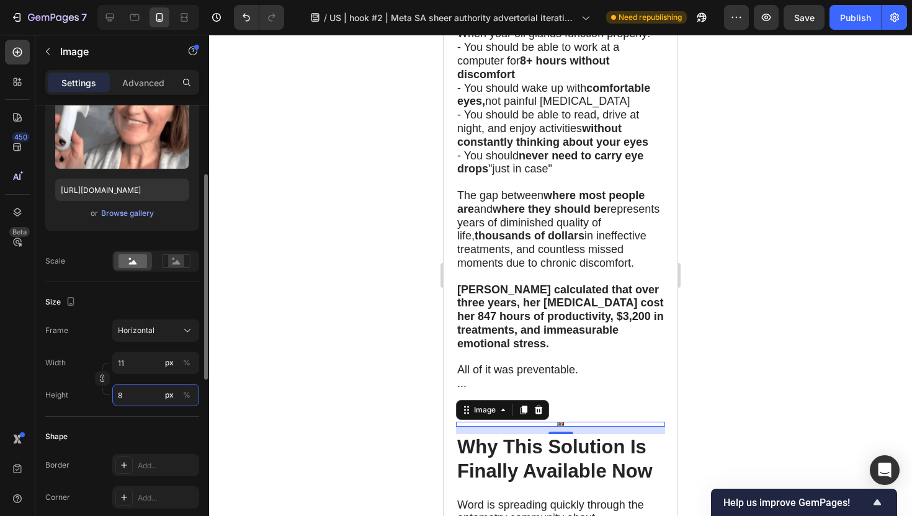
type input "119"
type input "89"
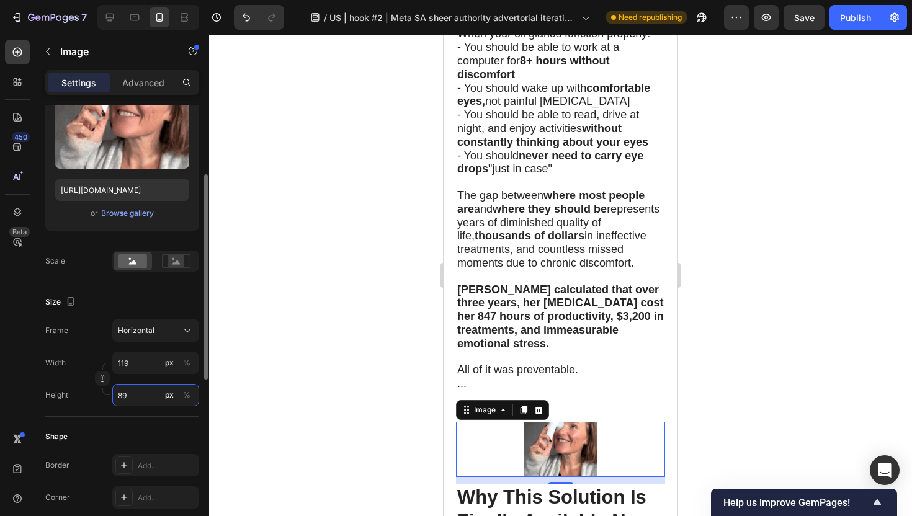
type input "11"
type input "8"
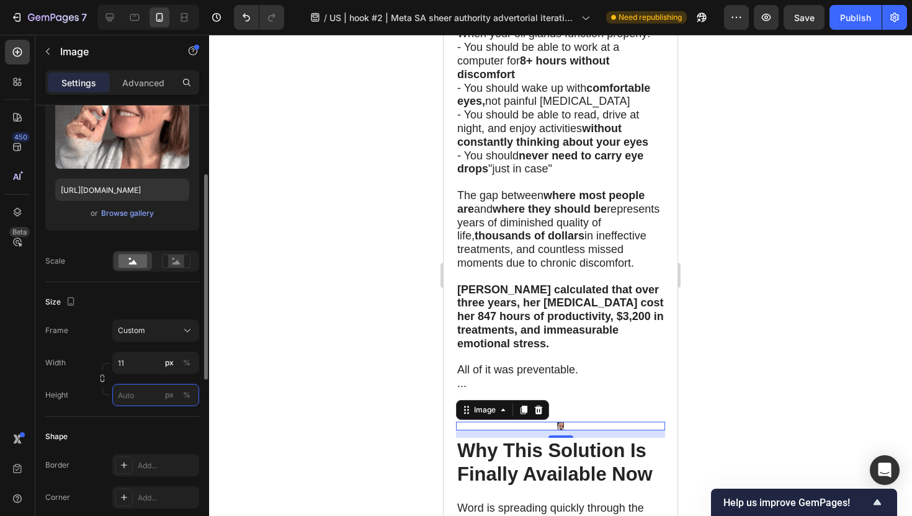
type input "8"
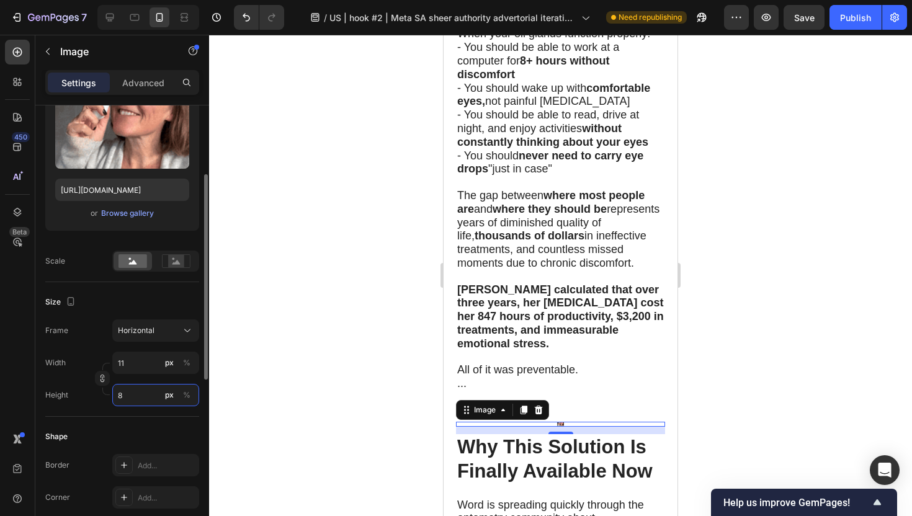
click at [143, 392] on input "8" at bounding box center [155, 395] width 87 height 22
type input "107"
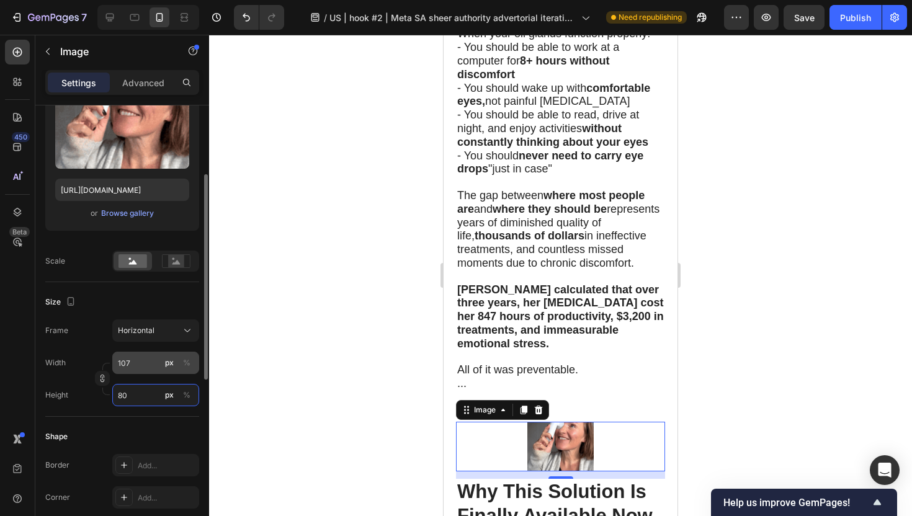
type input "80"
click at [139, 364] on input "107" at bounding box center [155, 363] width 87 height 22
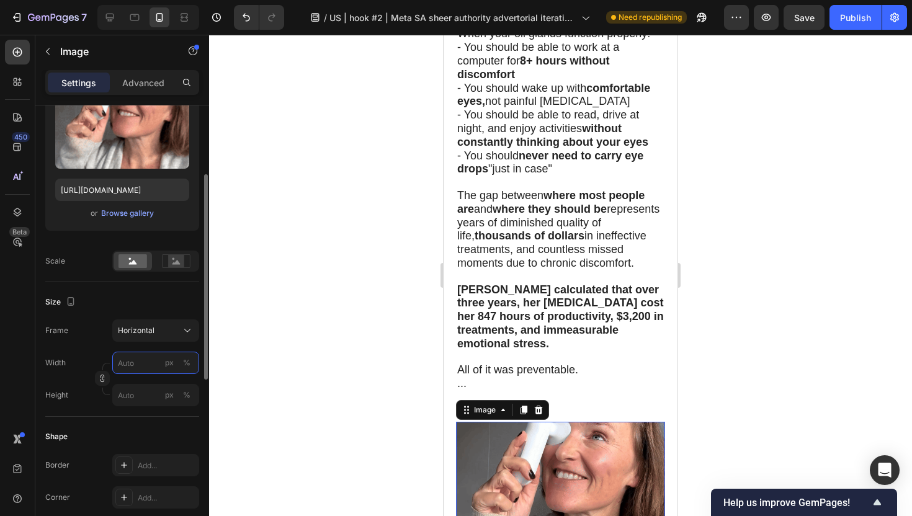
type input "4"
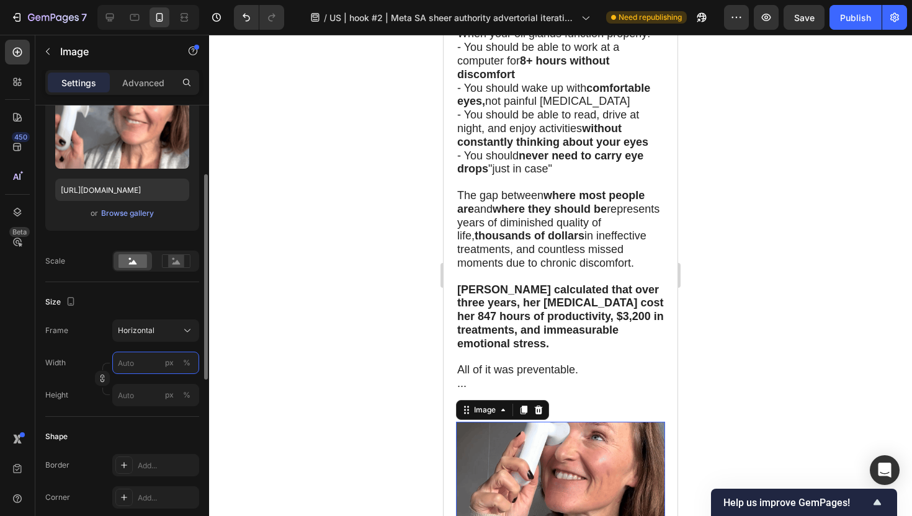
type input "3"
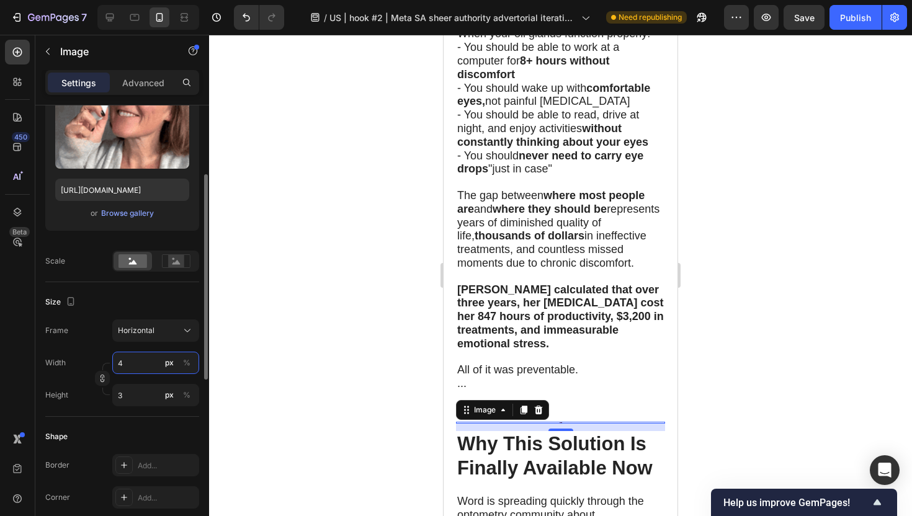
type input "40"
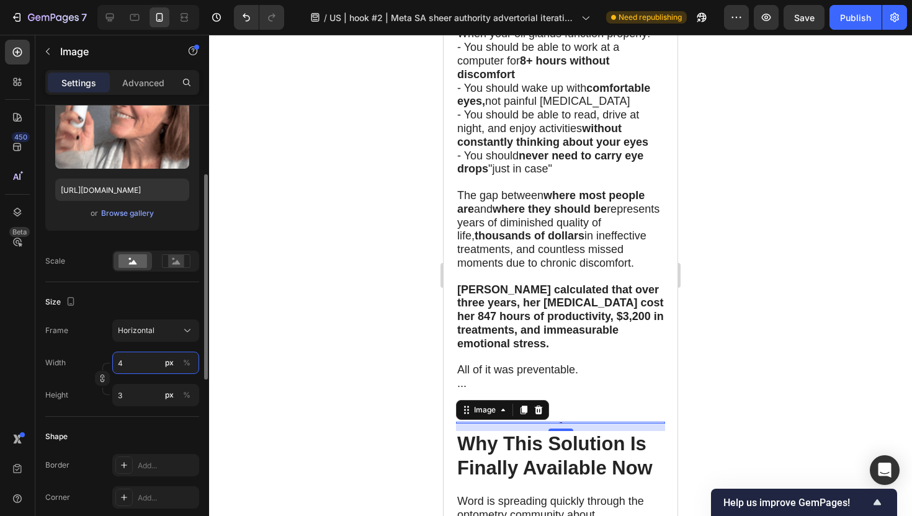
type input "30"
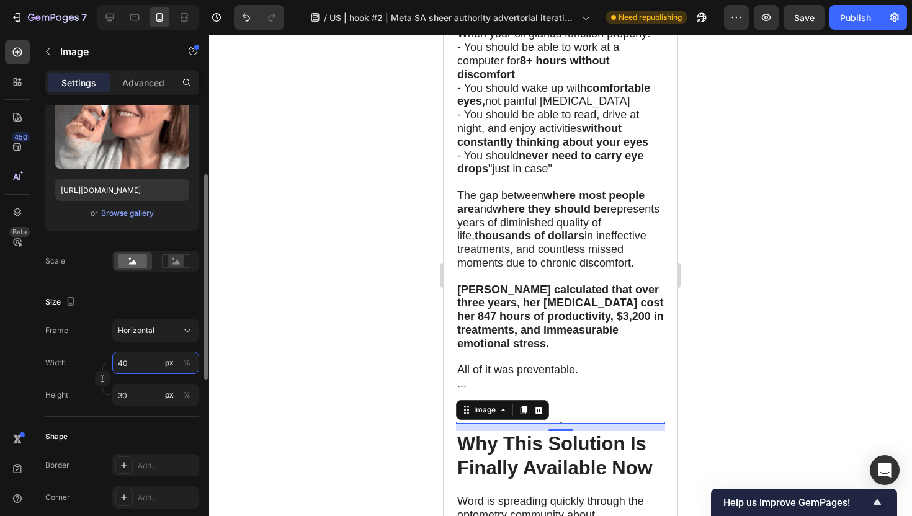
type input "400"
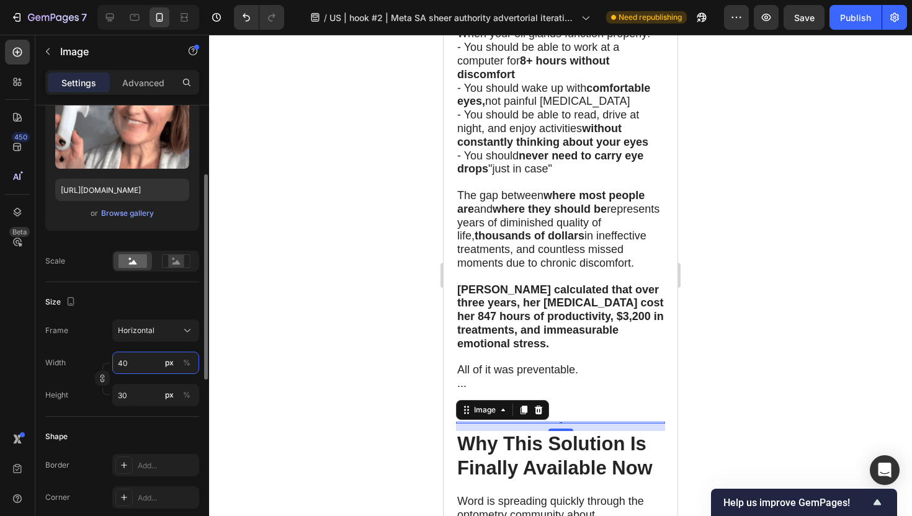
type input "300"
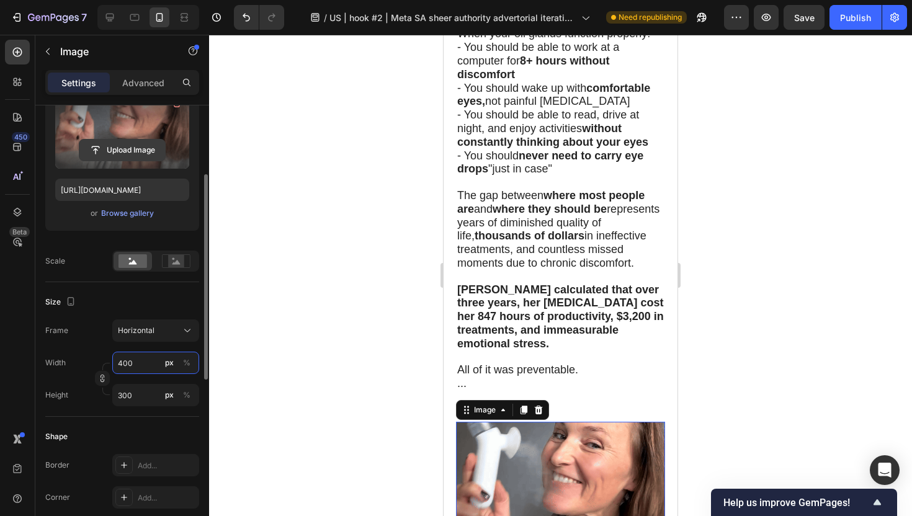
type input "400"
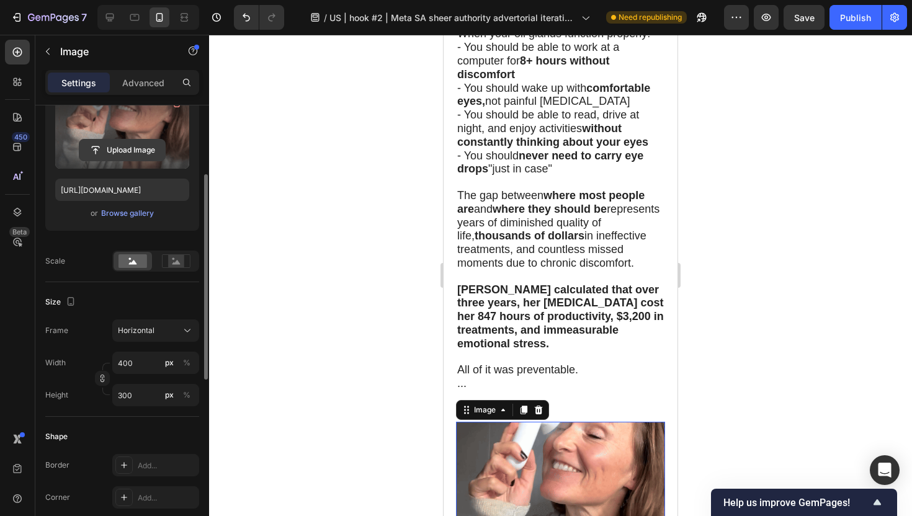
click at [139, 146] on input "file" at bounding box center [122, 150] width 86 height 21
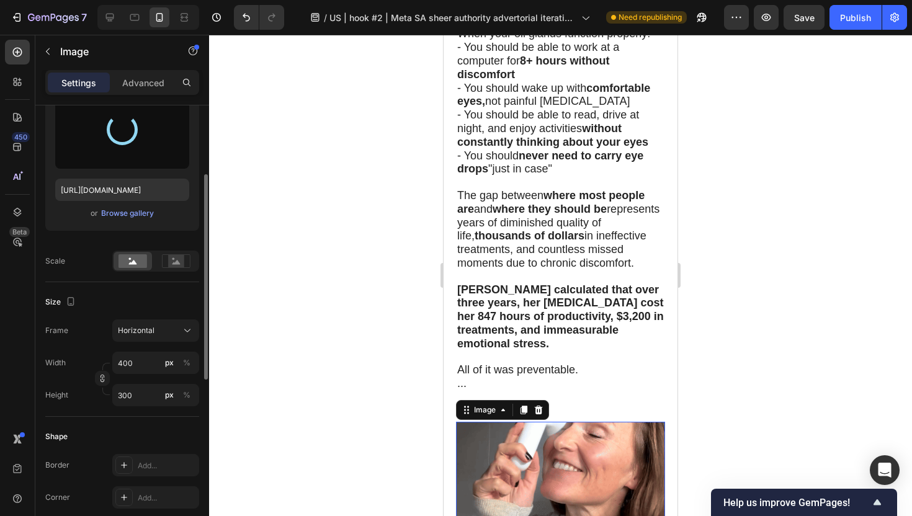
type input "[URL][DOMAIN_NAME]"
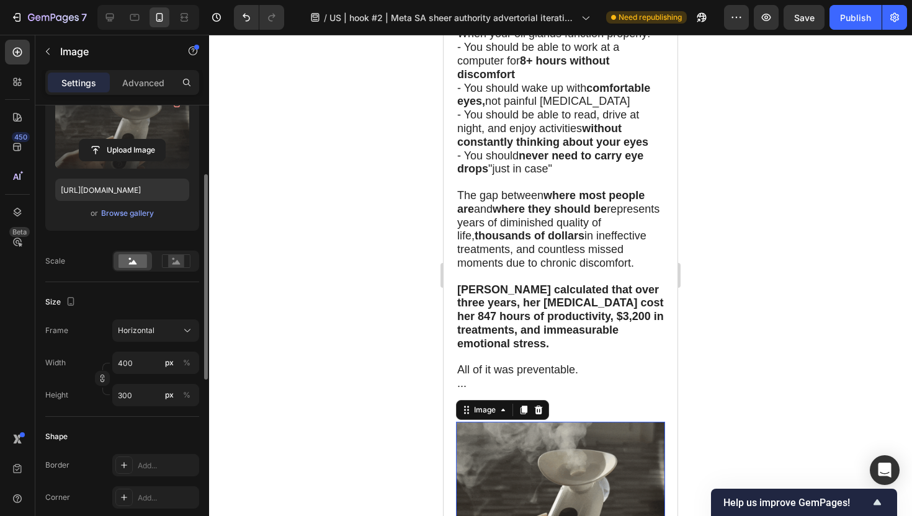
click at [750, 266] on div at bounding box center [560, 275] width 703 height 481
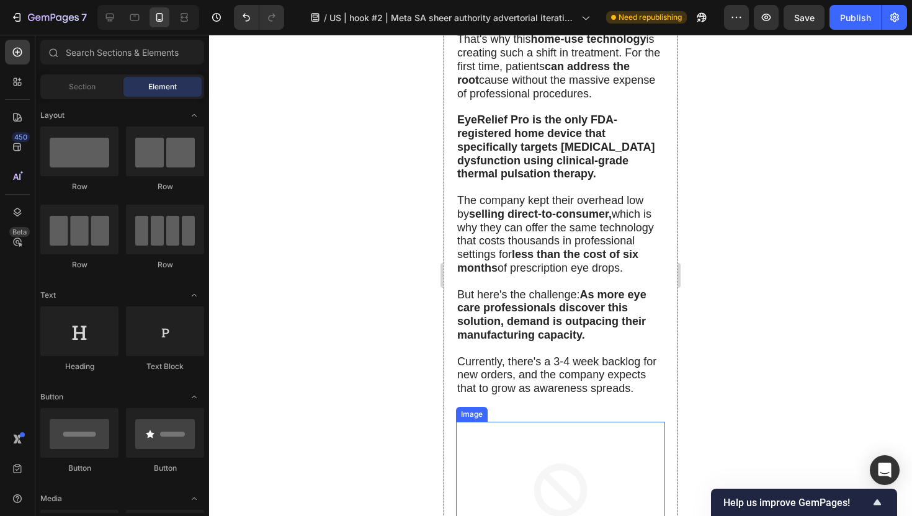
scroll to position [6560, 0]
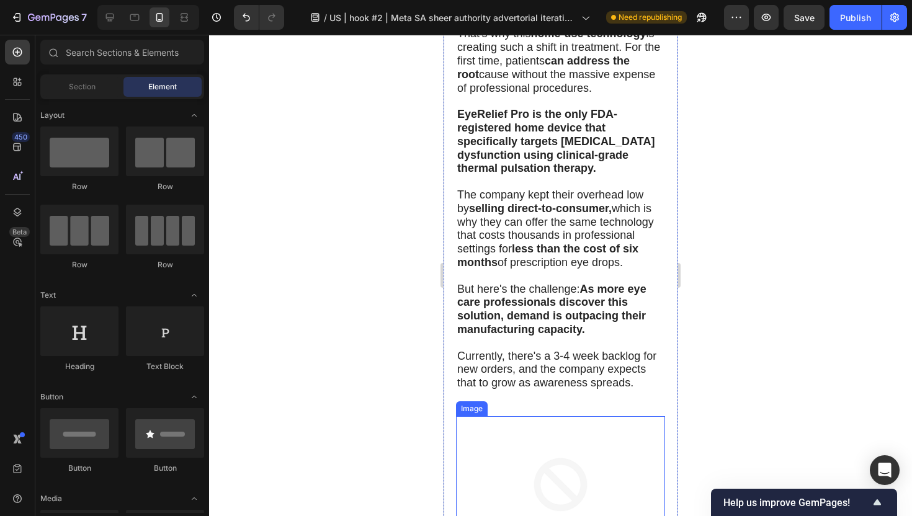
click at [536, 416] on img at bounding box center [560, 494] width 209 height 157
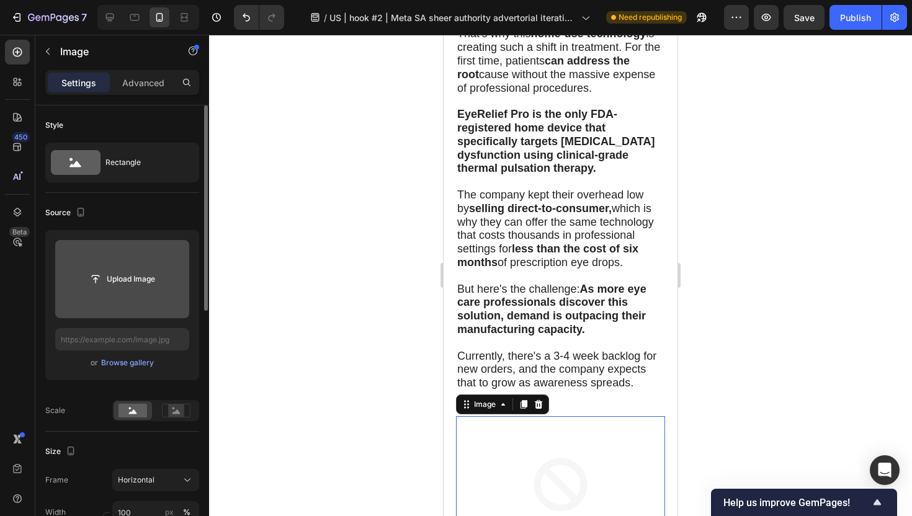
click at [116, 291] on input "file" at bounding box center [122, 279] width 134 height 78
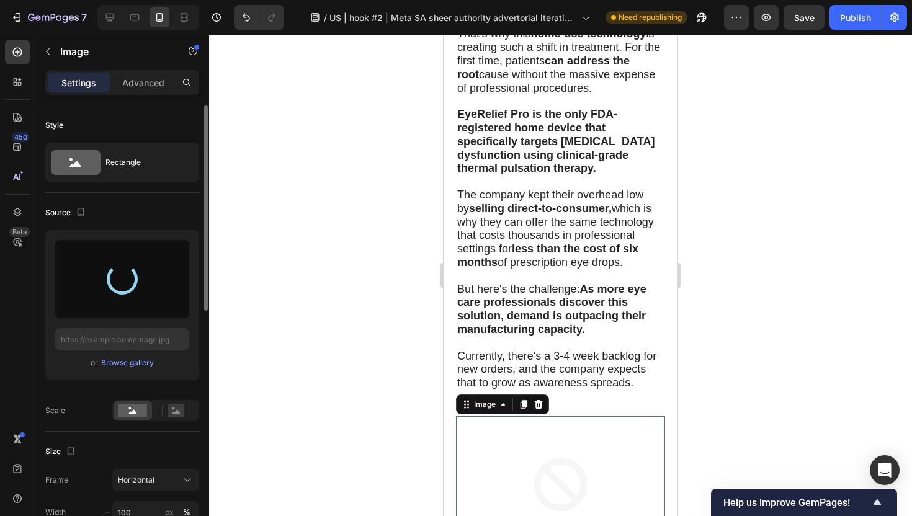
type input "[URL][DOMAIN_NAME]"
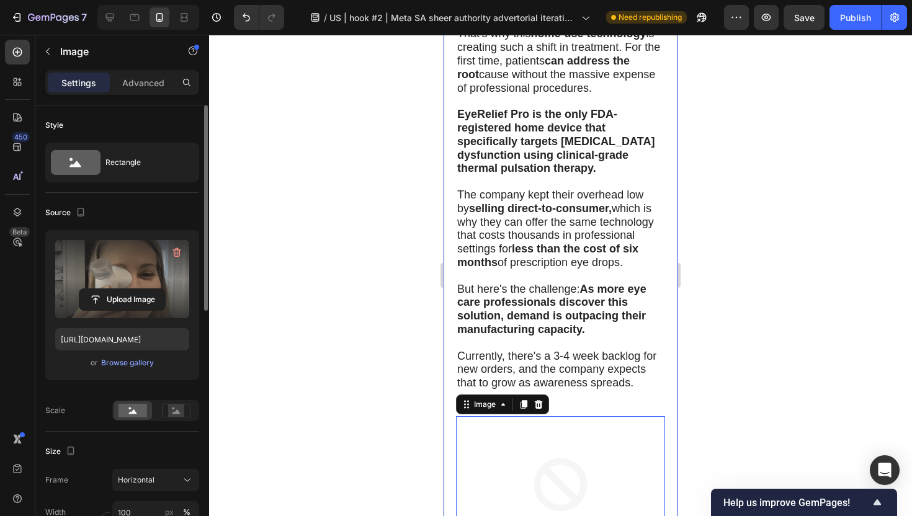
click at [372, 295] on div at bounding box center [560, 275] width 703 height 481
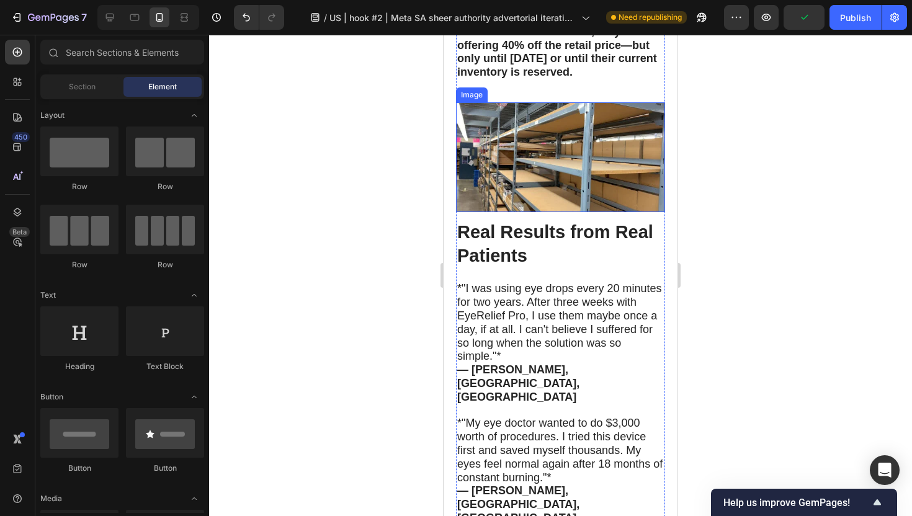
scroll to position [7662, 0]
